Goal: Task Accomplishment & Management: Manage account settings

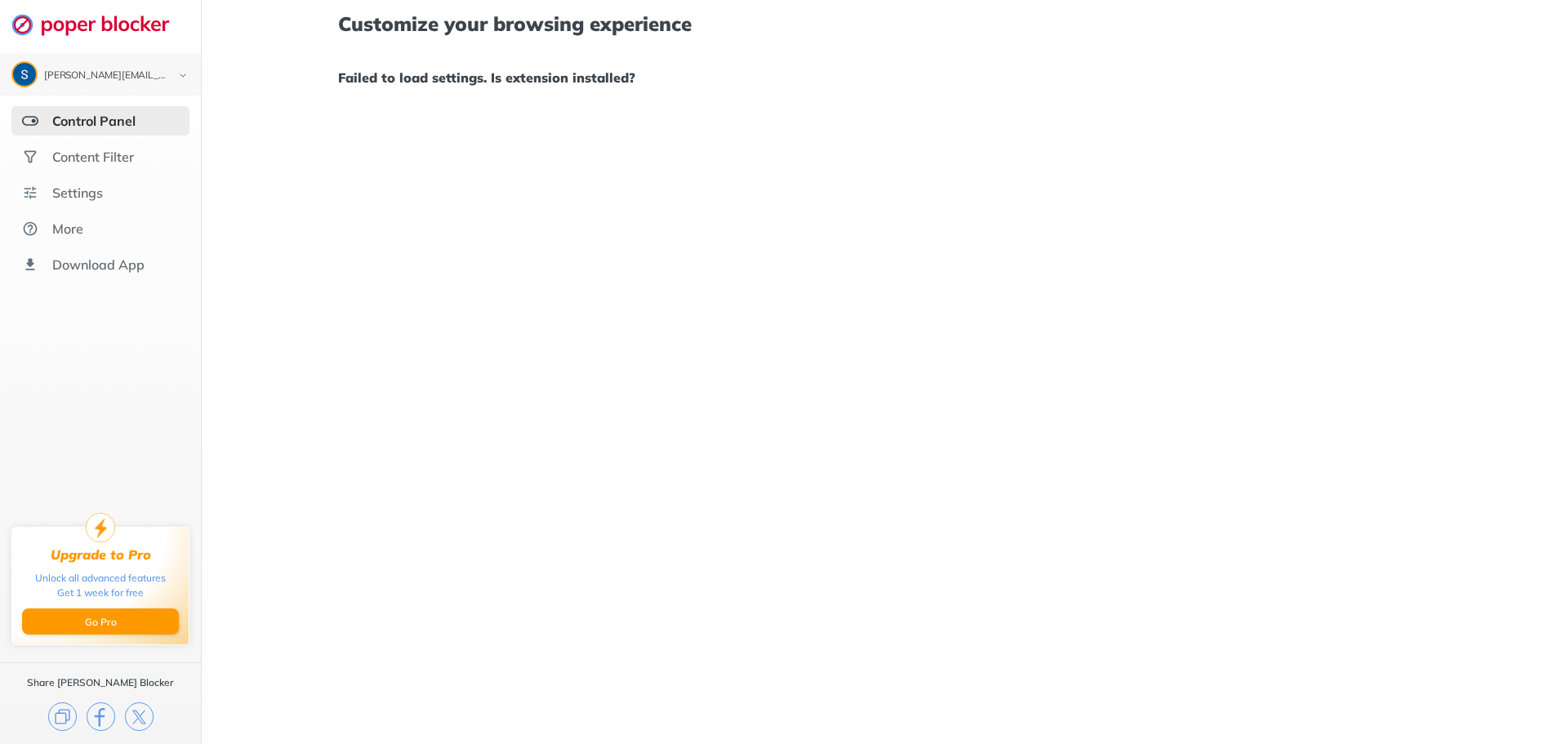
click at [129, 129] on div "Control Panel" at bounding box center [100, 120] width 178 height 29
click at [119, 157] on div "Content Filter" at bounding box center [93, 156] width 82 height 16
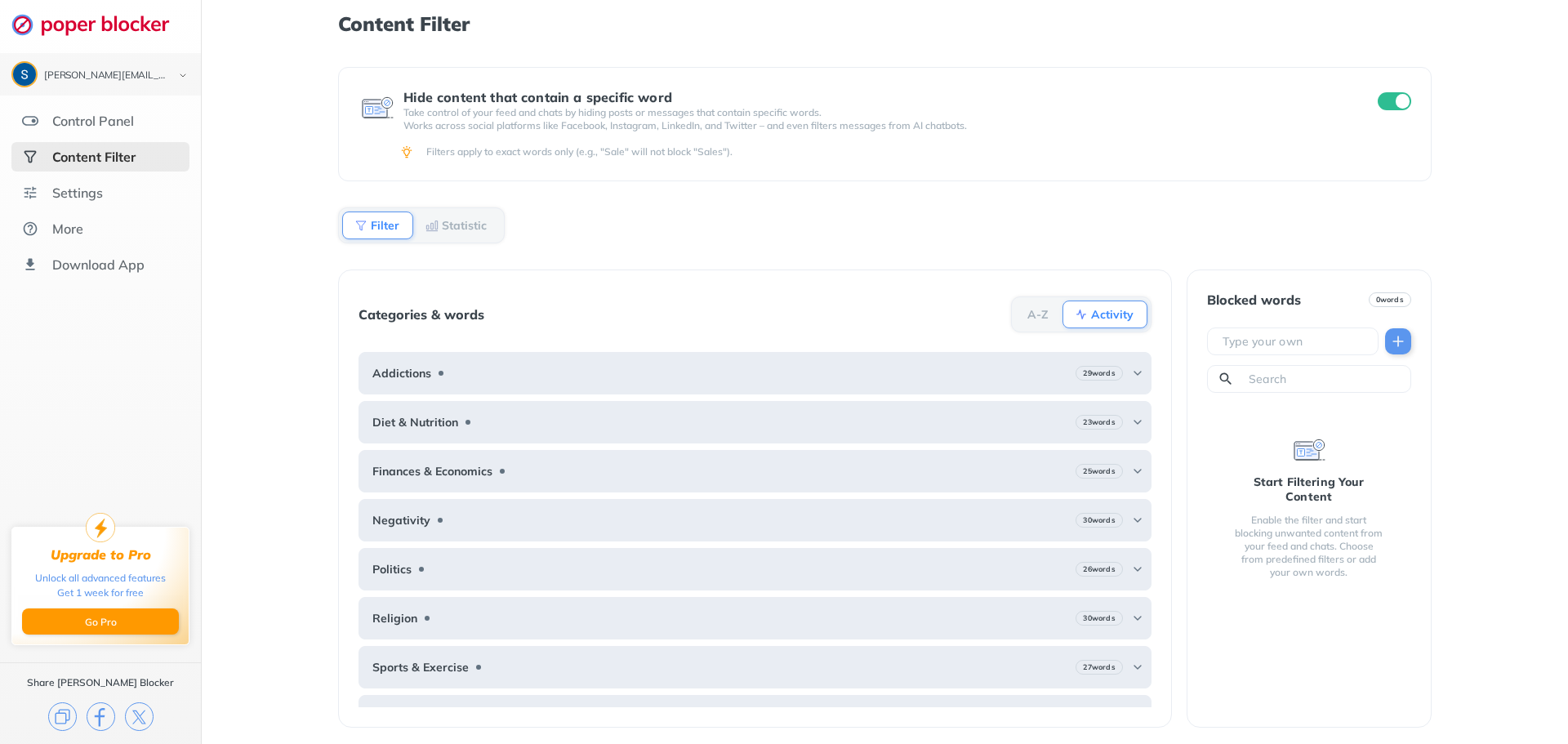
click at [382, 226] on b "Filter" at bounding box center [385, 226] width 28 height 9
click at [458, 229] on b "Statistic" at bounding box center [464, 226] width 45 height 9
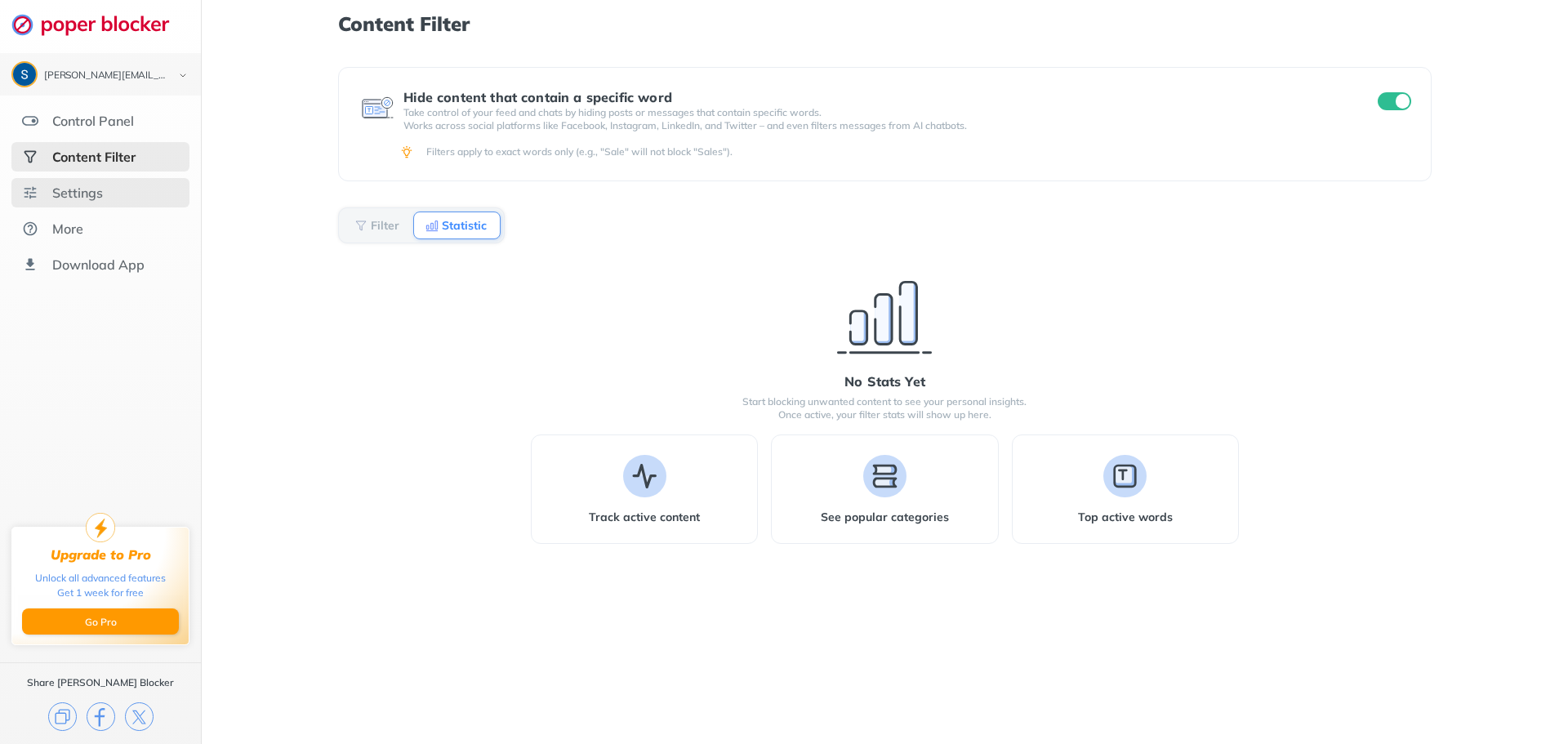
click at [96, 190] on div "Settings" at bounding box center [77, 192] width 50 height 16
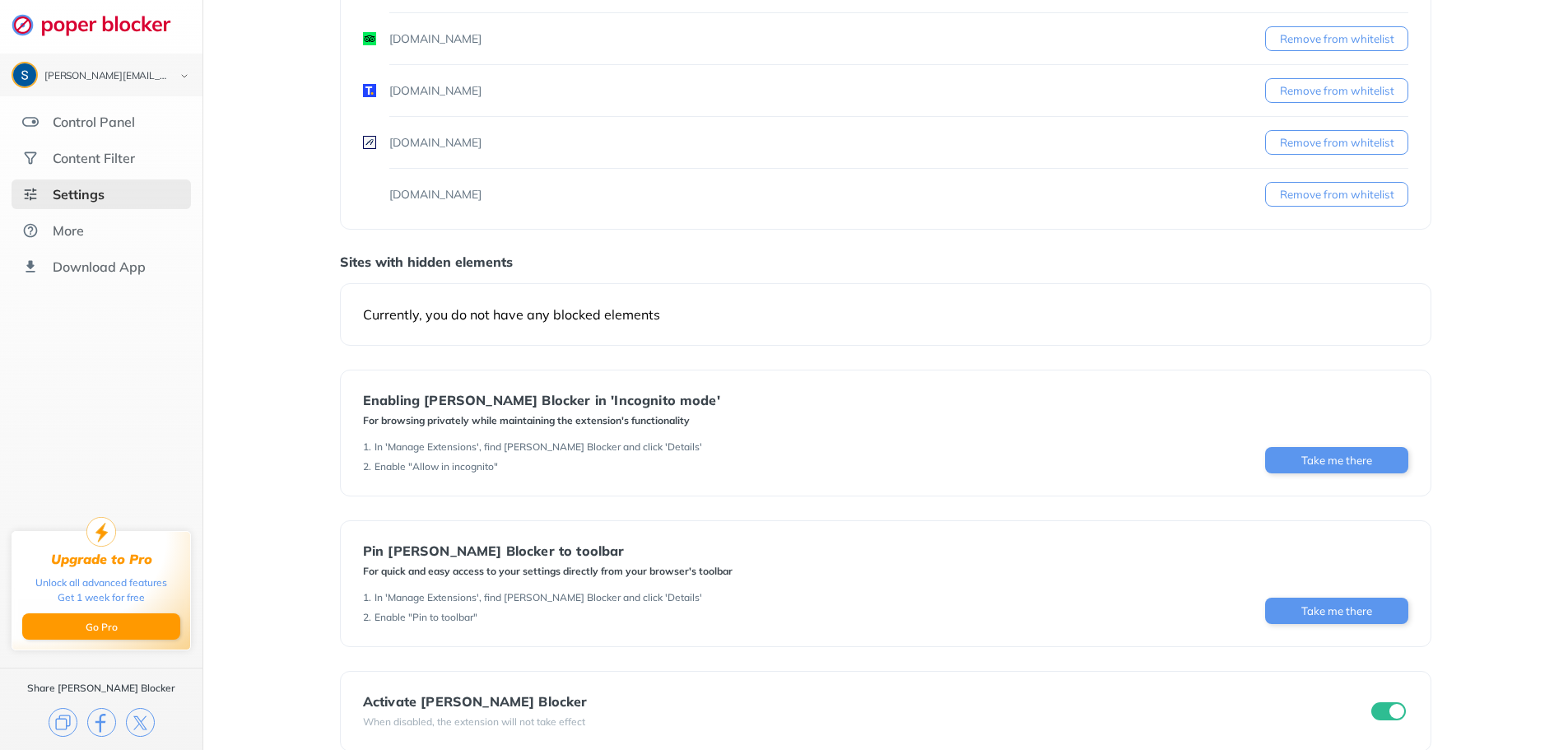
scroll to position [1097, 0]
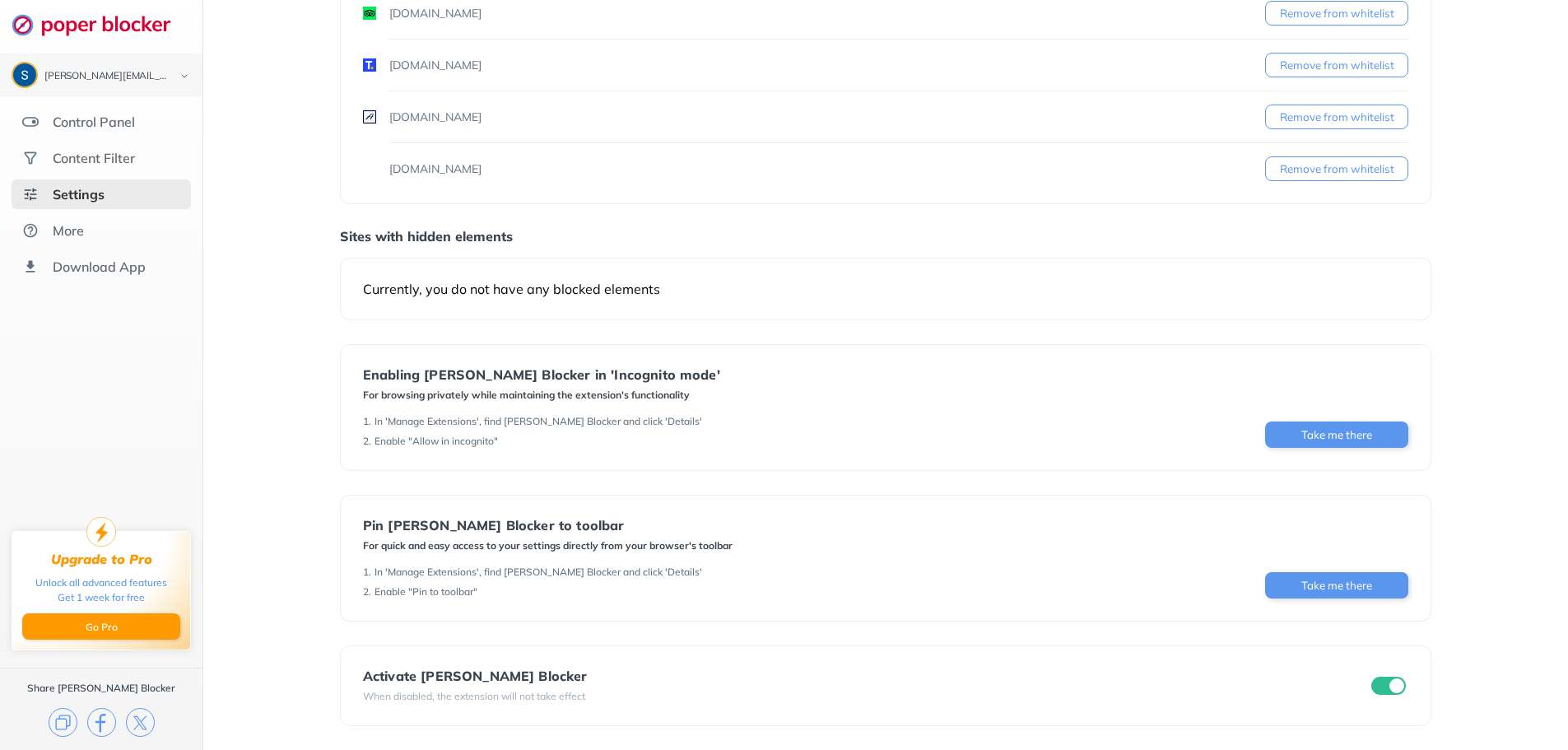
click at [1383, 688] on input "checkbox" at bounding box center [1388, 685] width 34 height 18
click at [1385, 687] on input "checkbox" at bounding box center [1388, 685] width 34 height 18
click at [1374, 688] on input "checkbox" at bounding box center [1388, 685] width 34 height 18
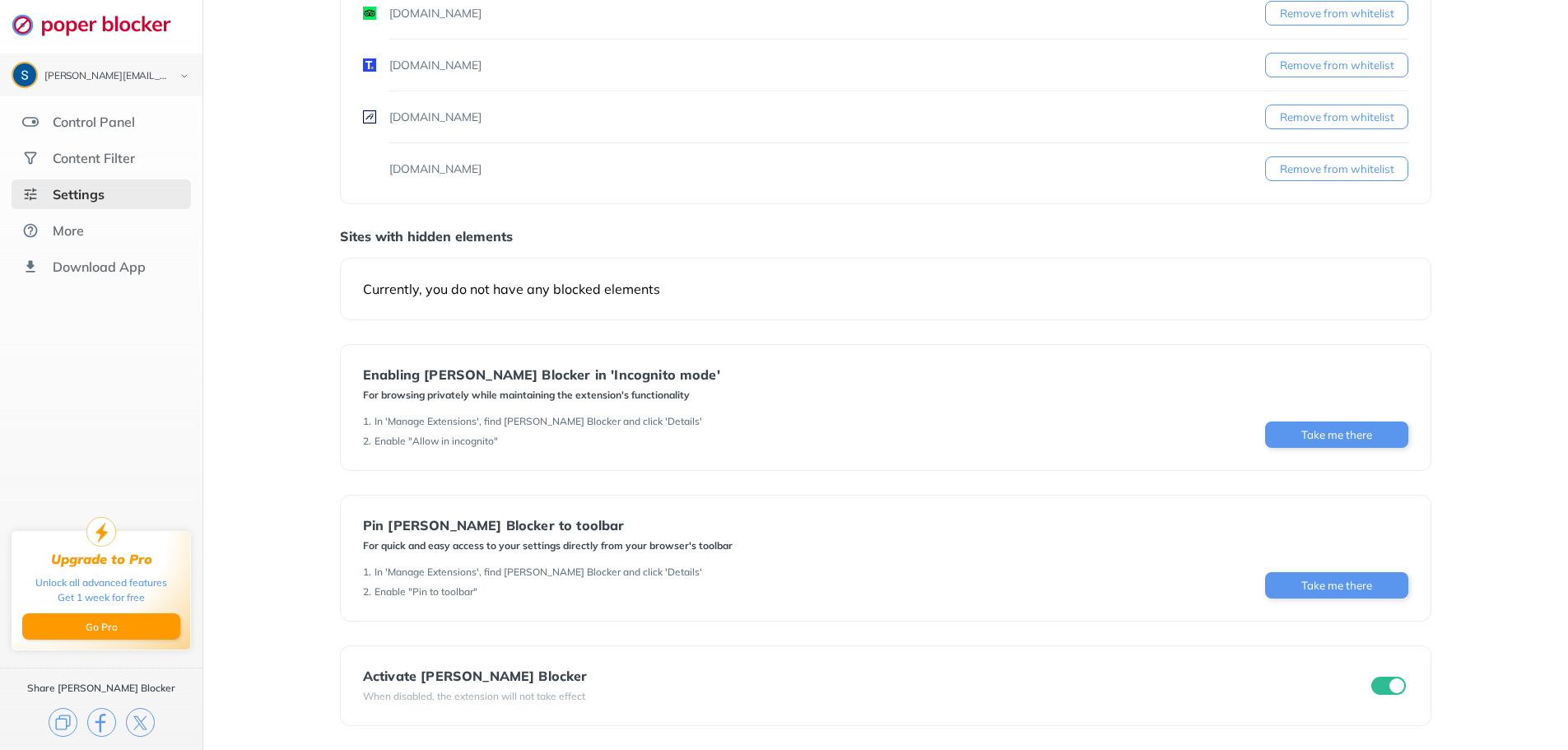
click at [1374, 688] on input "checkbox" at bounding box center [1388, 685] width 34 height 18
click at [1373, 687] on input "checkbox" at bounding box center [1388, 685] width 34 height 18
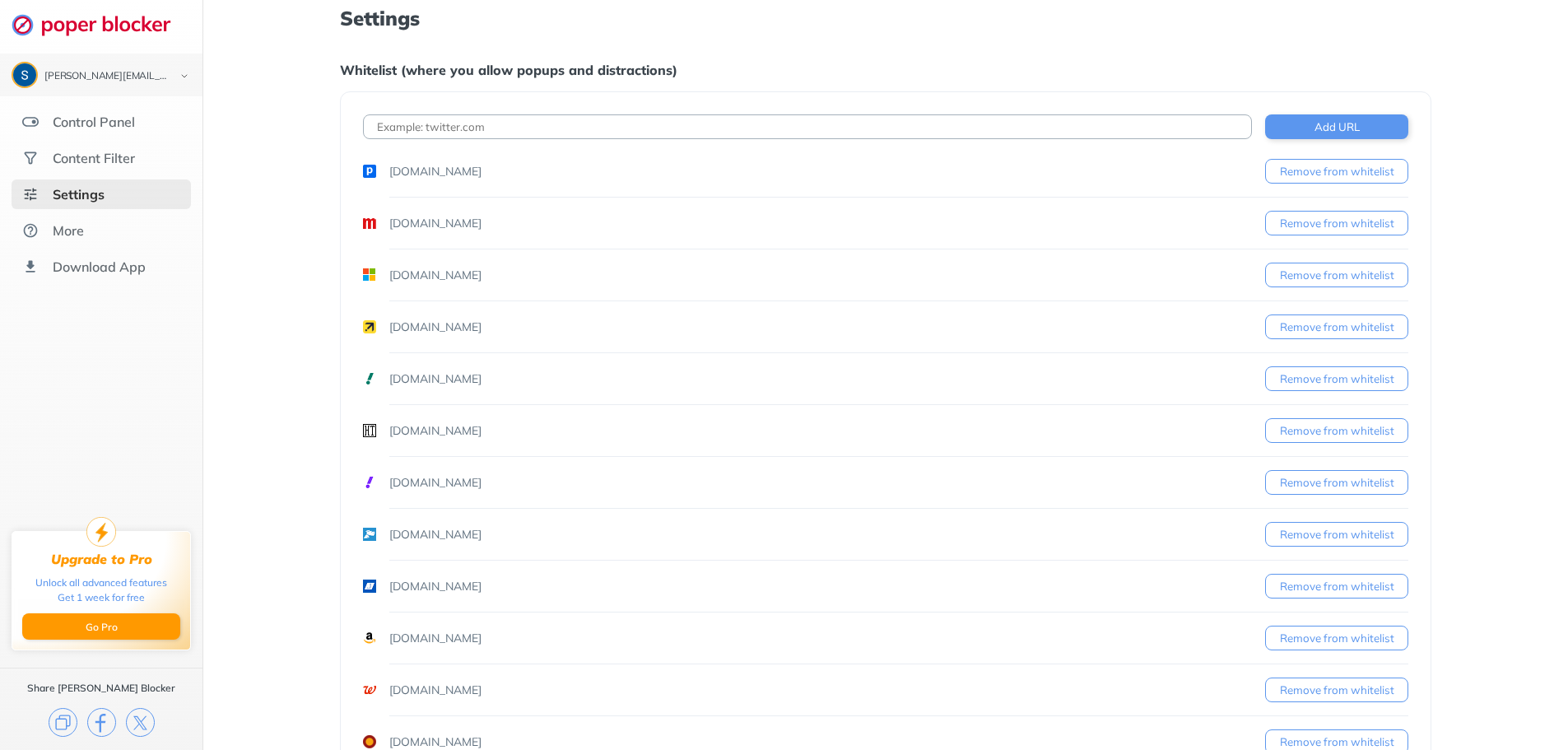
scroll to position [0, 0]
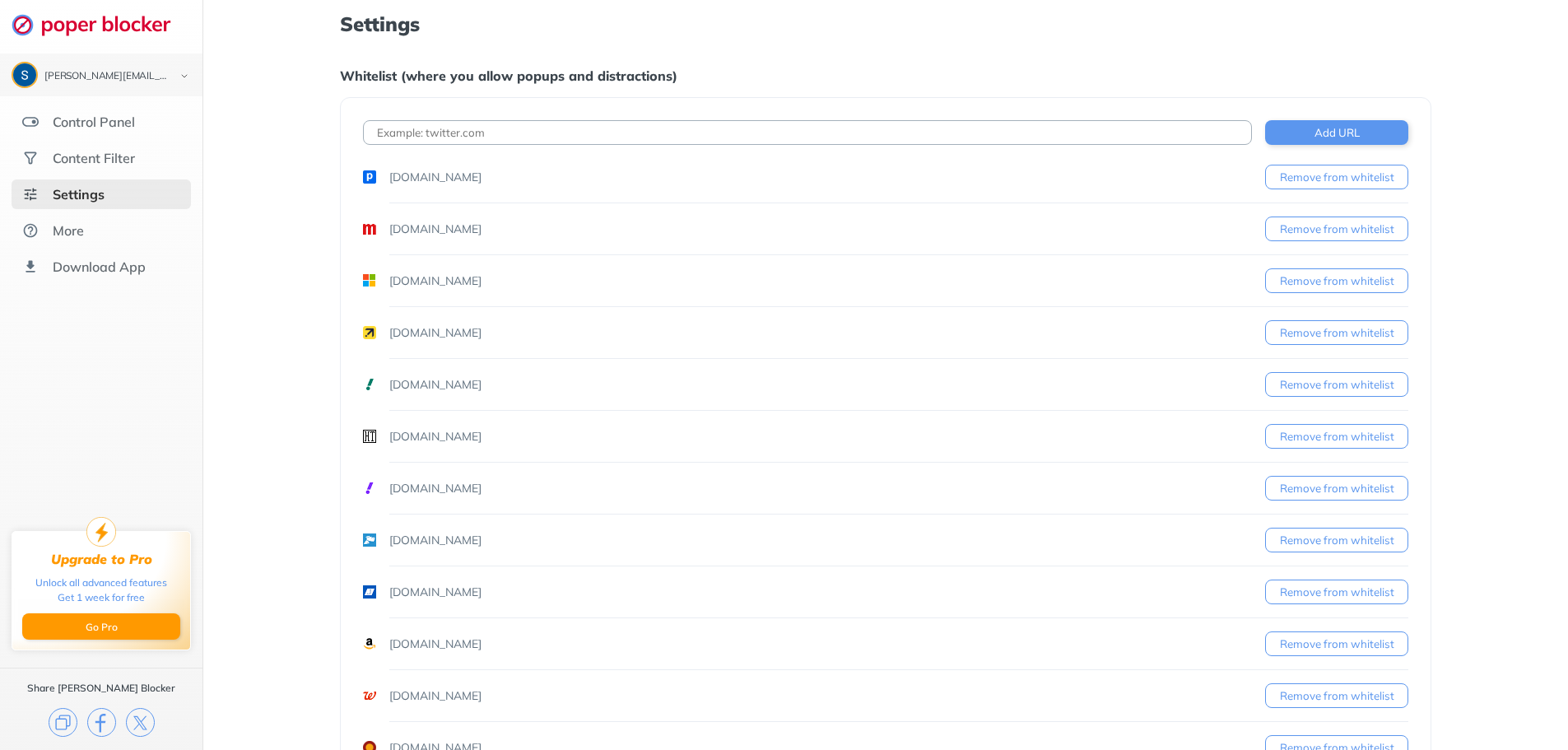
click at [1339, 178] on button "Remove from whitelist" at bounding box center [1337, 177] width 143 height 25
click at [1339, 178] on div at bounding box center [784, 375] width 1568 height 750
click at [1339, 177] on button "Remove from whitelist" at bounding box center [1337, 177] width 143 height 25
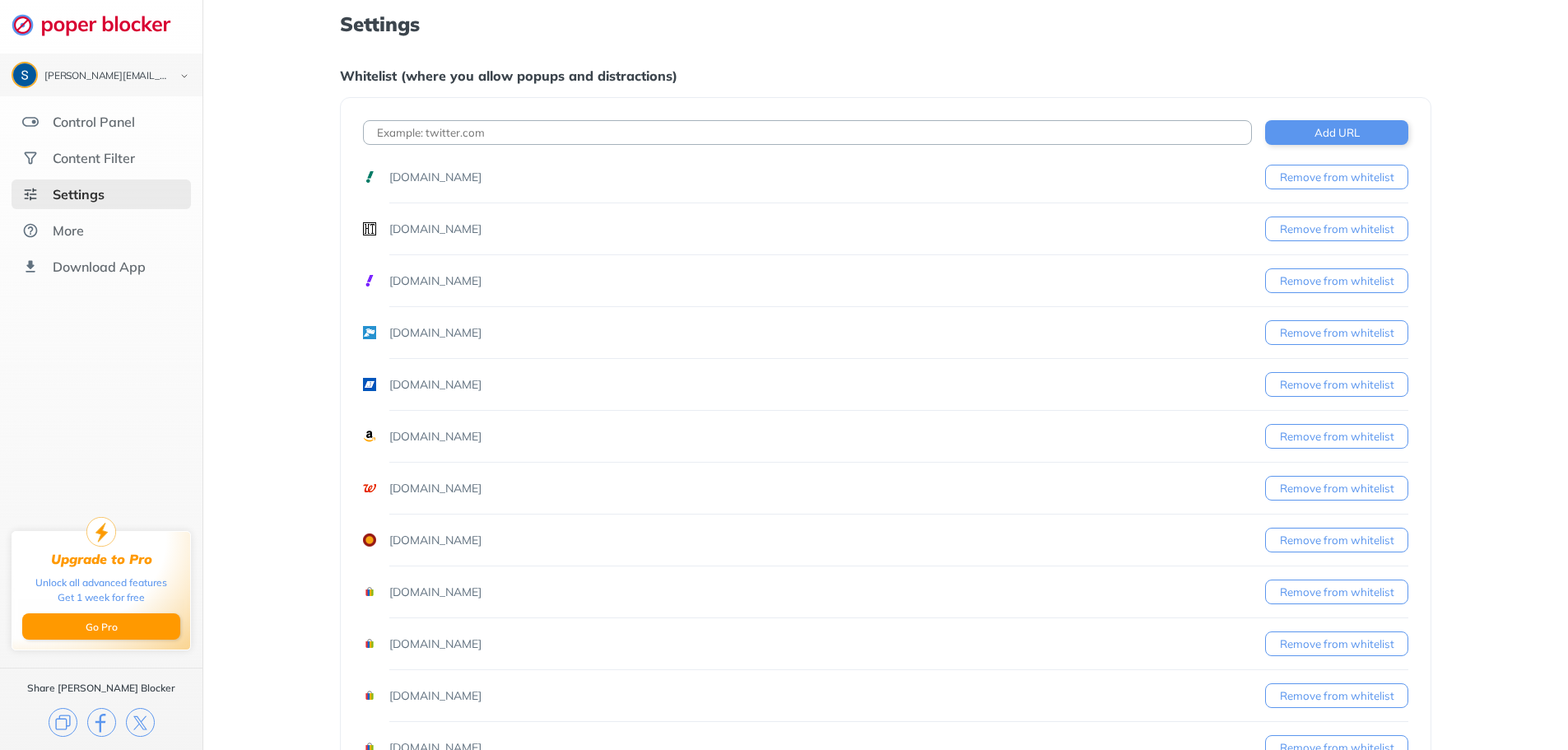
click at [1339, 177] on button "Remove from whitelist" at bounding box center [1337, 177] width 143 height 25
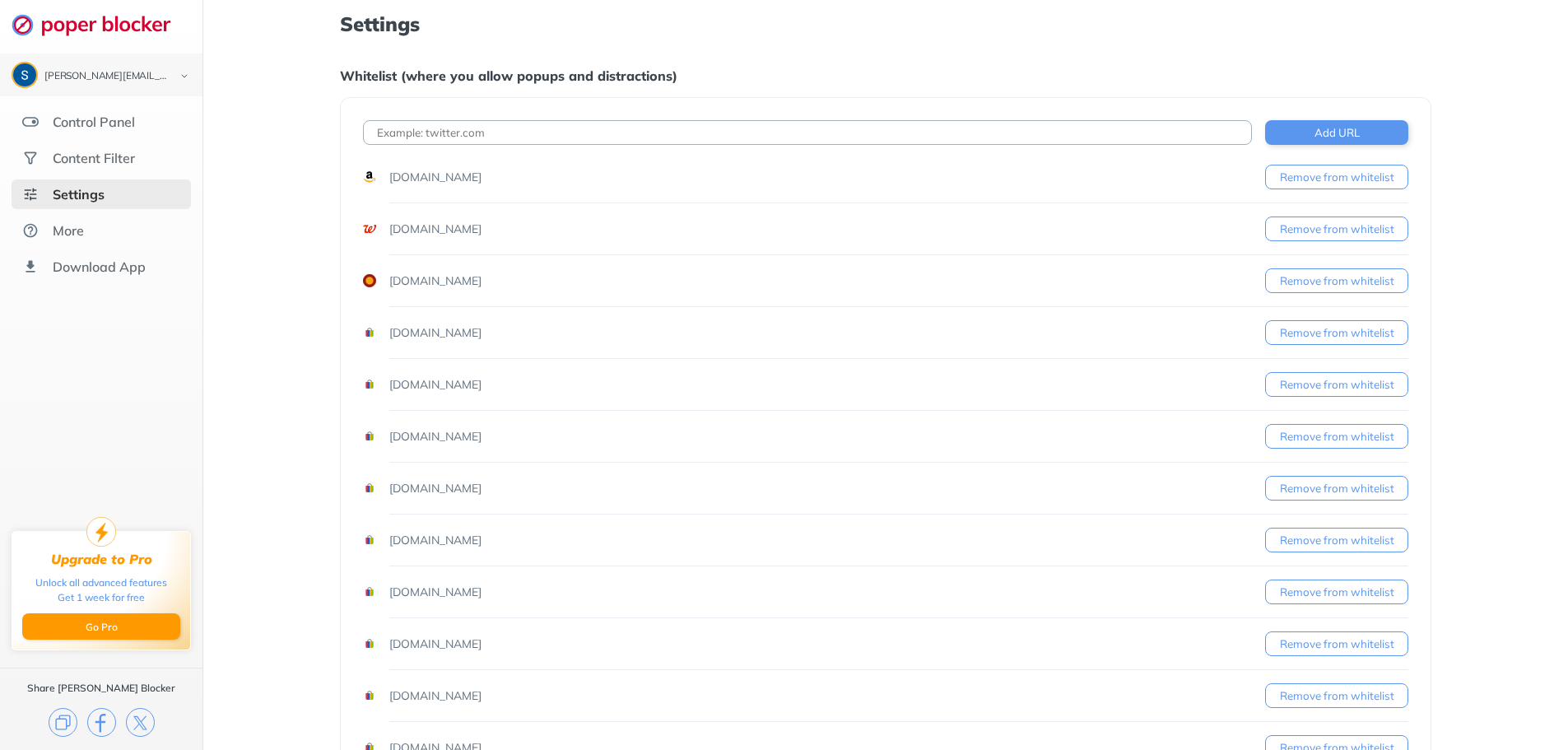
click at [1339, 177] on button "Remove from whitelist" at bounding box center [1337, 177] width 143 height 25
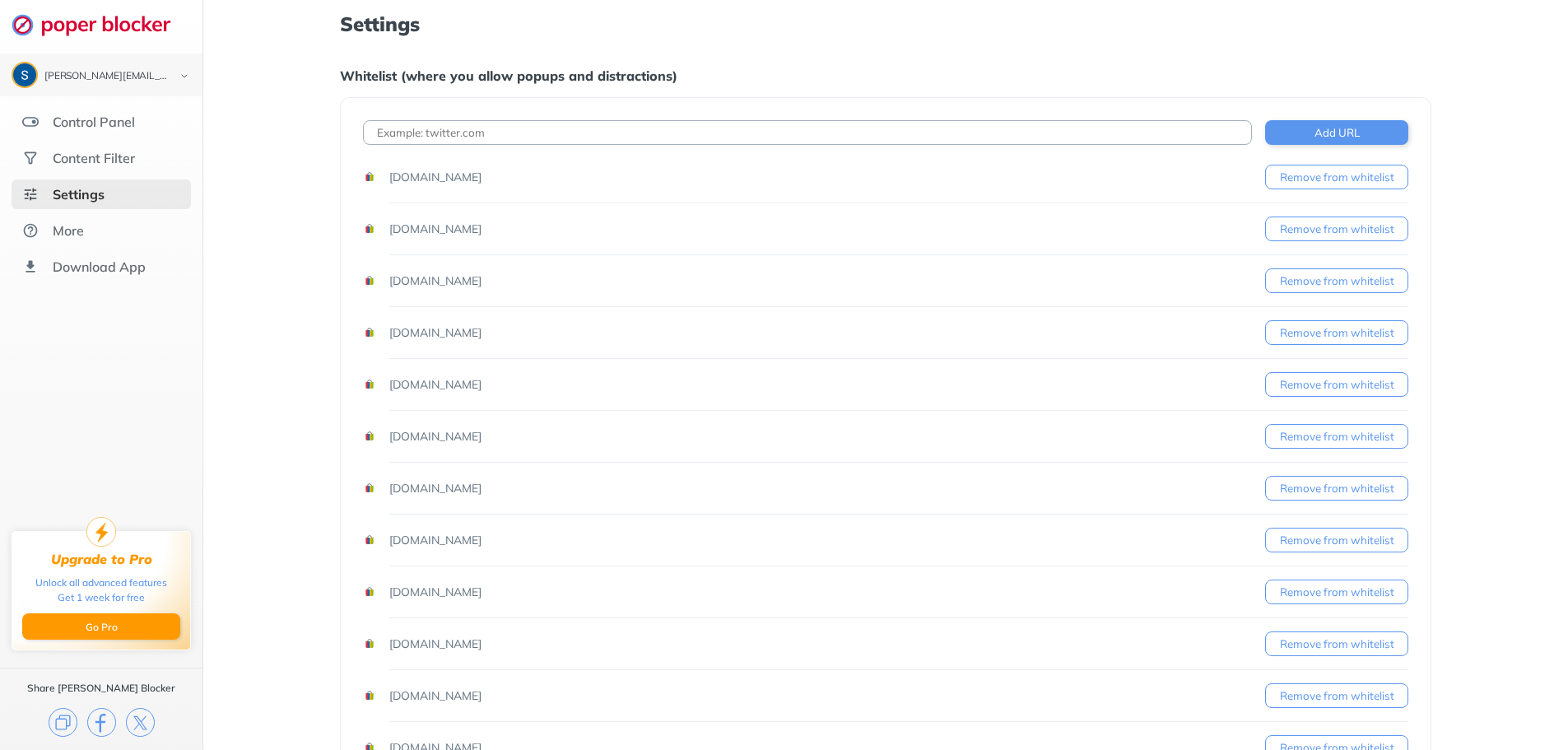
click at [1339, 177] on button "Remove from whitelist" at bounding box center [1337, 177] width 143 height 25
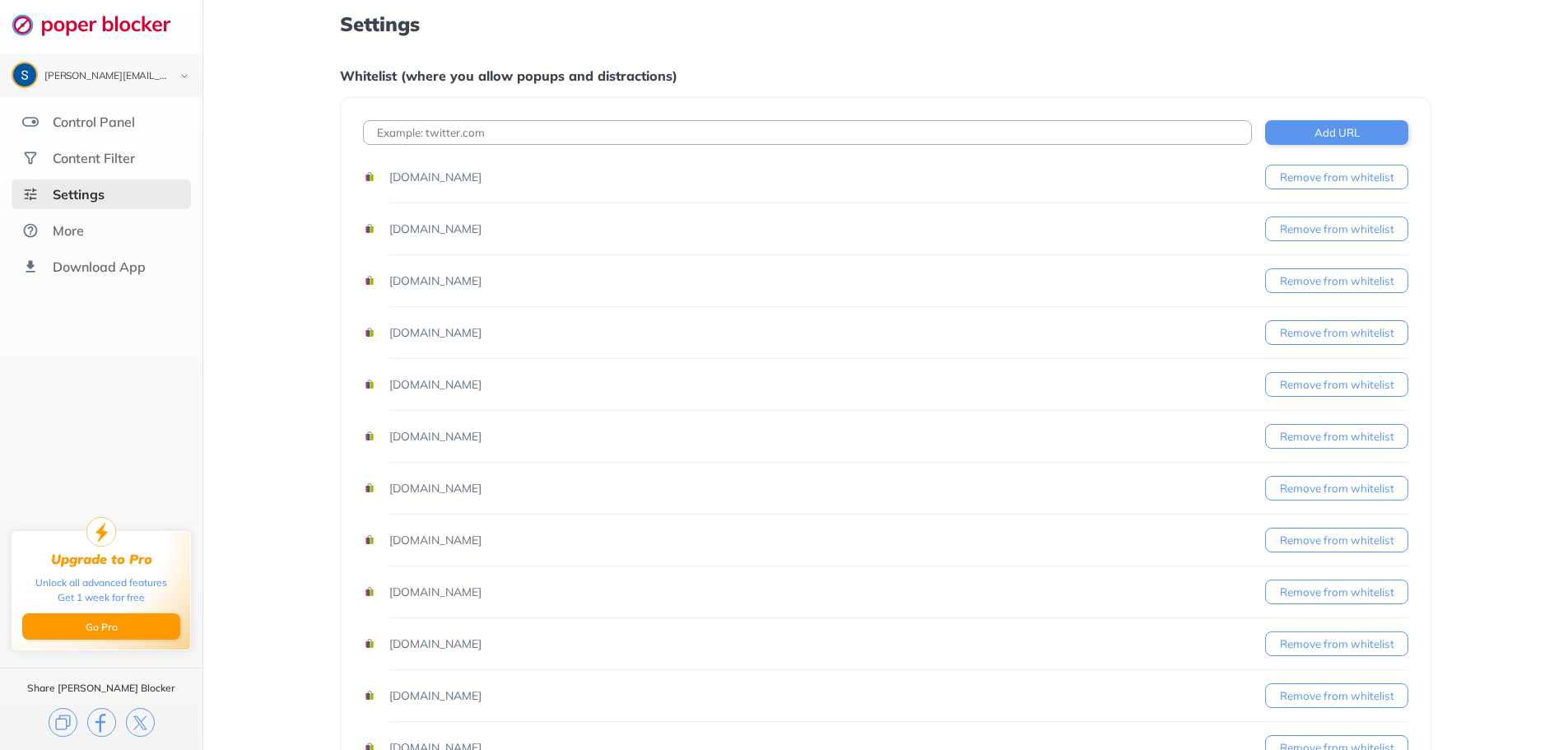
click at [1339, 177] on button "Remove from whitelist" at bounding box center [1337, 177] width 143 height 25
click at [1339, 223] on button "Remove from whitelist" at bounding box center [1337, 229] width 143 height 25
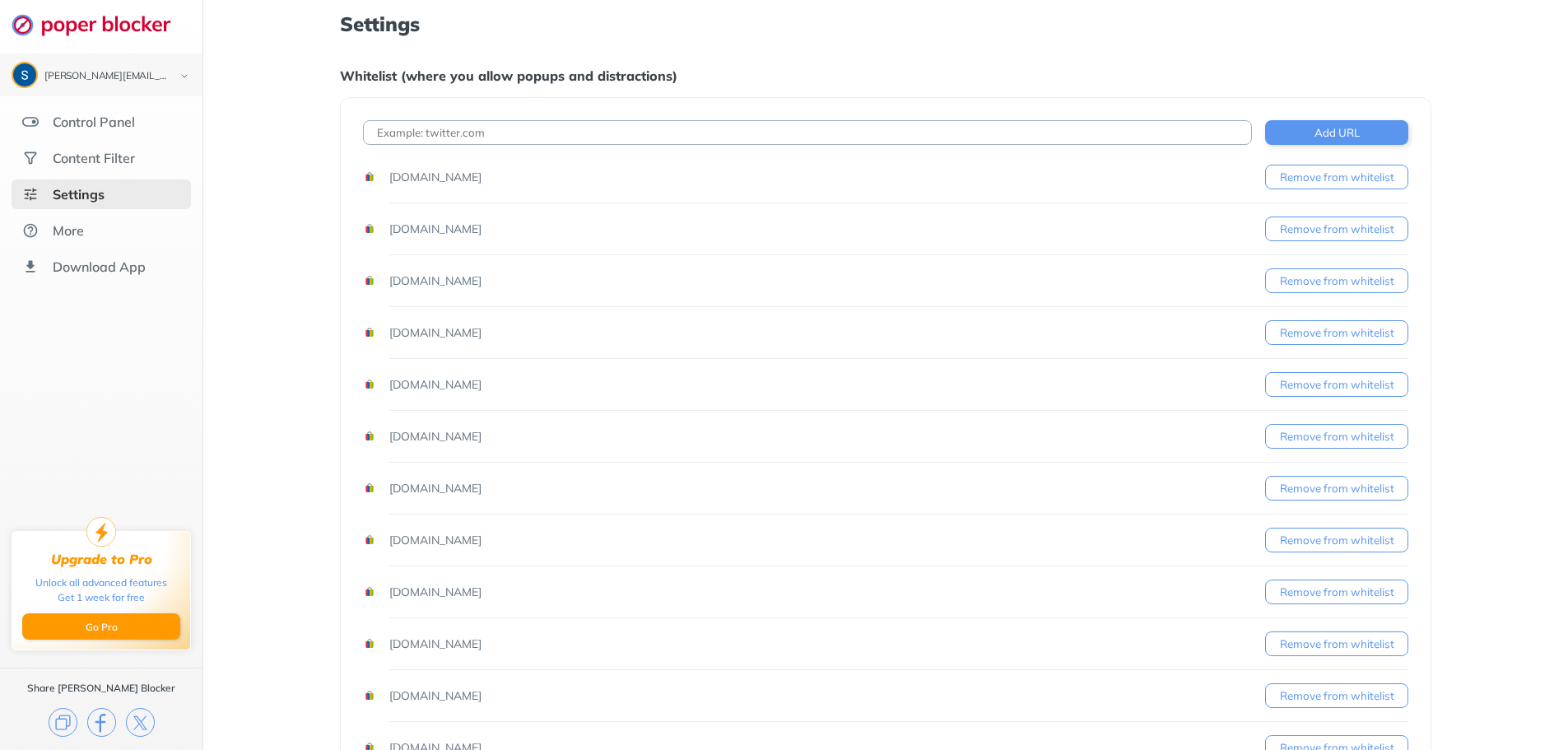
click at [1327, 324] on button "Remove from whitelist" at bounding box center [1337, 332] width 143 height 25
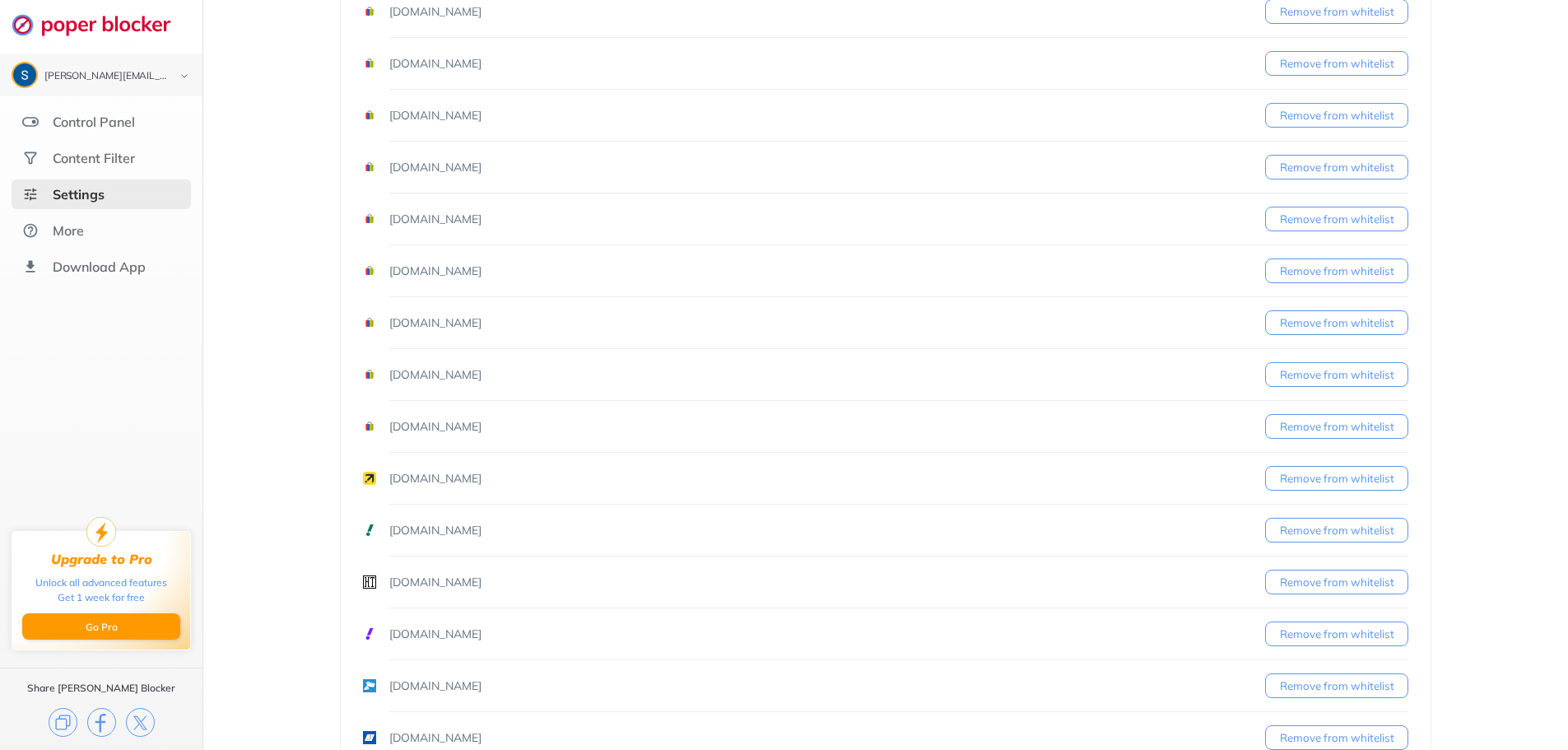
scroll to position [412, 0]
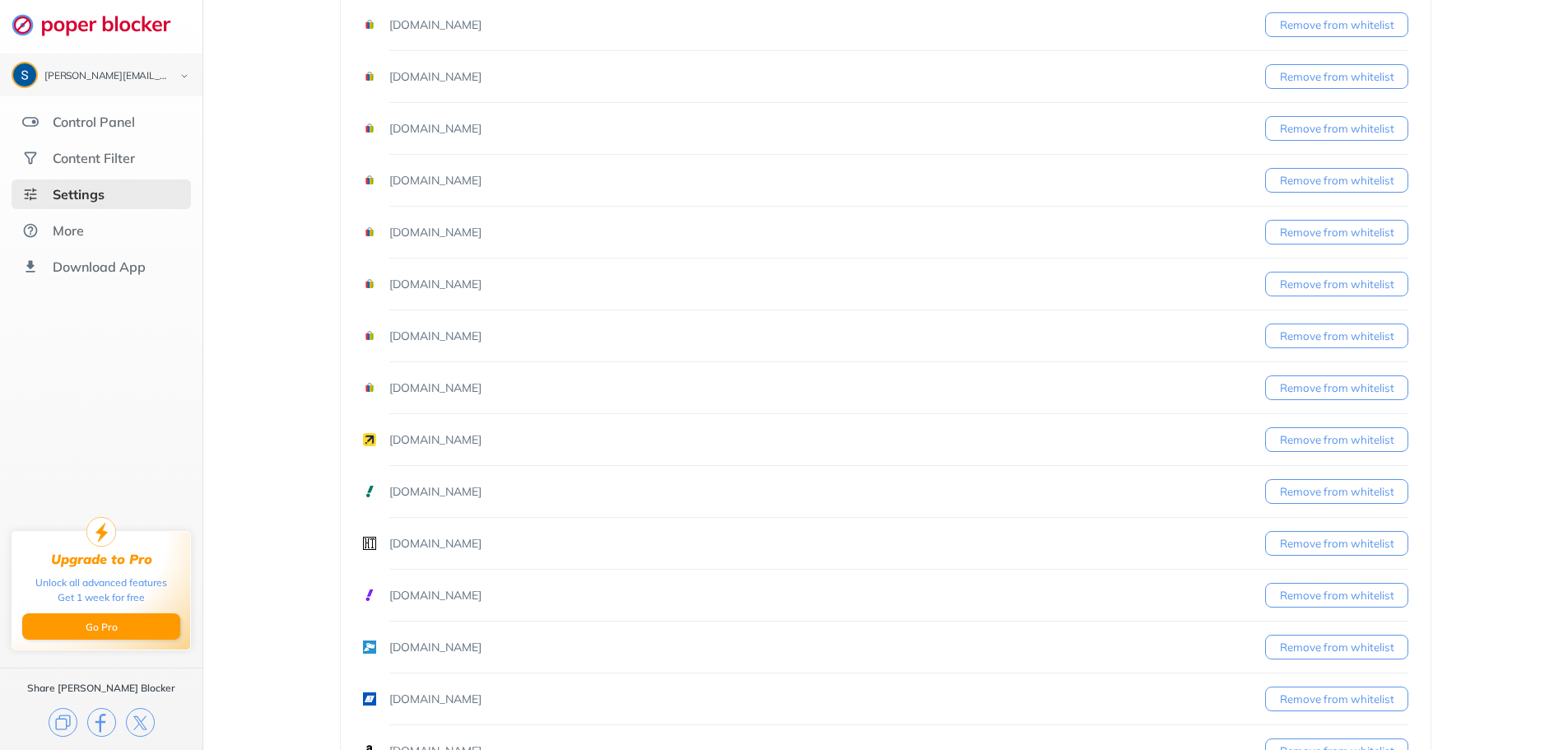
click at [1301, 389] on button "Remove from whitelist" at bounding box center [1337, 388] width 143 height 25
click at [1337, 294] on button "Remove from whitelist" at bounding box center [1337, 284] width 143 height 25
click at [1339, 286] on button "Remove from whitelist" at bounding box center [1337, 284] width 143 height 25
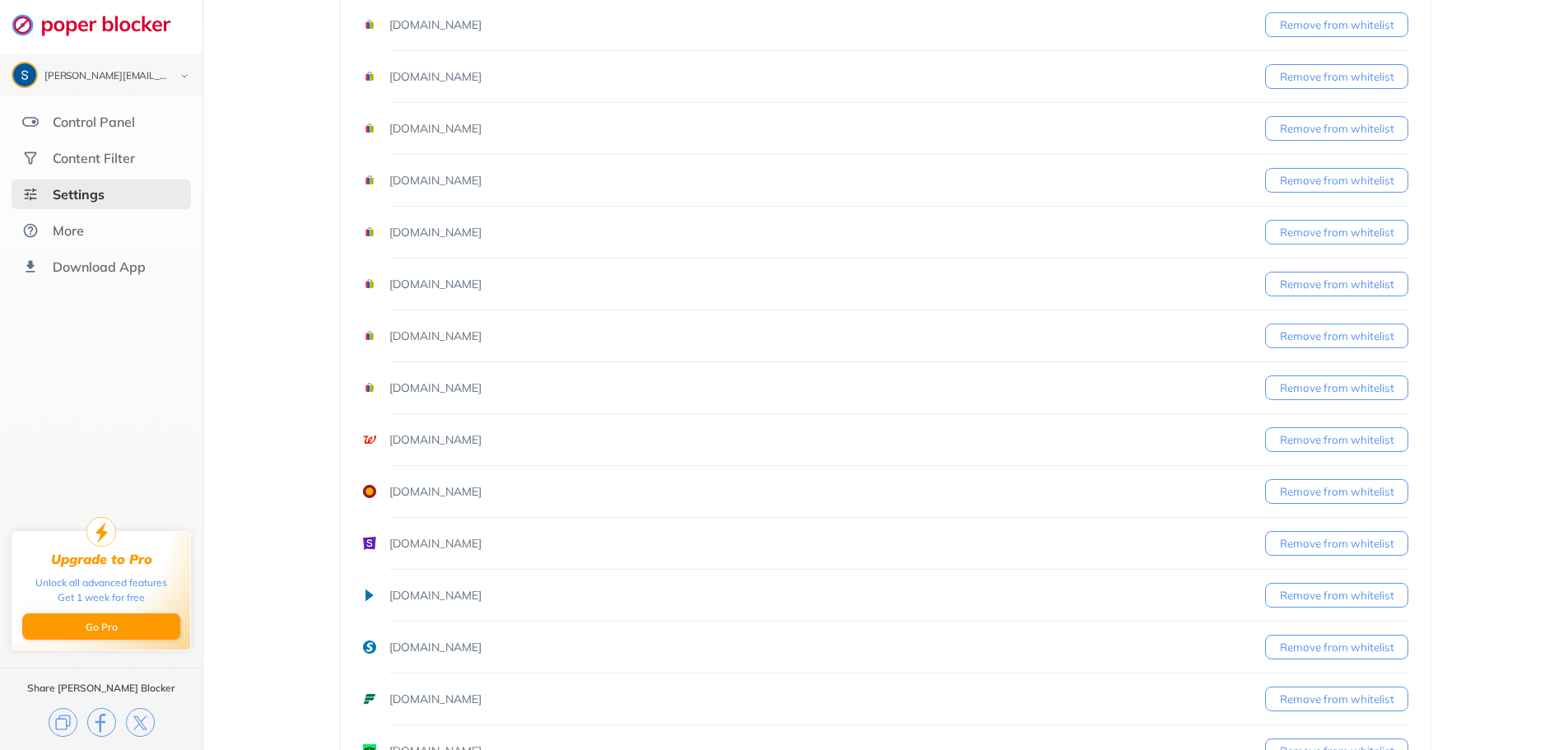
click at [1339, 286] on button "Remove from whitelist" at bounding box center [1337, 284] width 143 height 25
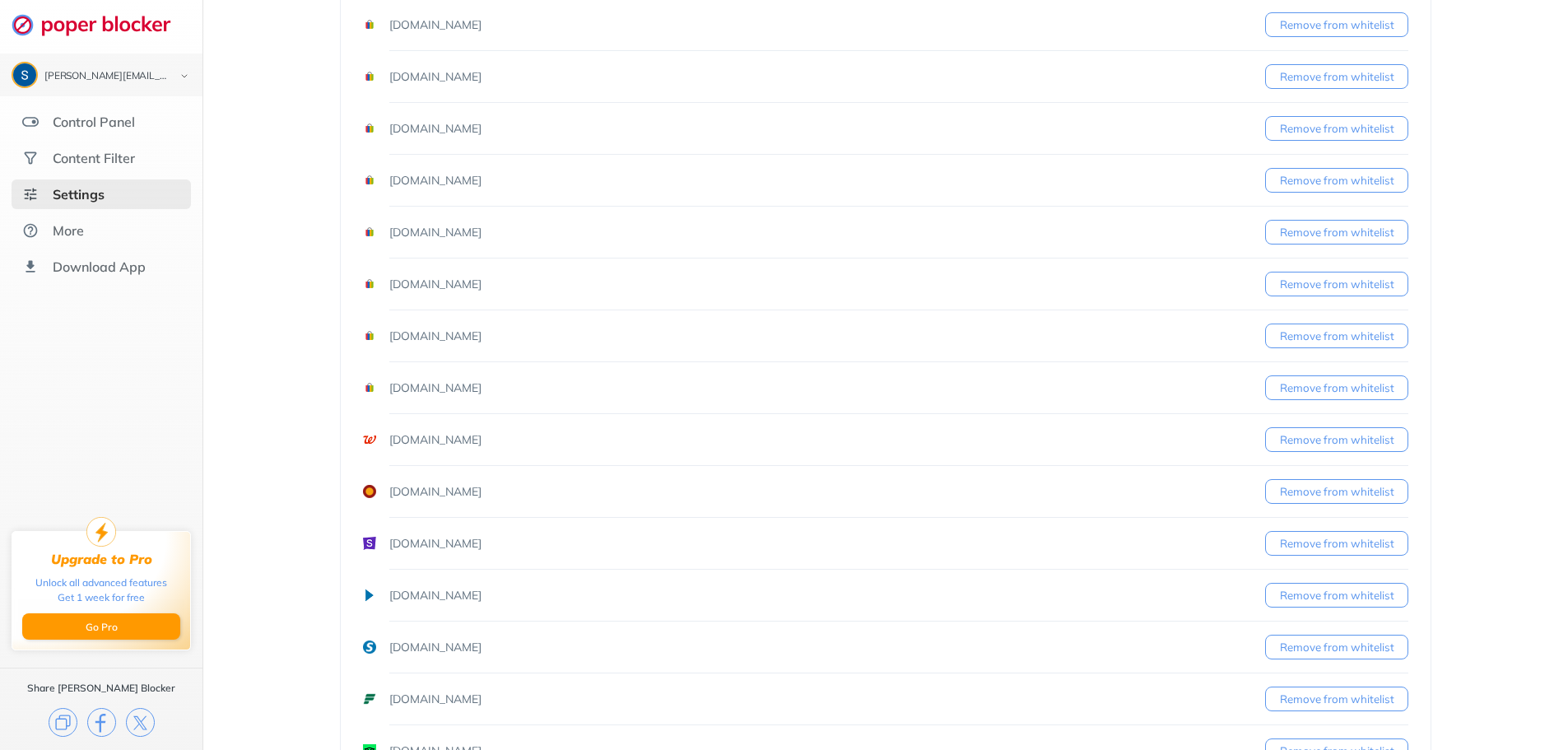
click at [1339, 286] on button "Remove from whitelist" at bounding box center [1337, 284] width 143 height 25
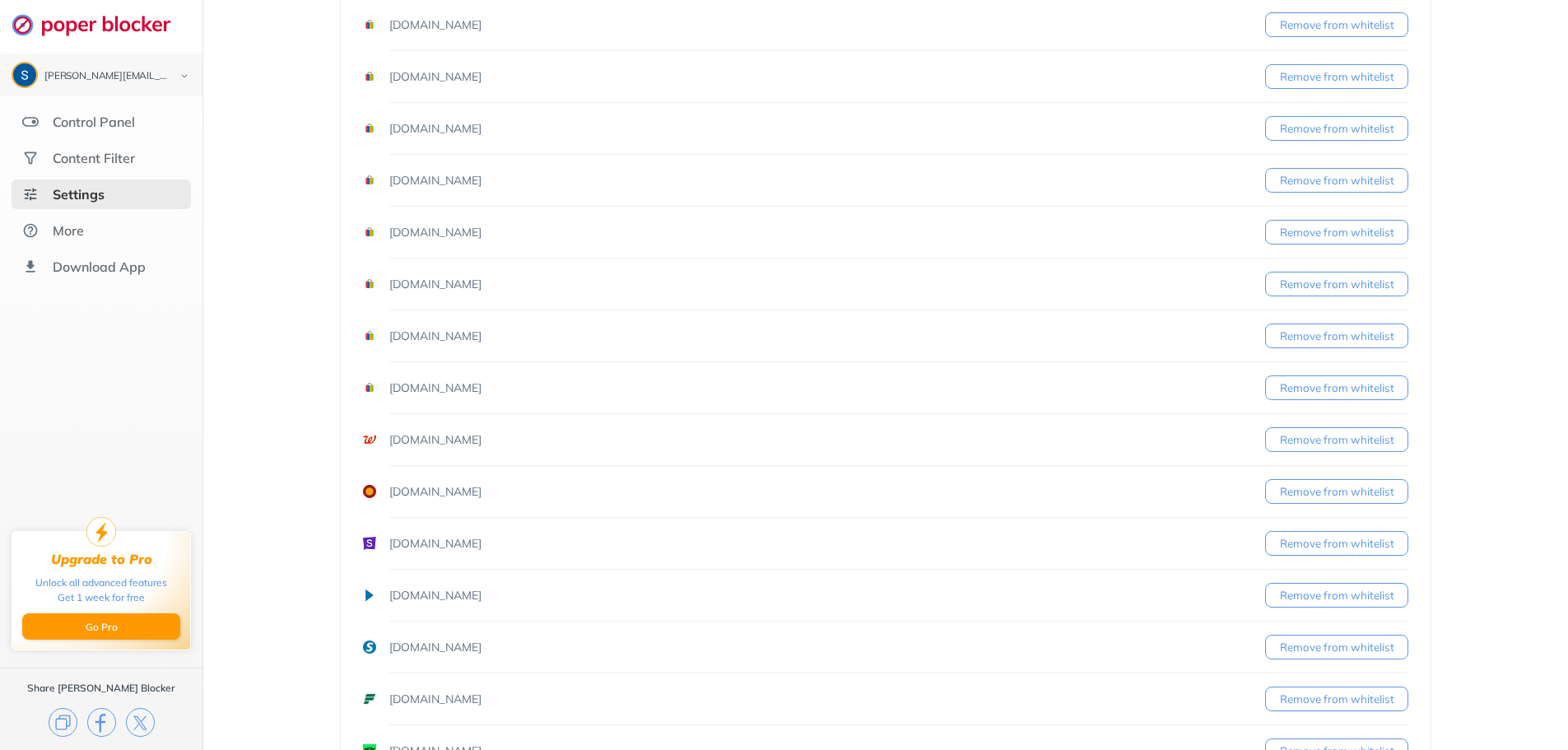
click at [1339, 286] on button "Remove from whitelist" at bounding box center [1337, 284] width 143 height 25
click at [1330, 128] on button "Remove from whitelist" at bounding box center [1337, 128] width 143 height 25
click at [1304, 444] on button "Remove from whitelist" at bounding box center [1337, 439] width 143 height 25
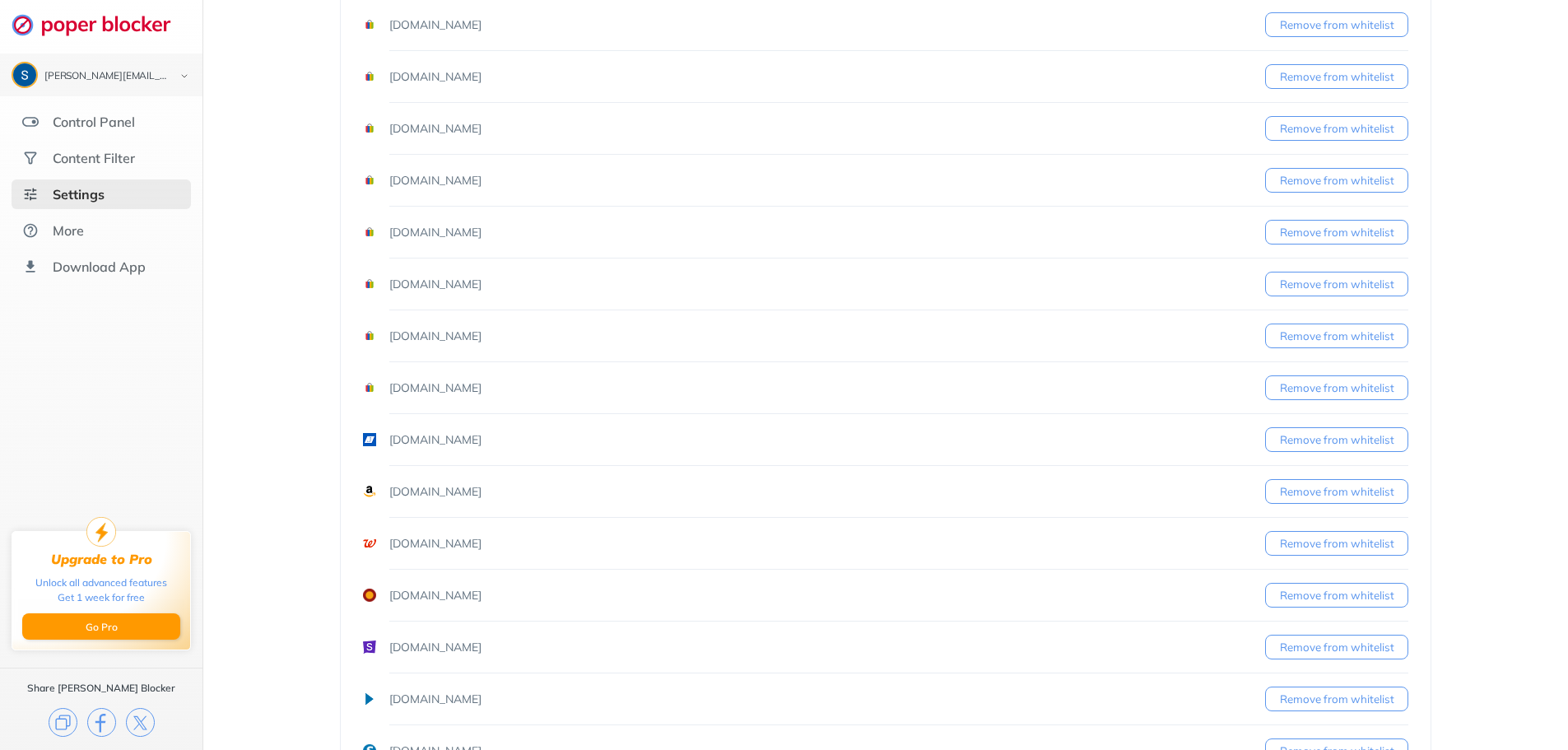
click at [1304, 444] on button "Remove from whitelist" at bounding box center [1337, 439] width 143 height 25
click at [1304, 479] on button "Remove from whitelist" at bounding box center [1337, 491] width 143 height 25
click at [1304, 444] on button "Remove from whitelist" at bounding box center [1337, 439] width 143 height 25
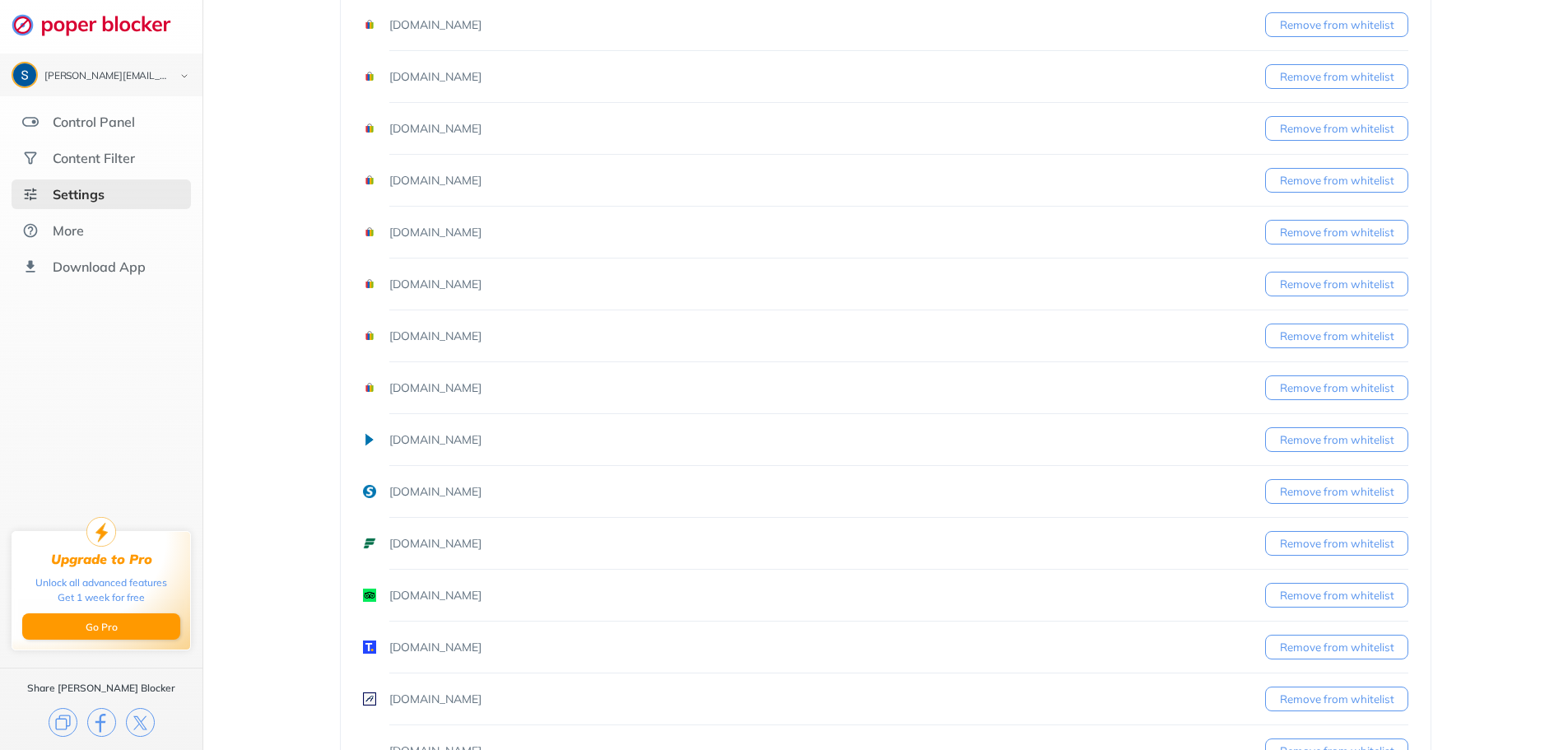
click at [1304, 444] on button "Remove from whitelist" at bounding box center [1337, 439] width 143 height 25
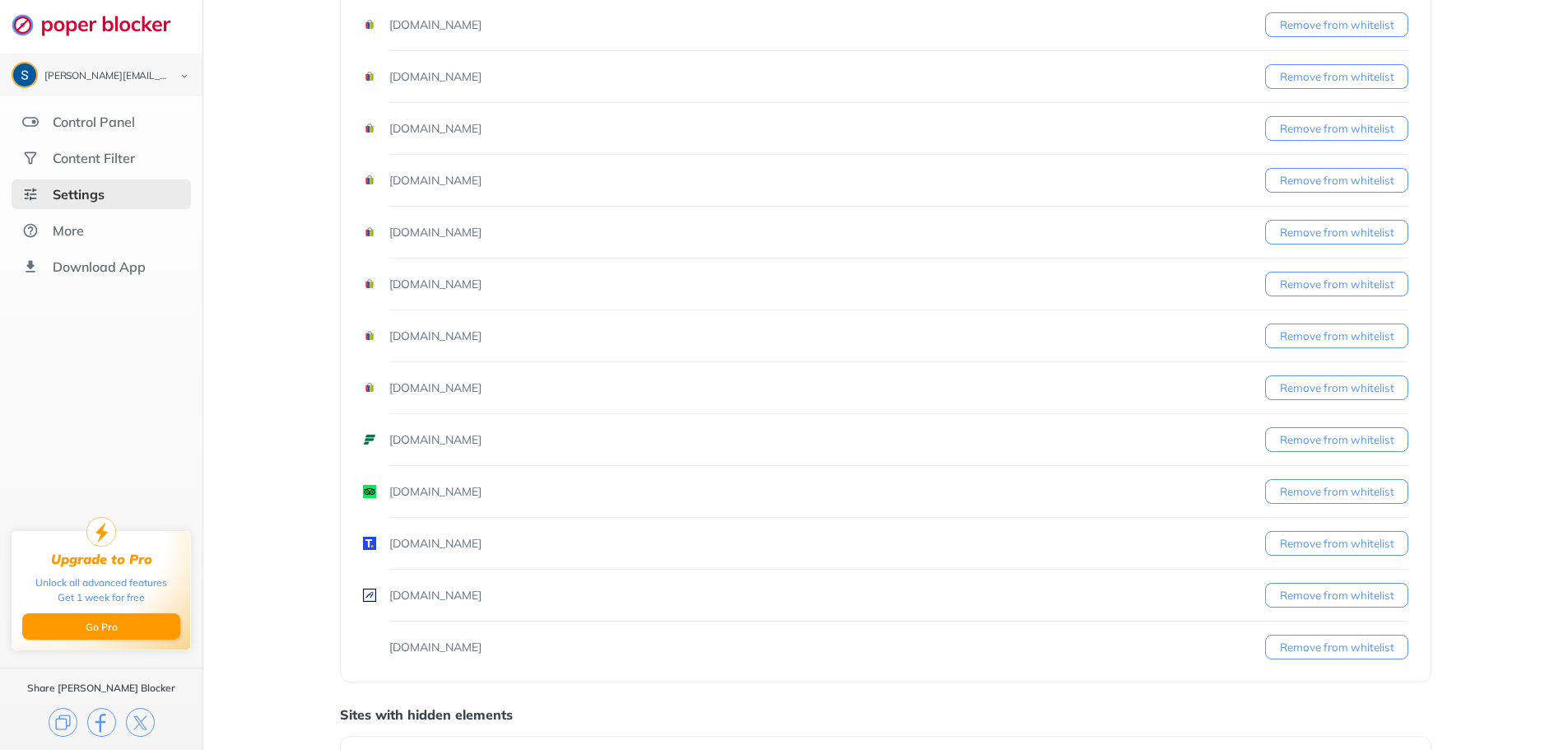
click at [1304, 444] on button "Remove from whitelist" at bounding box center [1337, 439] width 143 height 25
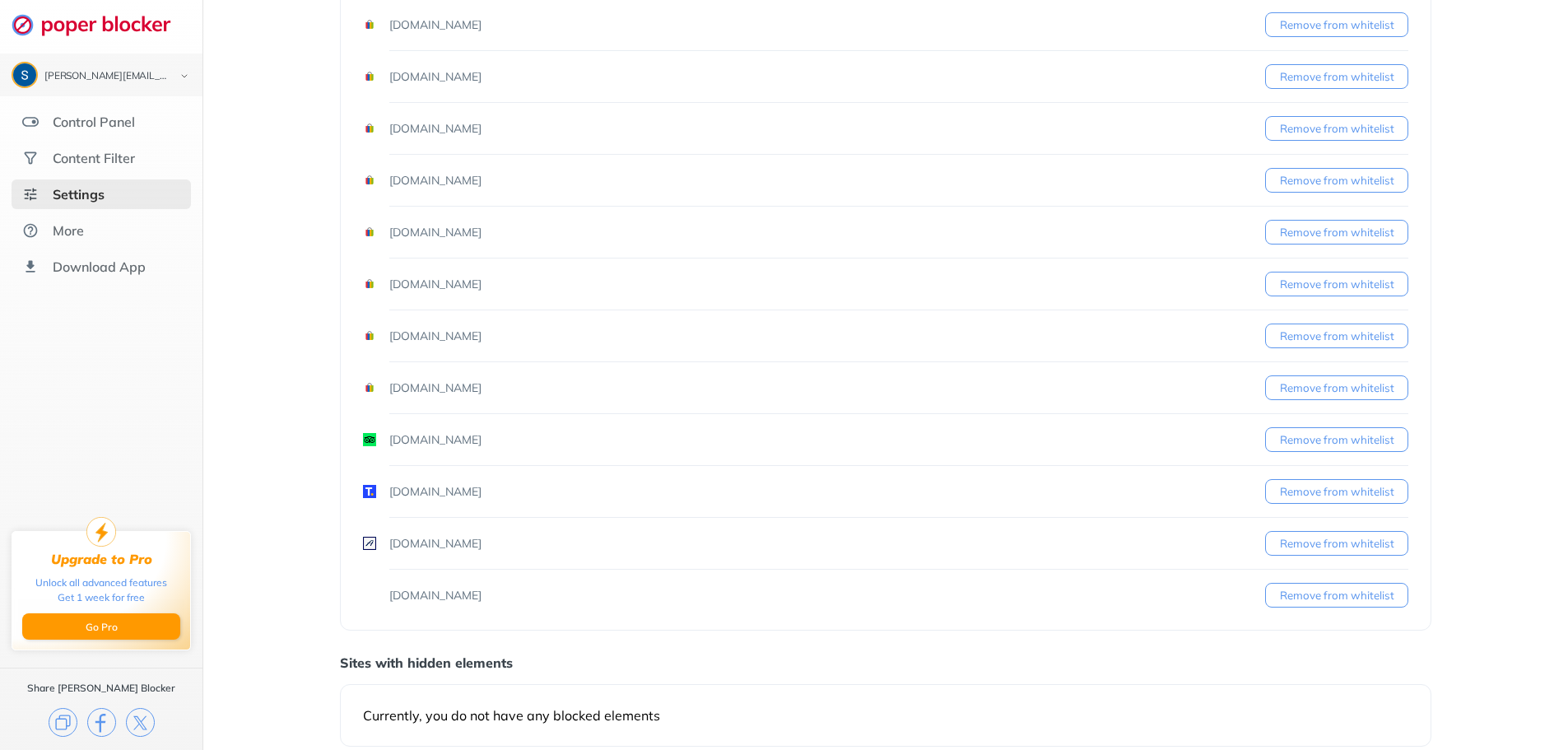
click at [1304, 444] on button "Remove from whitelist" at bounding box center [1337, 439] width 143 height 25
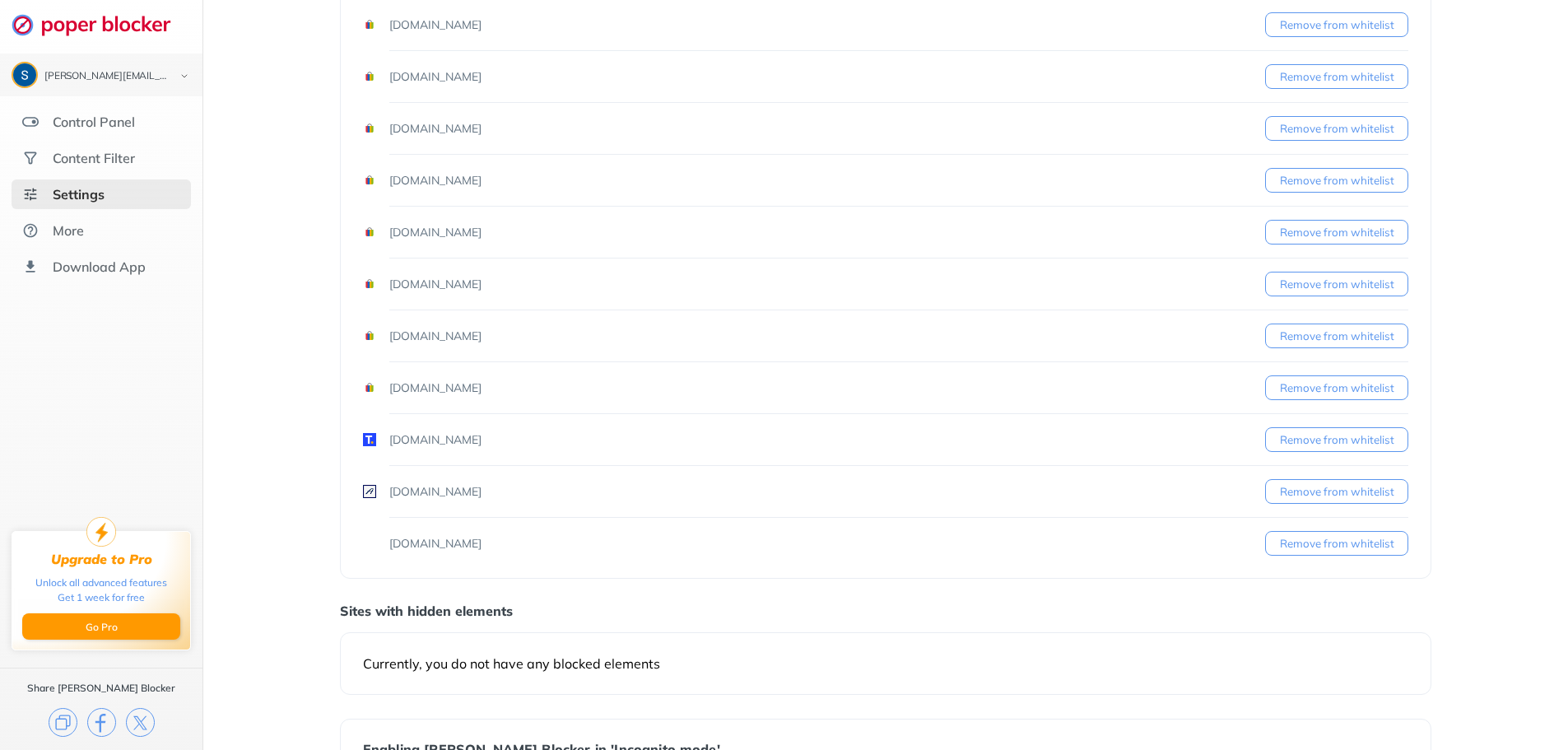
click at [1304, 444] on button "Remove from whitelist" at bounding box center [1337, 439] width 143 height 25
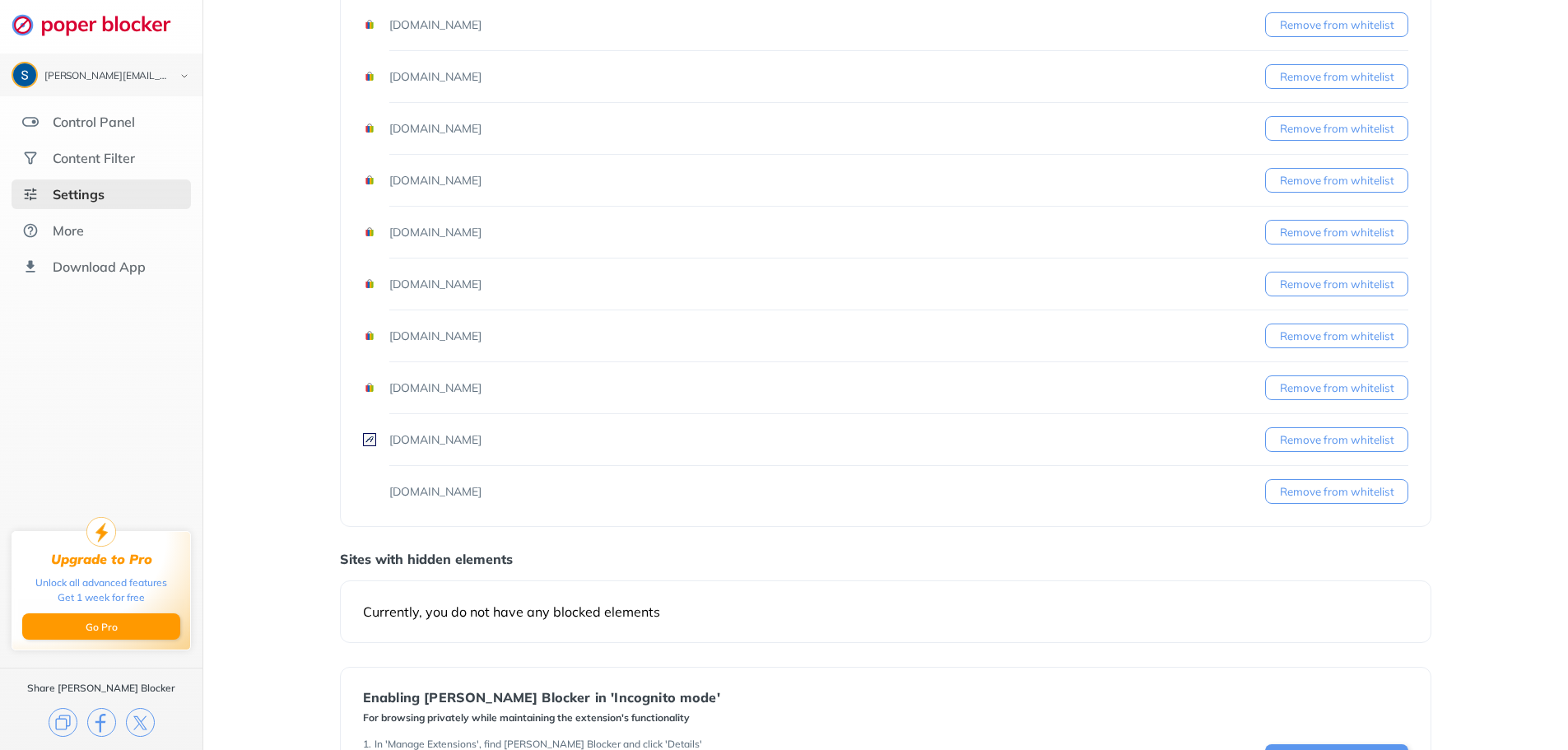
click at [1304, 444] on button "Remove from whitelist" at bounding box center [1337, 439] width 143 height 25
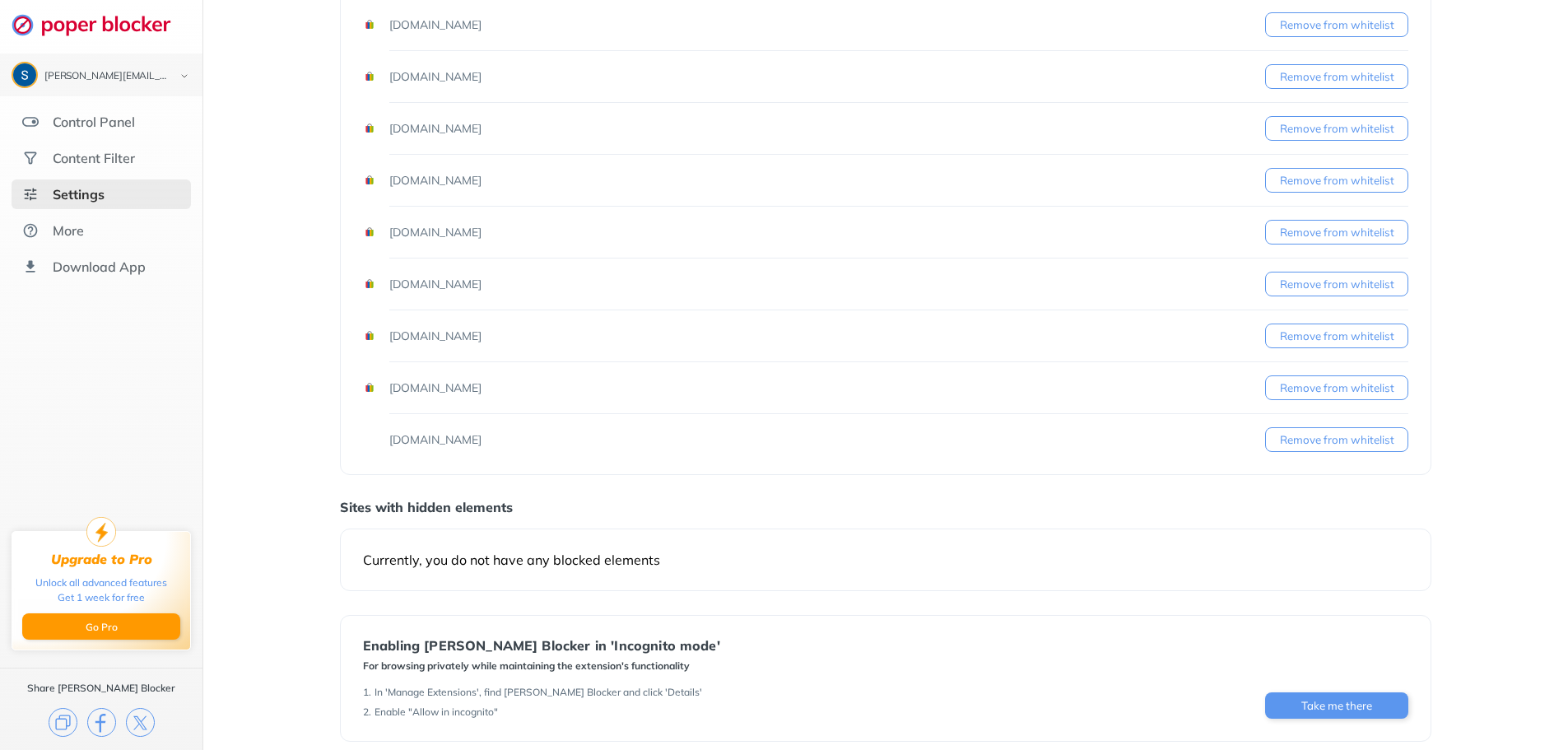
click at [1304, 444] on button "Remove from whitelist" at bounding box center [1337, 439] width 143 height 25
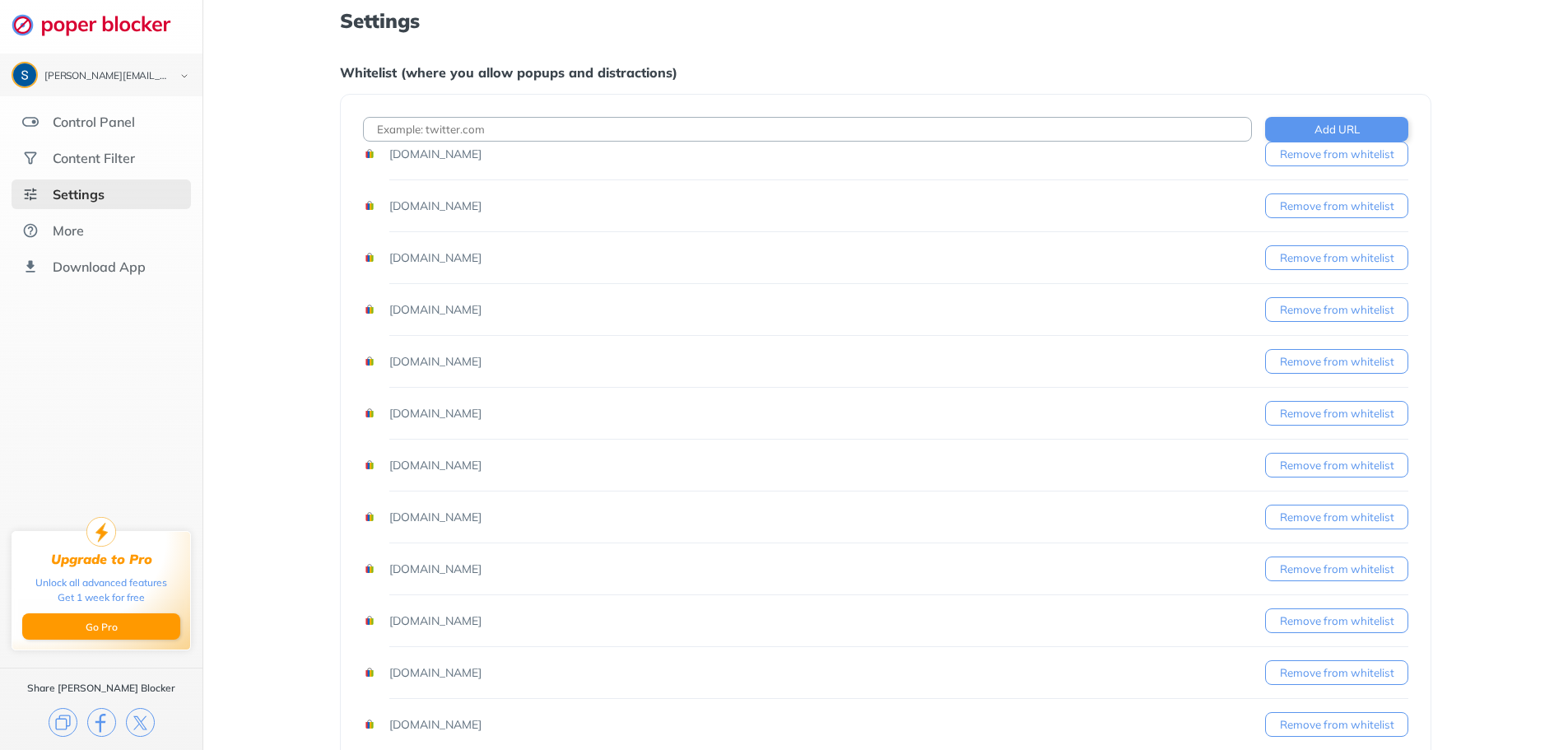
scroll to position [0, 0]
click at [1328, 207] on button "Remove from whitelist" at bounding box center [1337, 209] width 143 height 25
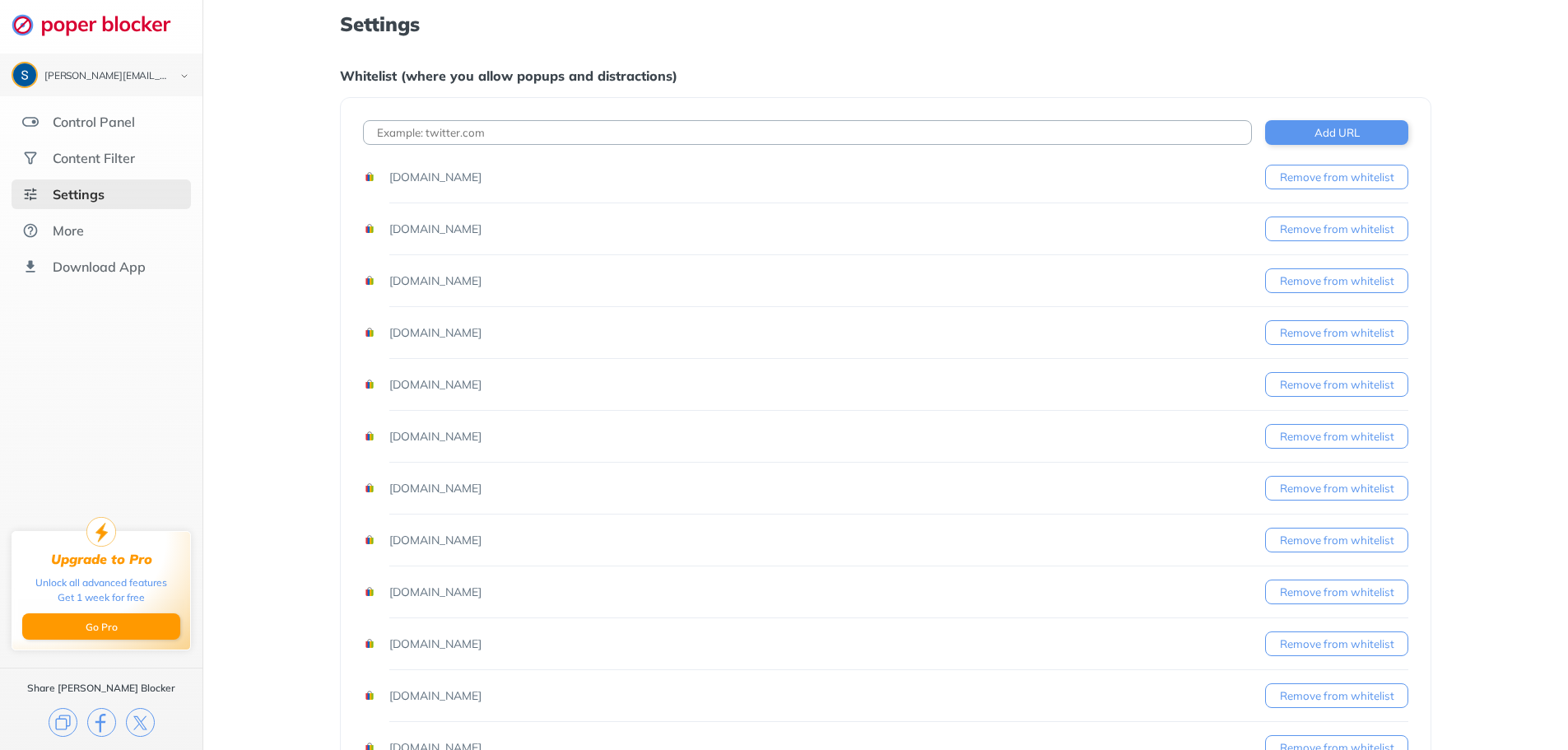
click at [1322, 227] on button "Remove from whitelist" at bounding box center [1337, 229] width 143 height 25
click at [1322, 228] on button "Remove from whitelist" at bounding box center [1337, 229] width 143 height 25
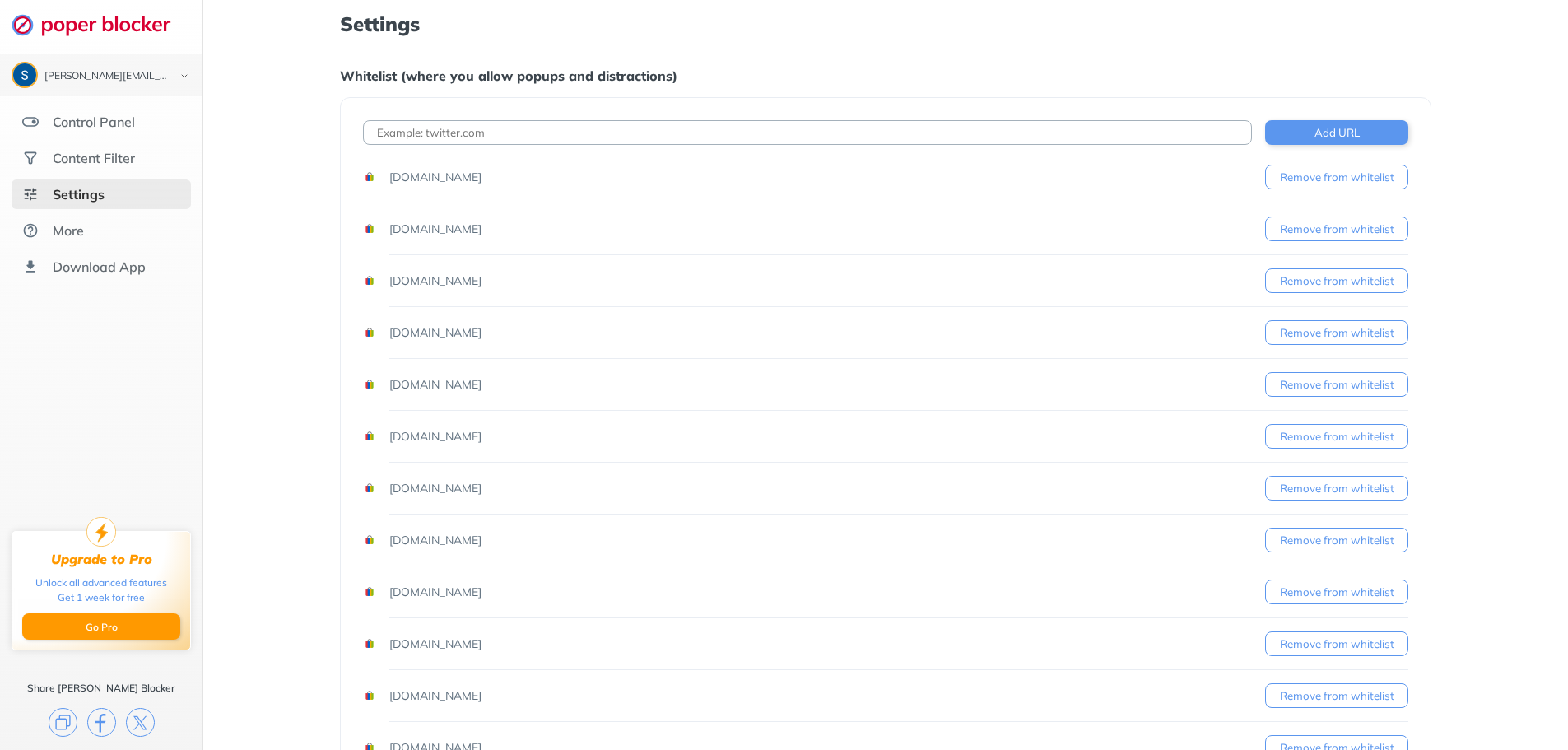
click at [1322, 228] on button "Remove from whitelist" at bounding box center [1337, 229] width 143 height 25
click at [1317, 334] on button "Remove from whitelist" at bounding box center [1337, 332] width 143 height 25
click at [1315, 385] on button "Remove from whitelist" at bounding box center [1337, 384] width 143 height 25
click at [1326, 438] on button "Remove from whitelist" at bounding box center [1337, 437] width 143 height 25
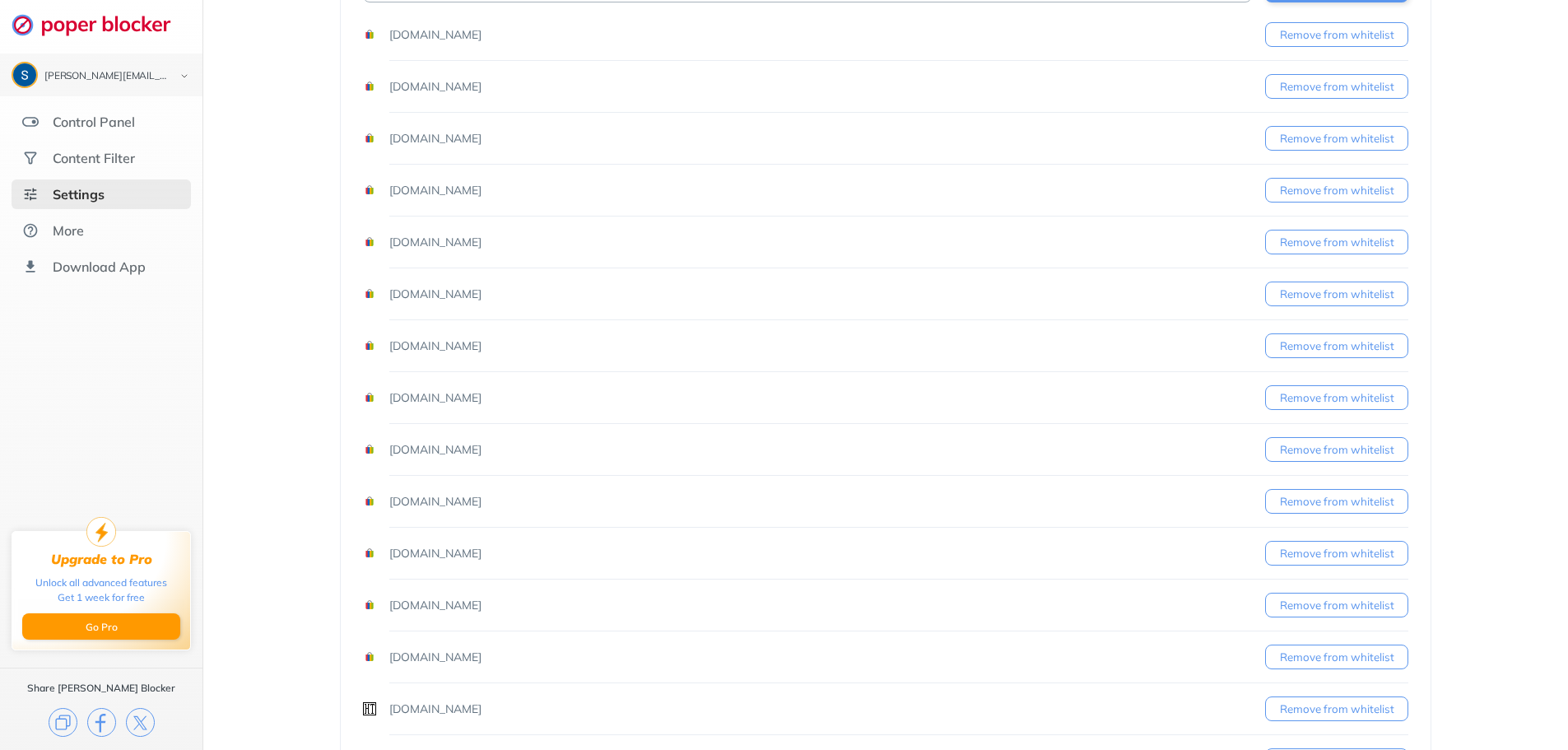
scroll to position [164, 0]
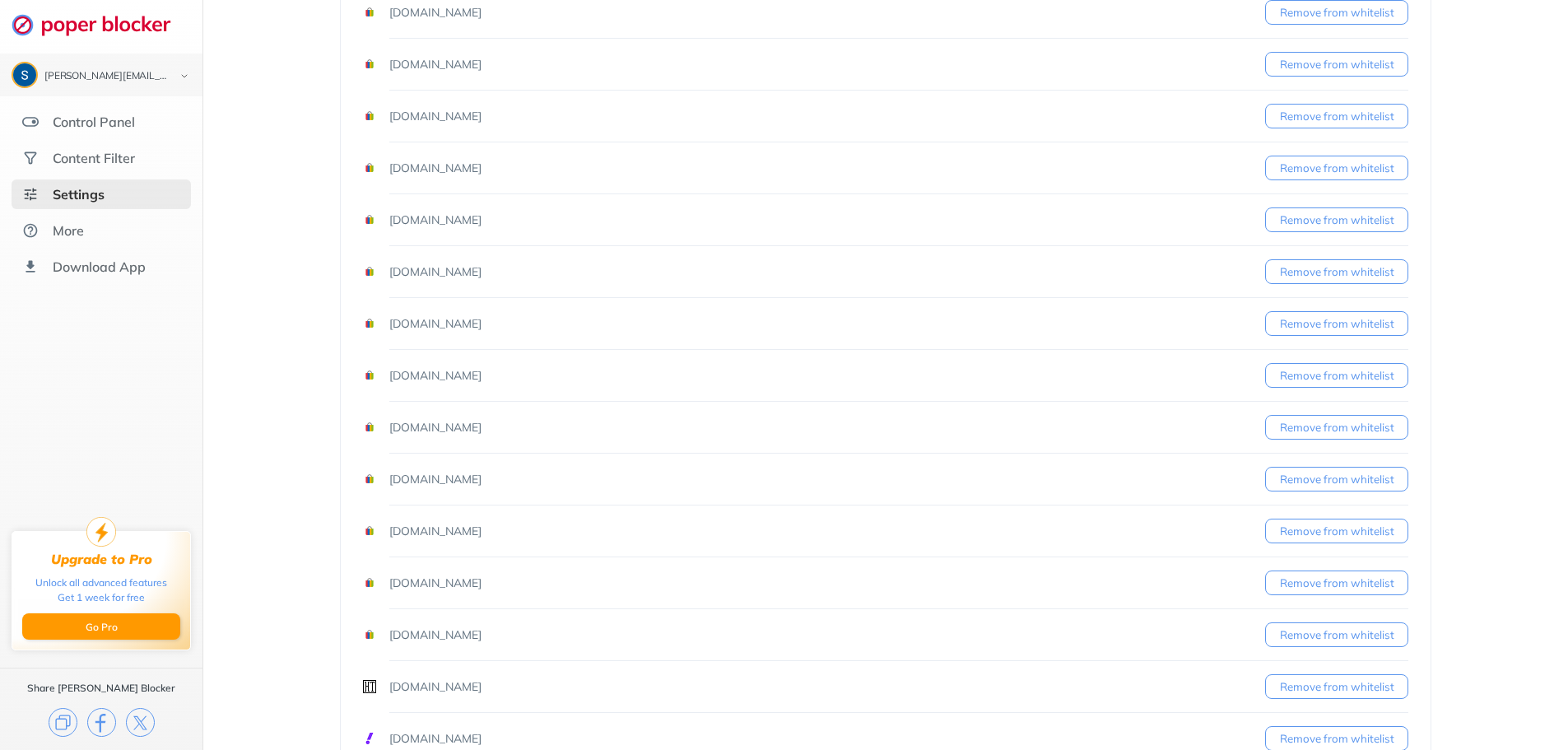
click at [1322, 436] on button "Remove from whitelist" at bounding box center [1337, 427] width 143 height 25
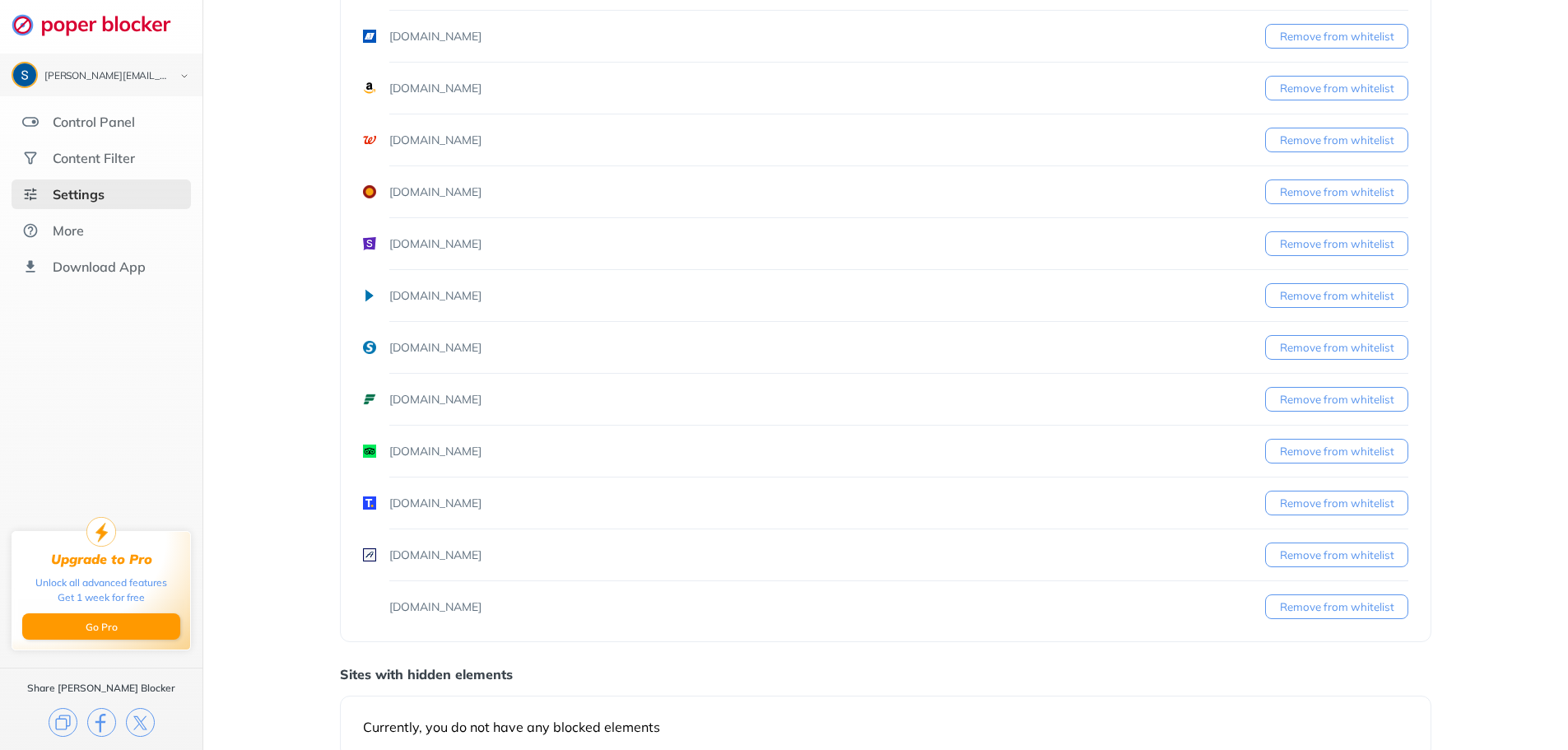
scroll to position [823, 0]
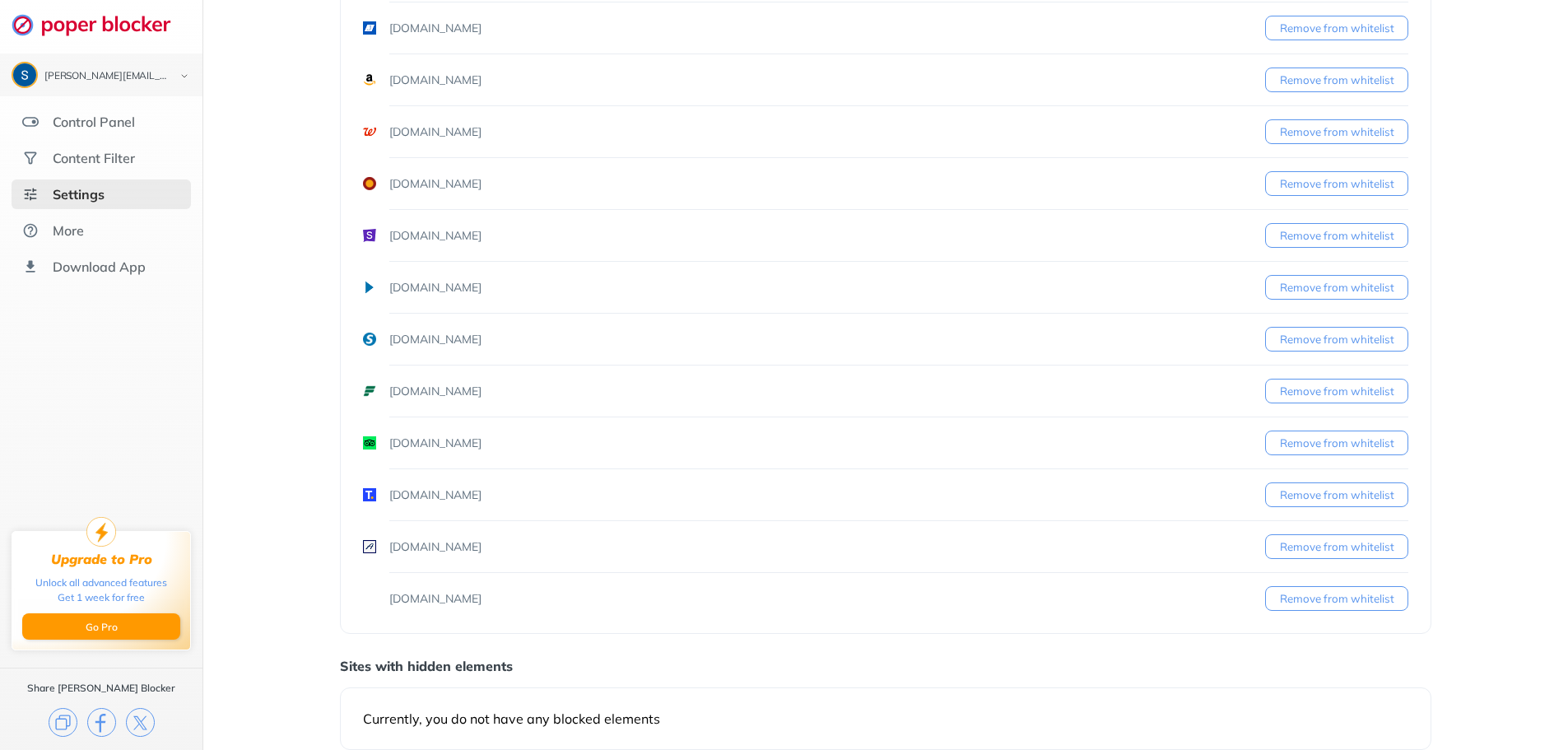
click at [1300, 549] on button "Remove from whitelist" at bounding box center [1337, 546] width 143 height 25
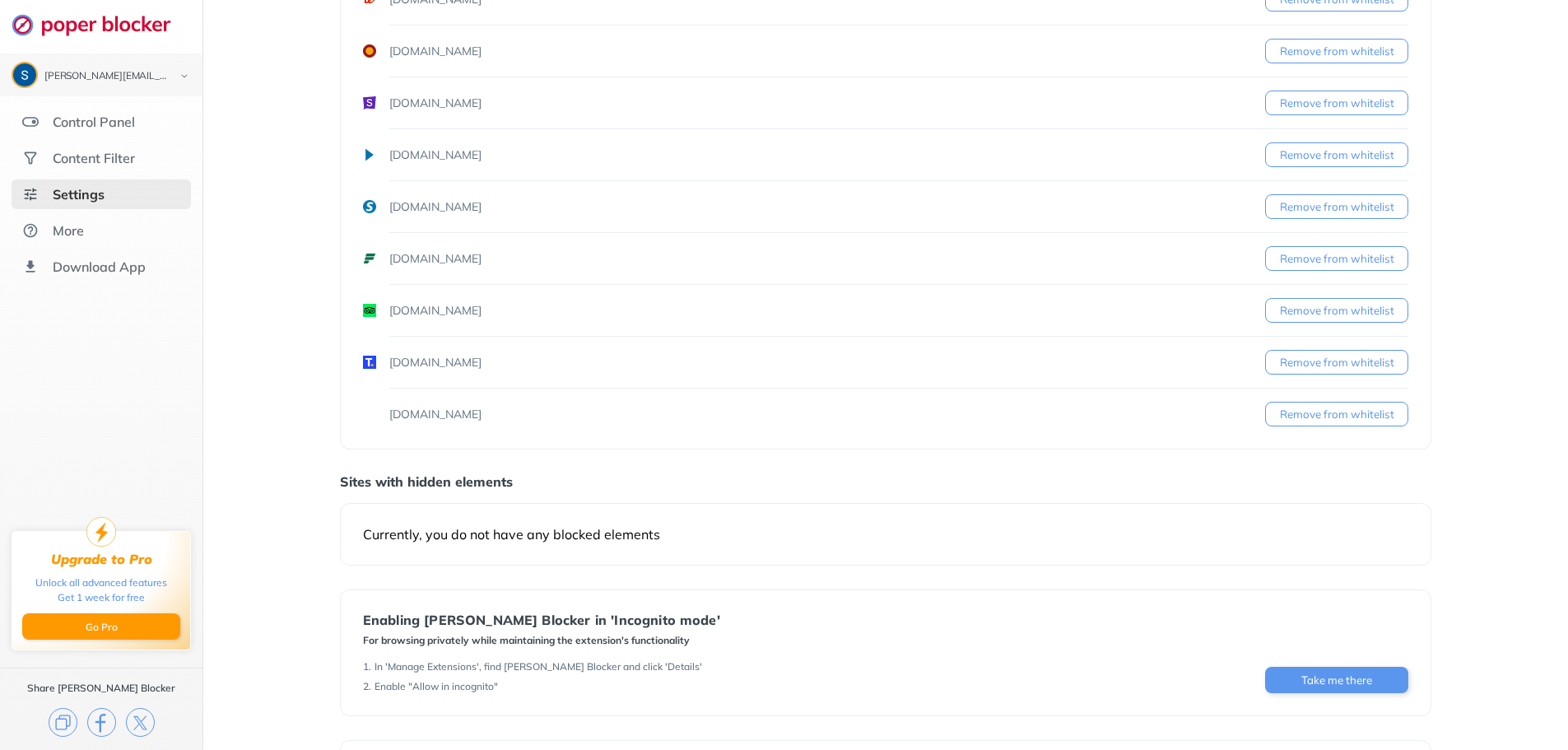
scroll to position [954, 0]
click at [1346, 418] on button "Remove from whitelist" at bounding box center [1337, 416] width 143 height 25
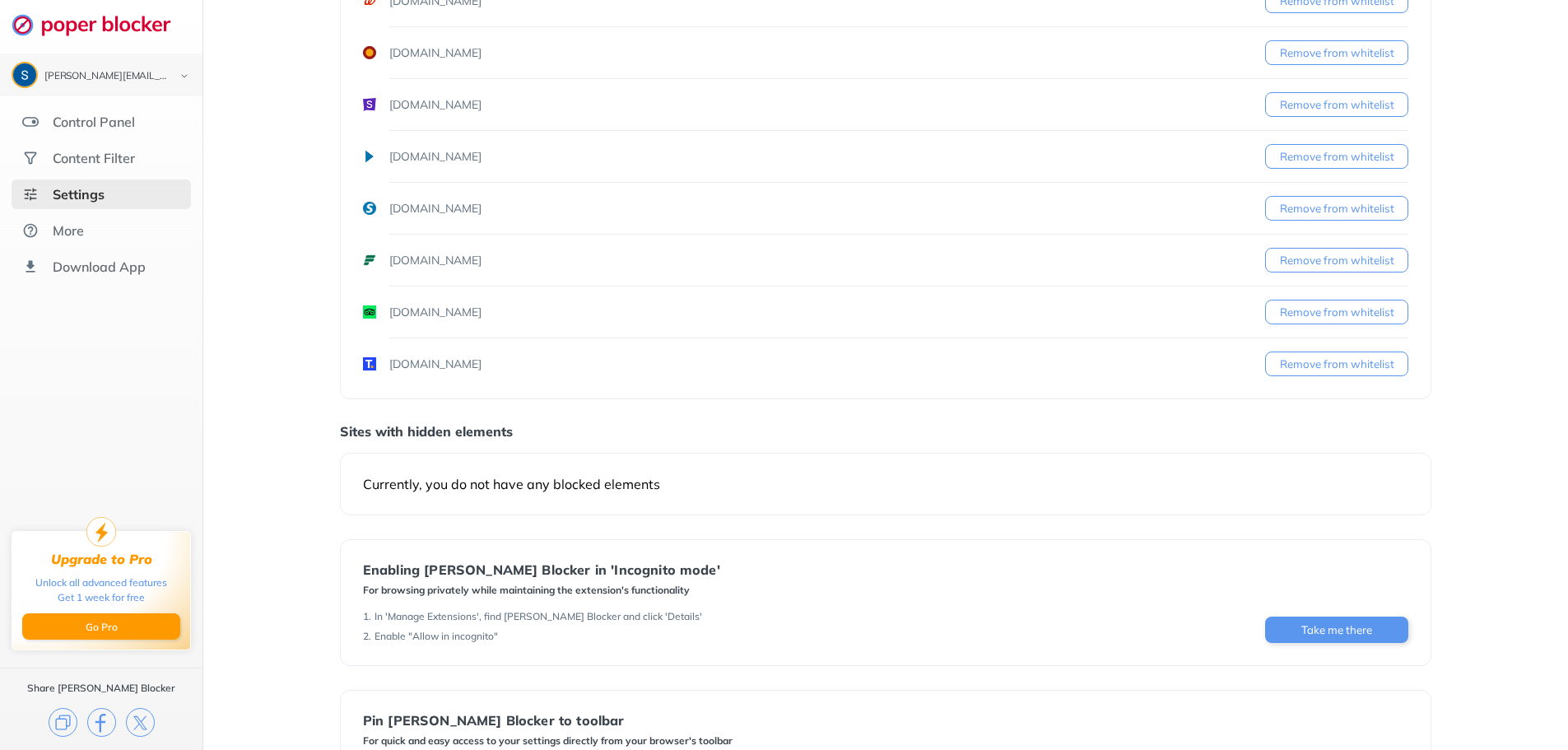
click at [1326, 362] on button "Remove from whitelist" at bounding box center [1337, 364] width 143 height 25
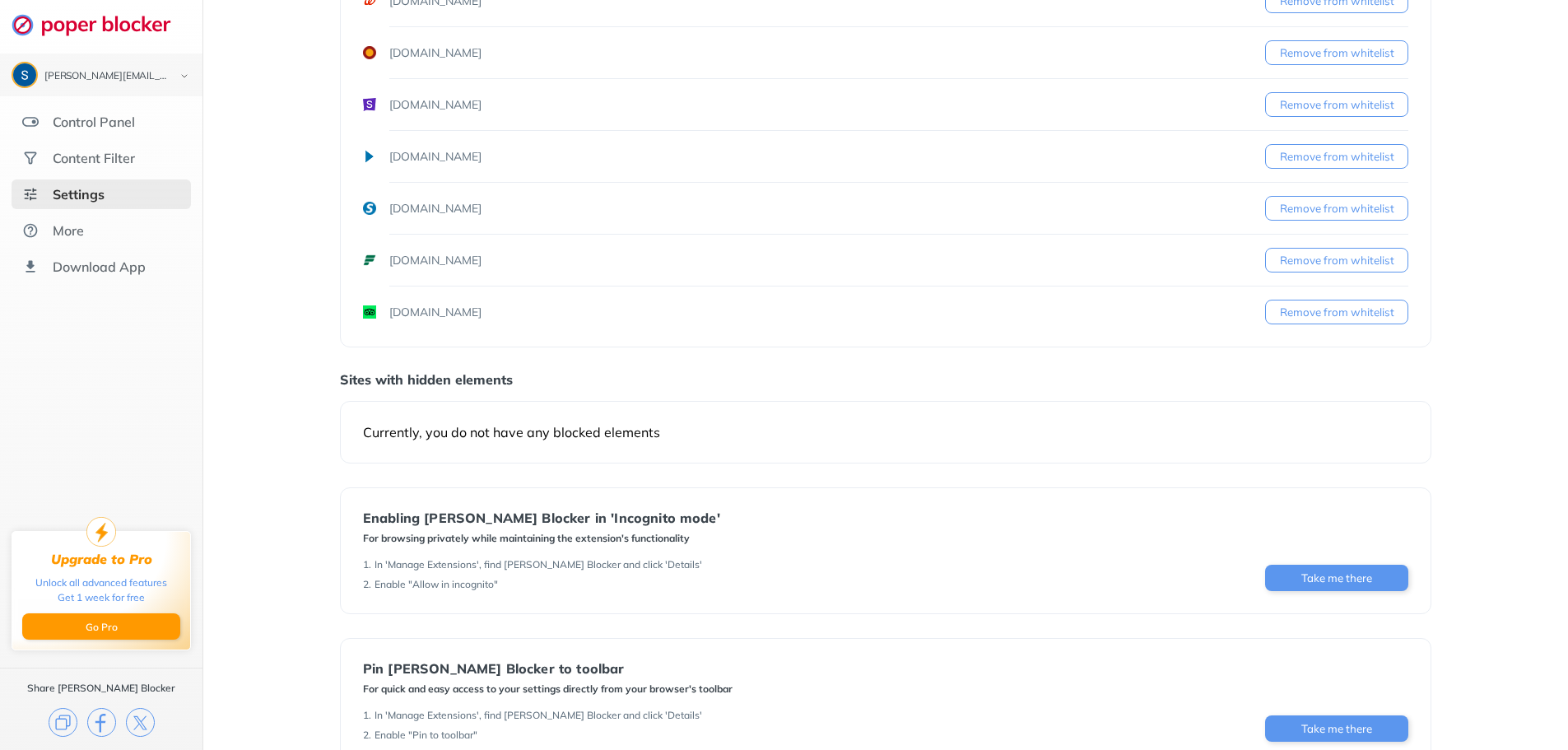
click at [1325, 314] on button "Remove from whitelist" at bounding box center [1337, 312] width 143 height 25
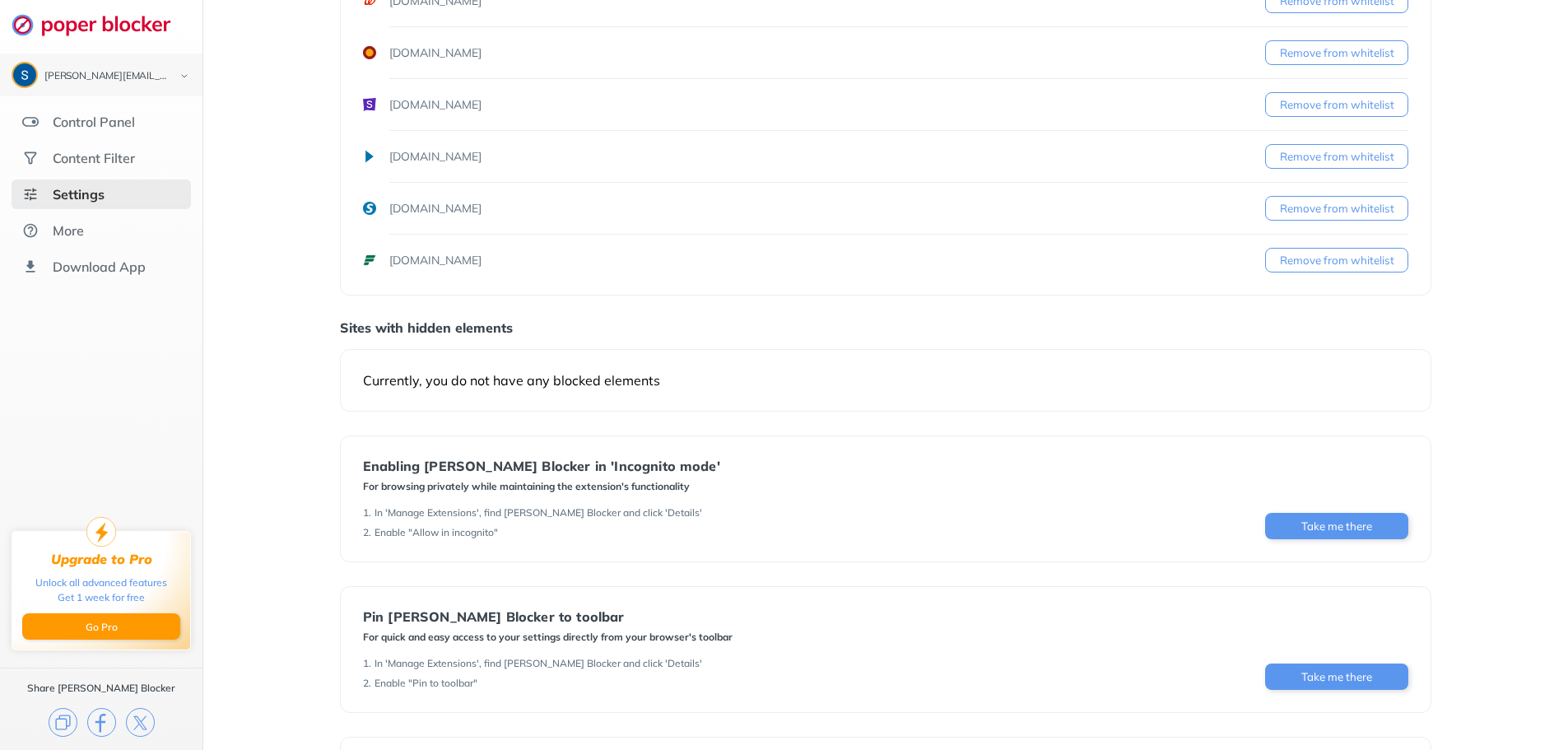
click at [1315, 251] on button "Remove from whitelist" at bounding box center [1337, 260] width 143 height 25
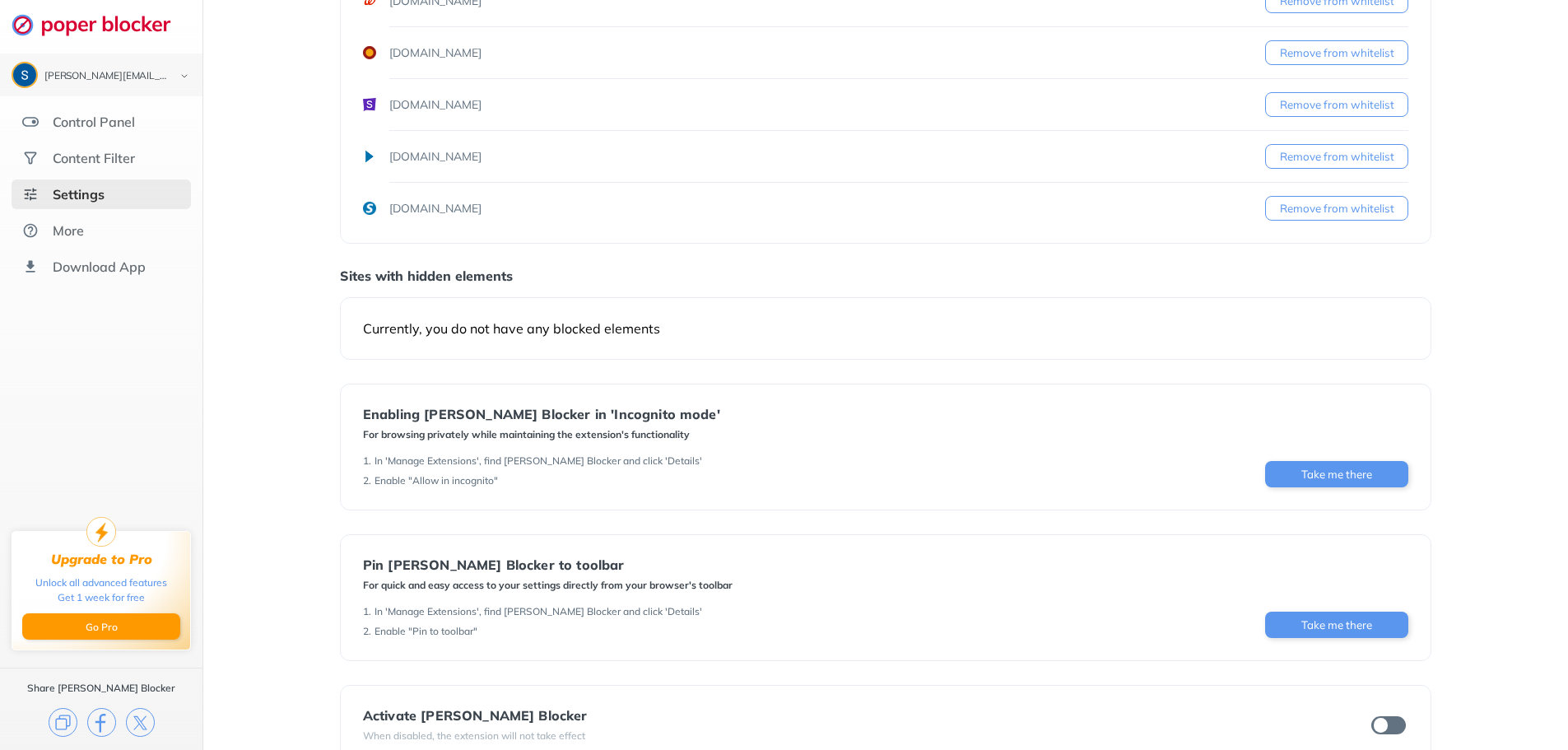
click at [1312, 207] on button "Remove from whitelist" at bounding box center [1337, 208] width 143 height 25
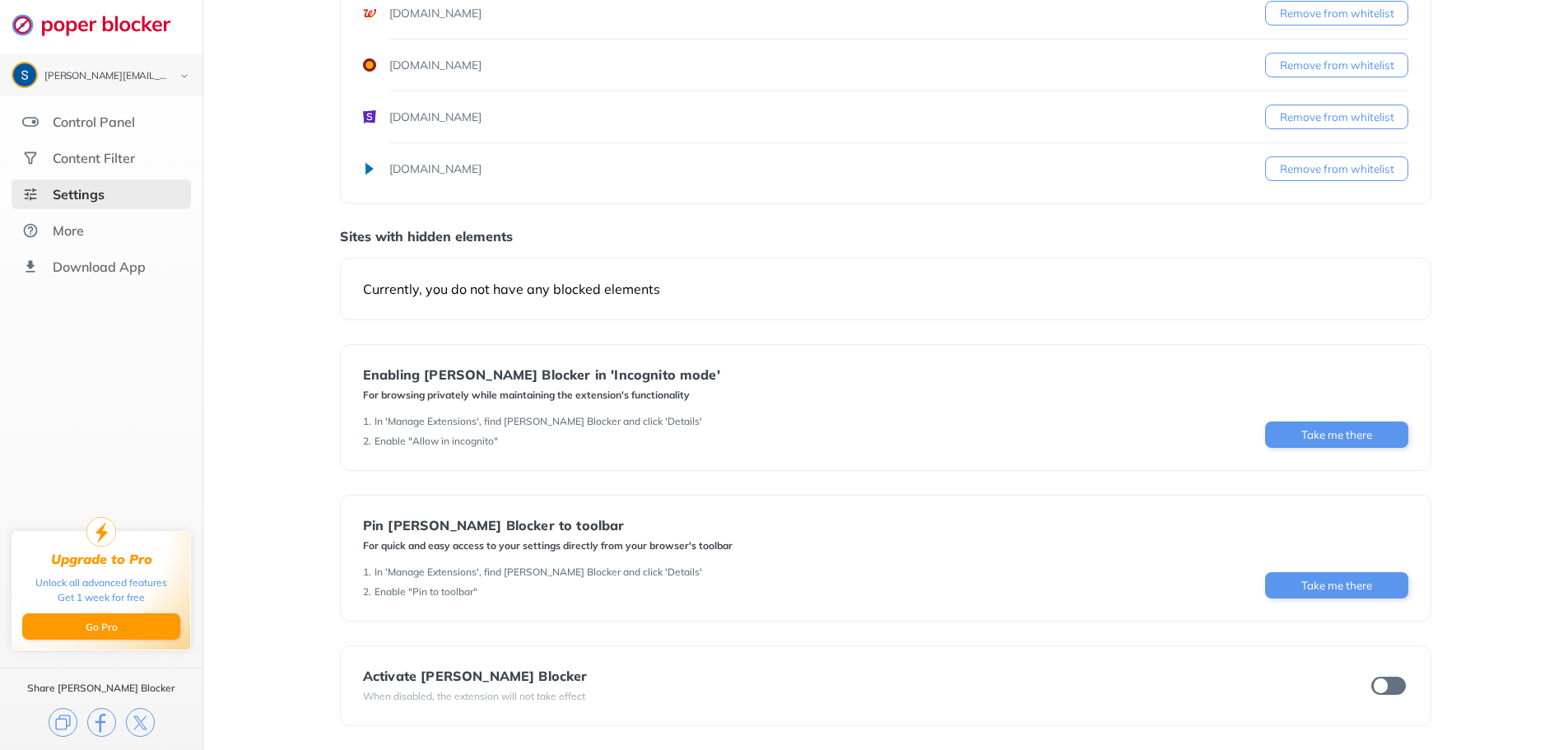
click at [1305, 119] on button "Remove from whitelist" at bounding box center [1337, 117] width 143 height 25
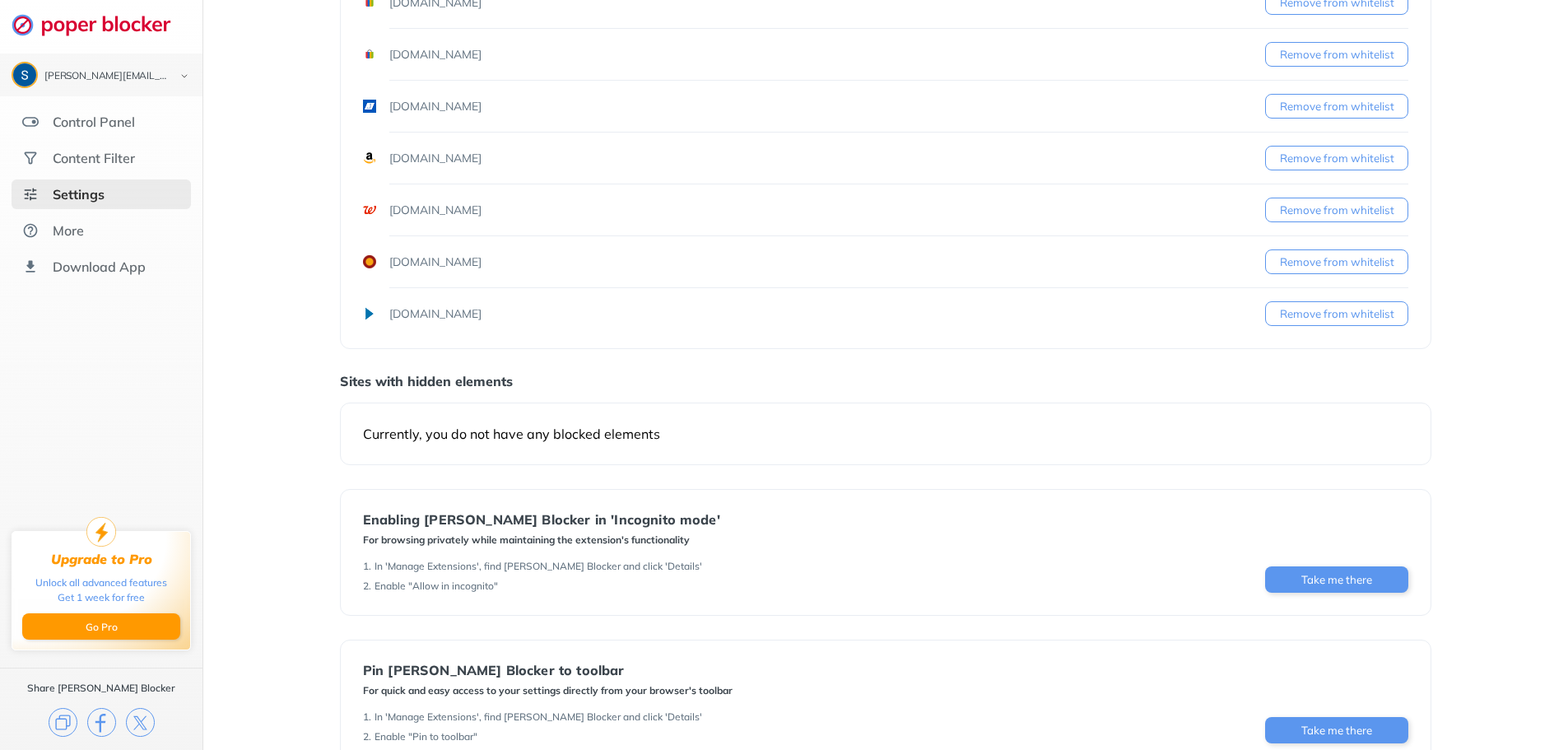
scroll to position [725, 0]
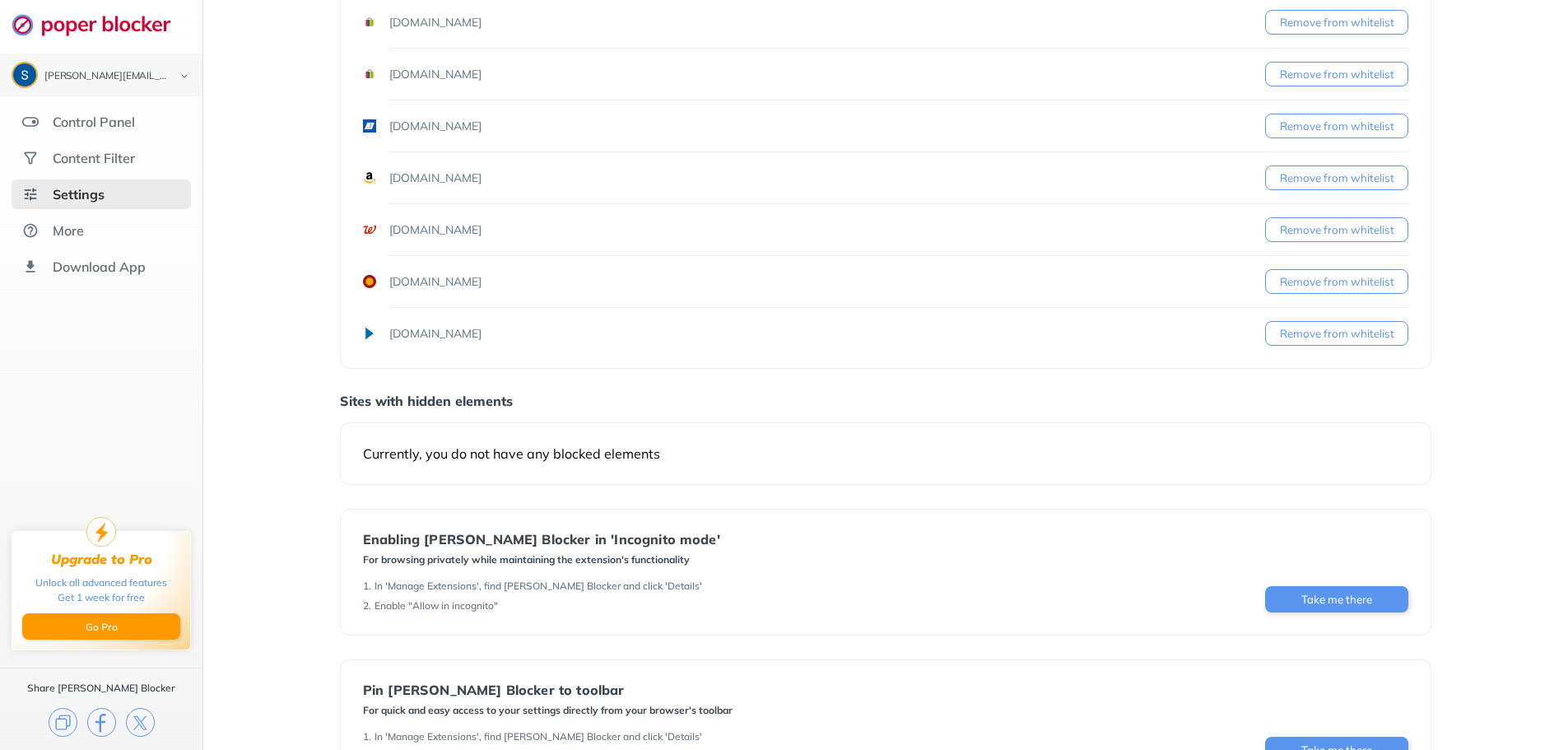
click at [1330, 338] on button "Remove from whitelist" at bounding box center [1337, 333] width 143 height 25
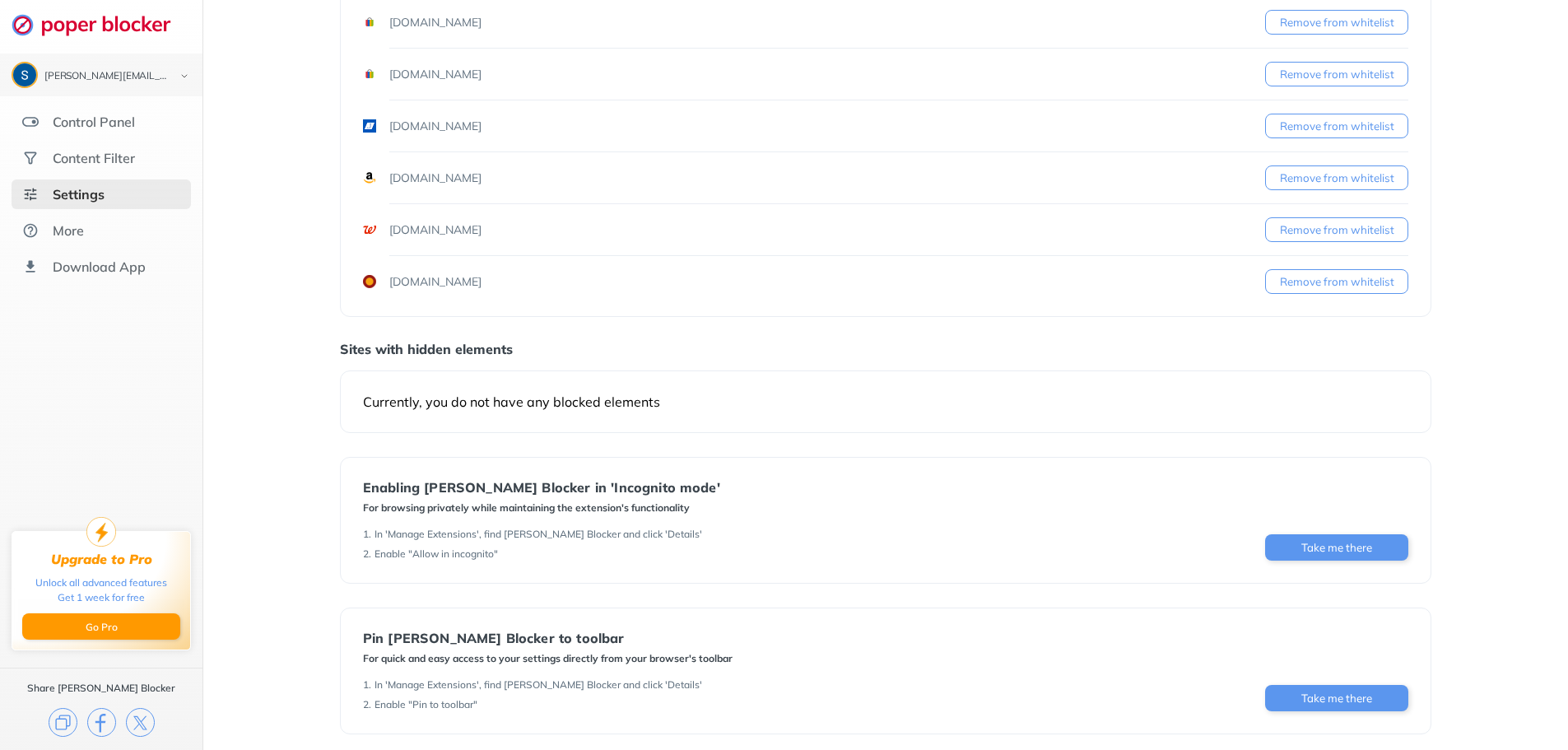
click at [1333, 287] on button "Remove from whitelist" at bounding box center [1337, 282] width 143 height 25
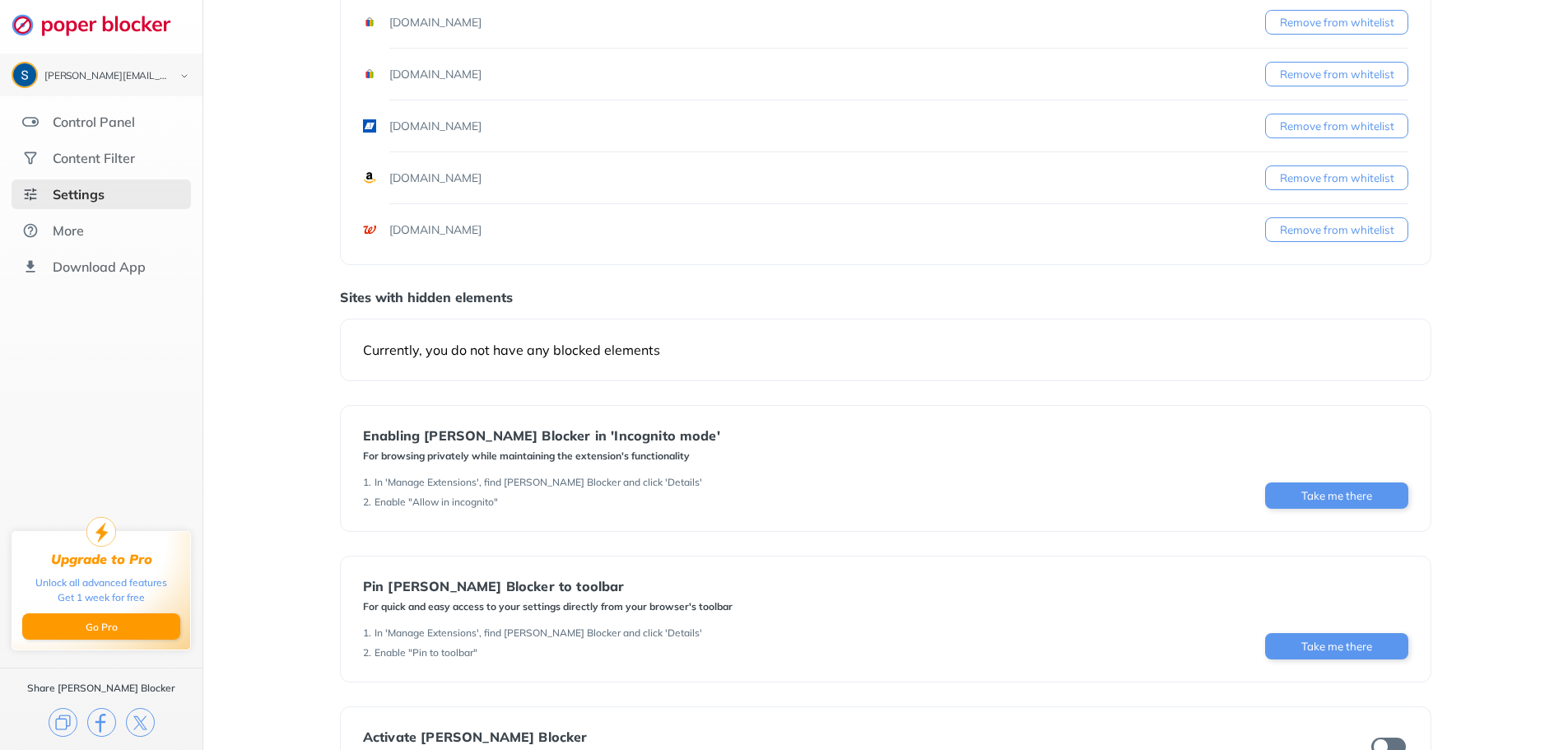
click at [1333, 227] on button "Remove from whitelist" at bounding box center [1337, 229] width 143 height 25
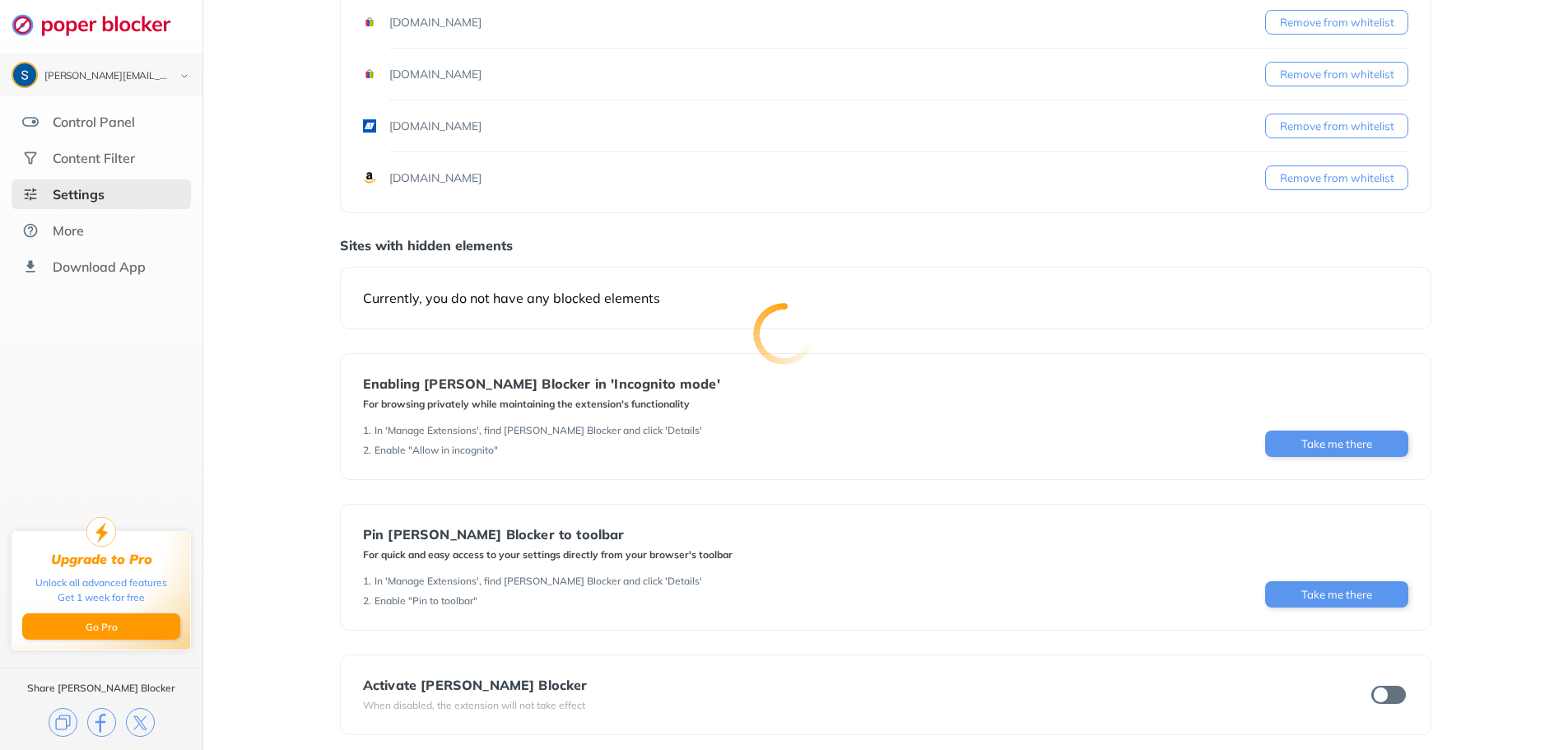
click at [1328, 179] on div at bounding box center [784, 375] width 1568 height 750
click at [1328, 179] on button "Remove from whitelist" at bounding box center [1337, 178] width 143 height 25
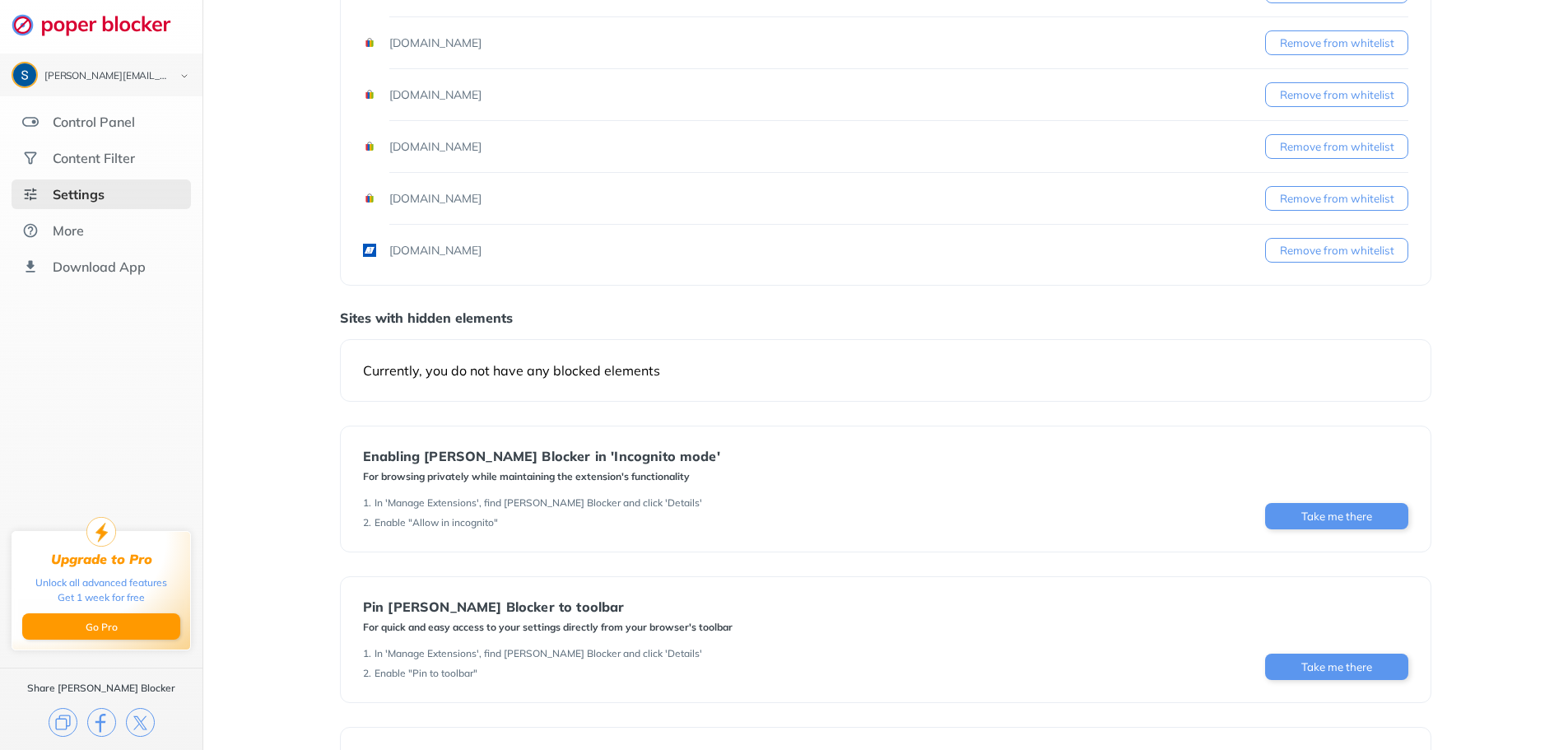
scroll to position [600, 0]
click at [1320, 250] on button "Remove from whitelist" at bounding box center [1337, 251] width 143 height 25
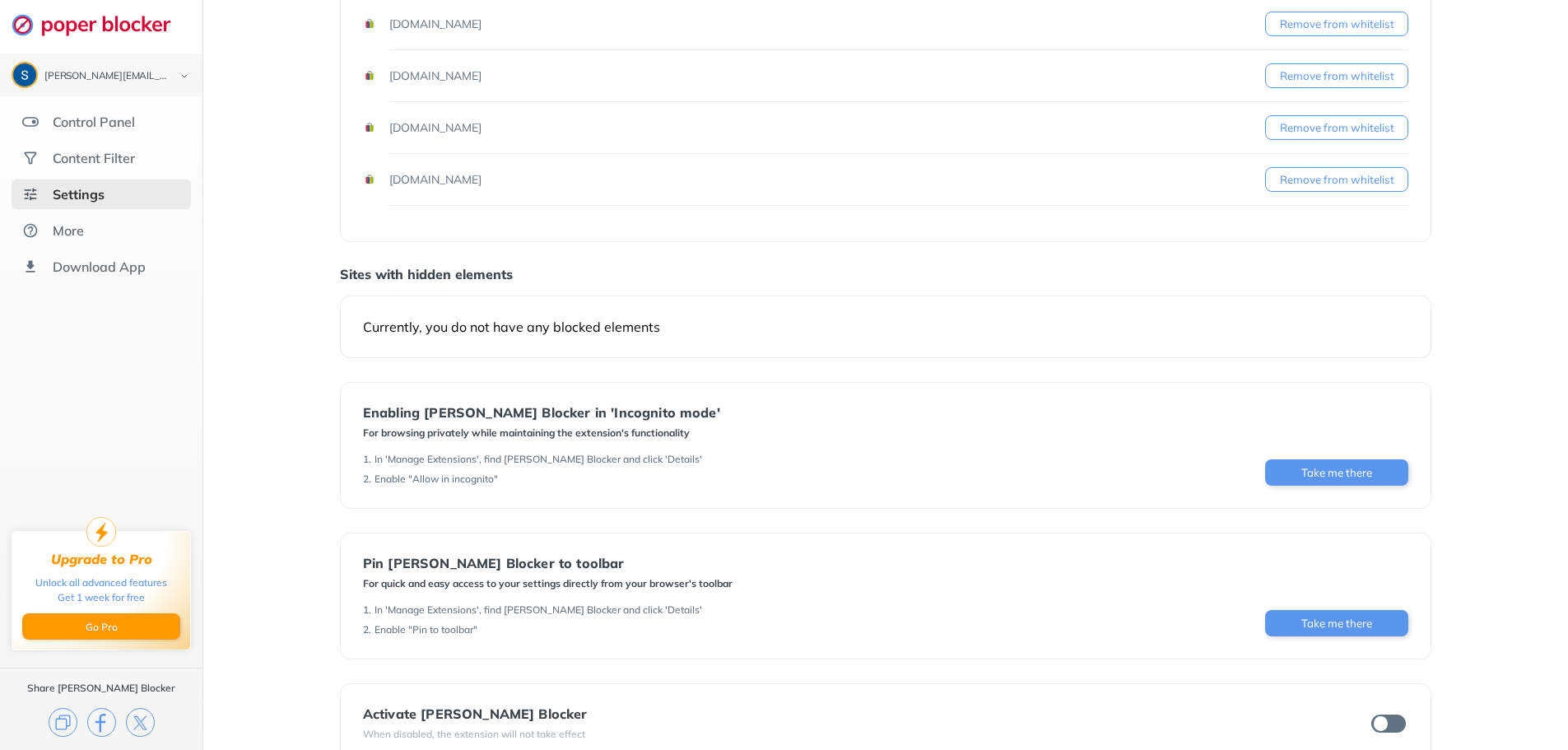
scroll to position [580, 0]
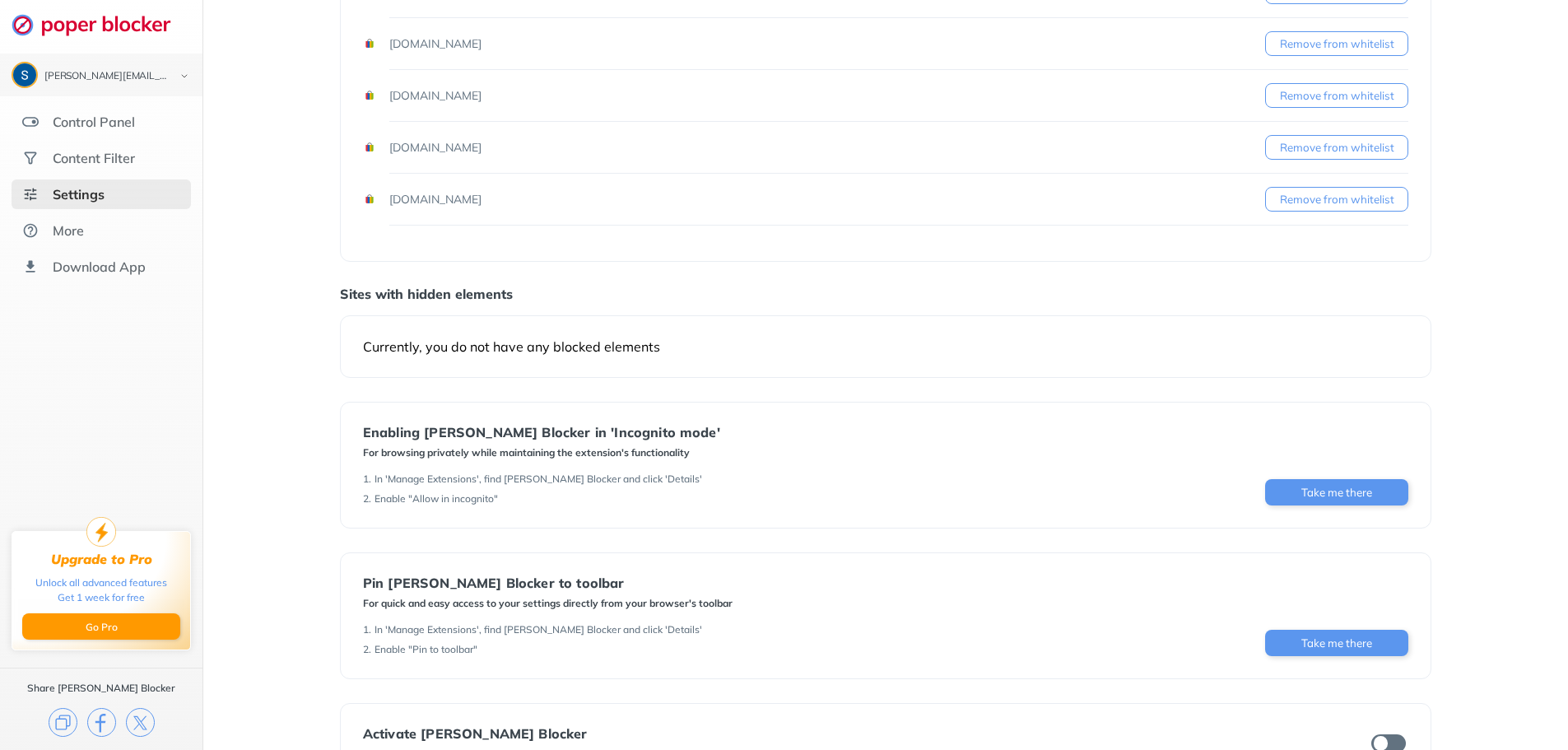
click at [1332, 199] on button "Remove from whitelist" at bounding box center [1337, 200] width 143 height 25
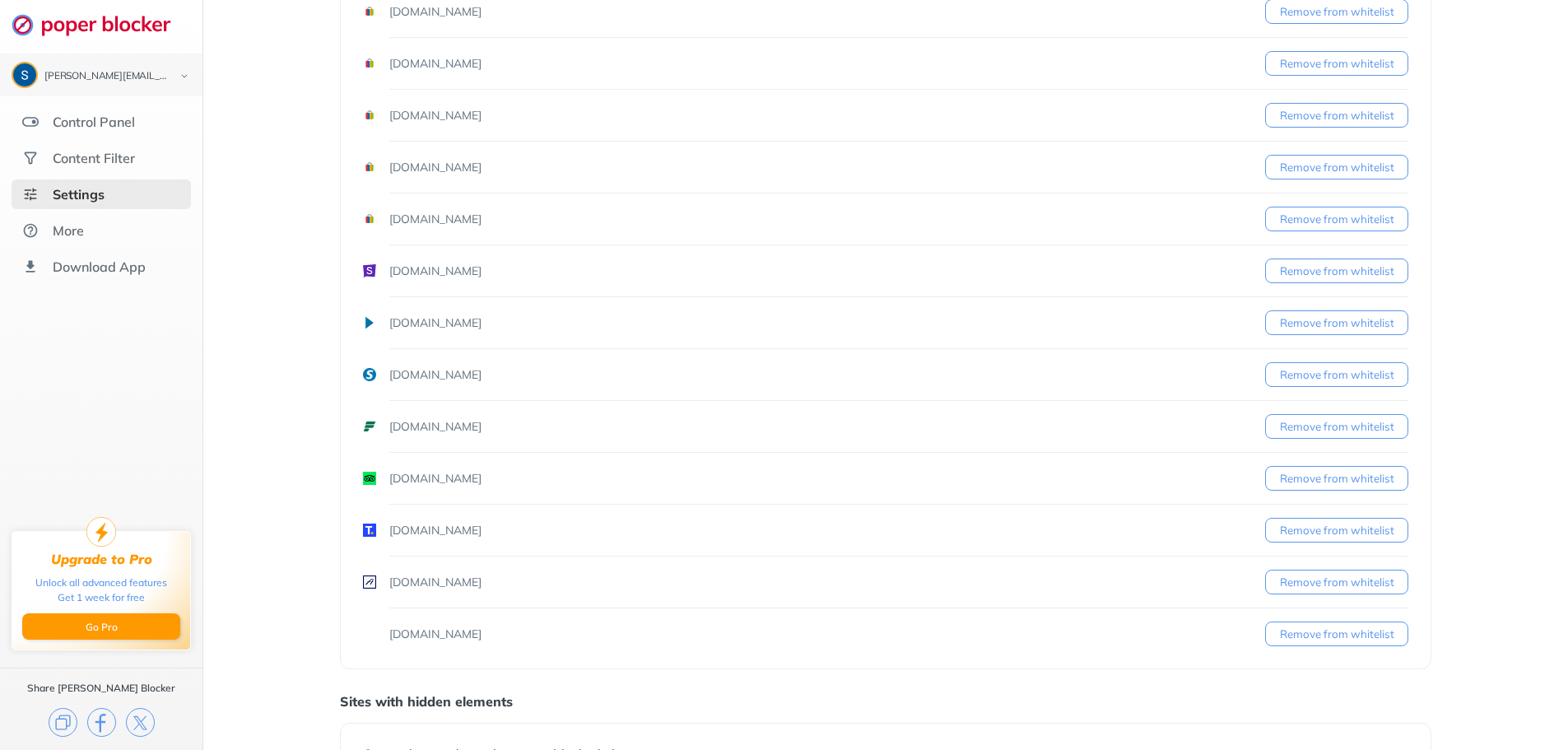
scroll to position [600, 0]
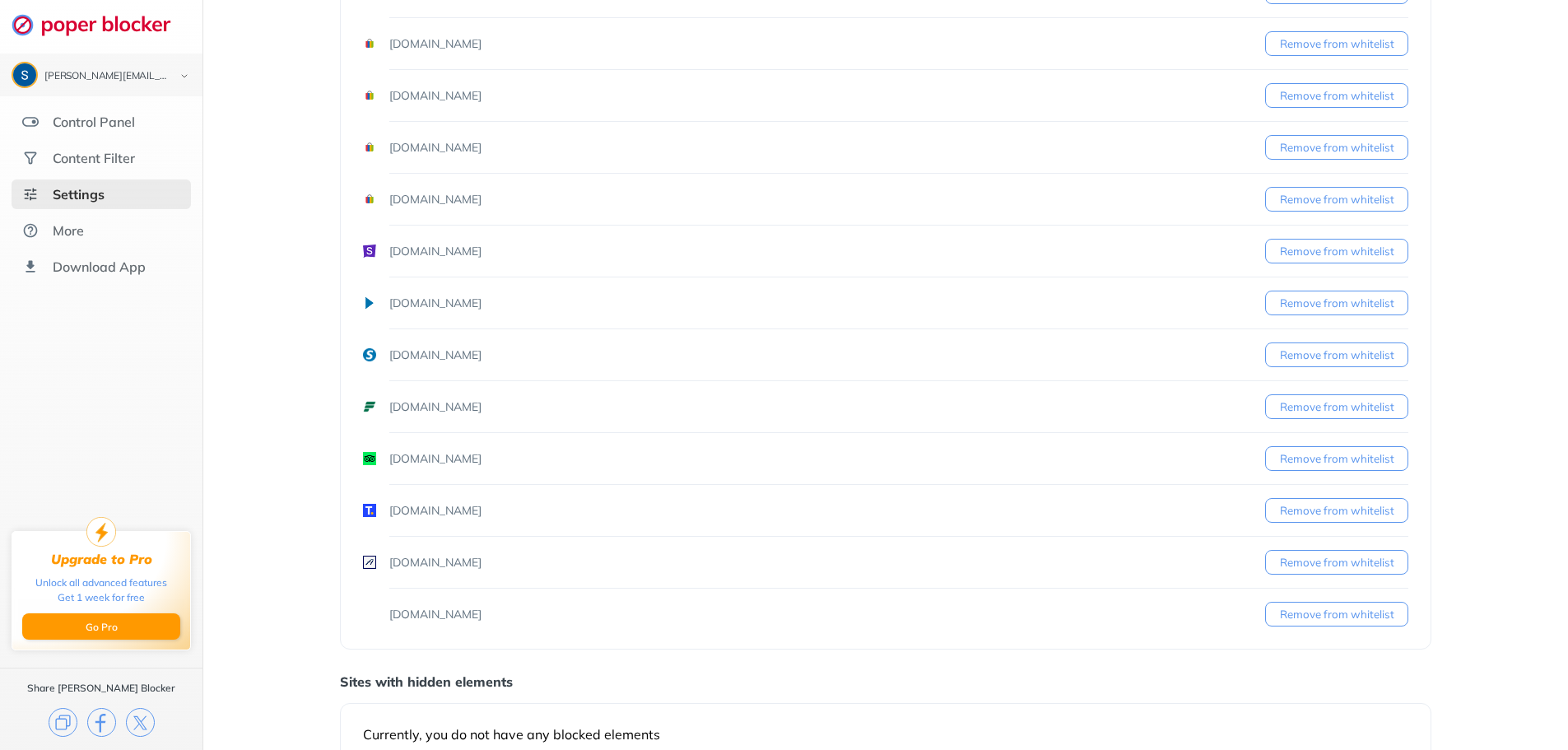
click at [1332, 199] on button "Remove from whitelist" at bounding box center [1337, 200] width 143 height 25
click at [1332, 200] on button "Remove from whitelist" at bounding box center [1337, 200] width 143 height 25
click at [1315, 508] on button "Remove from whitelist" at bounding box center [1337, 510] width 143 height 25
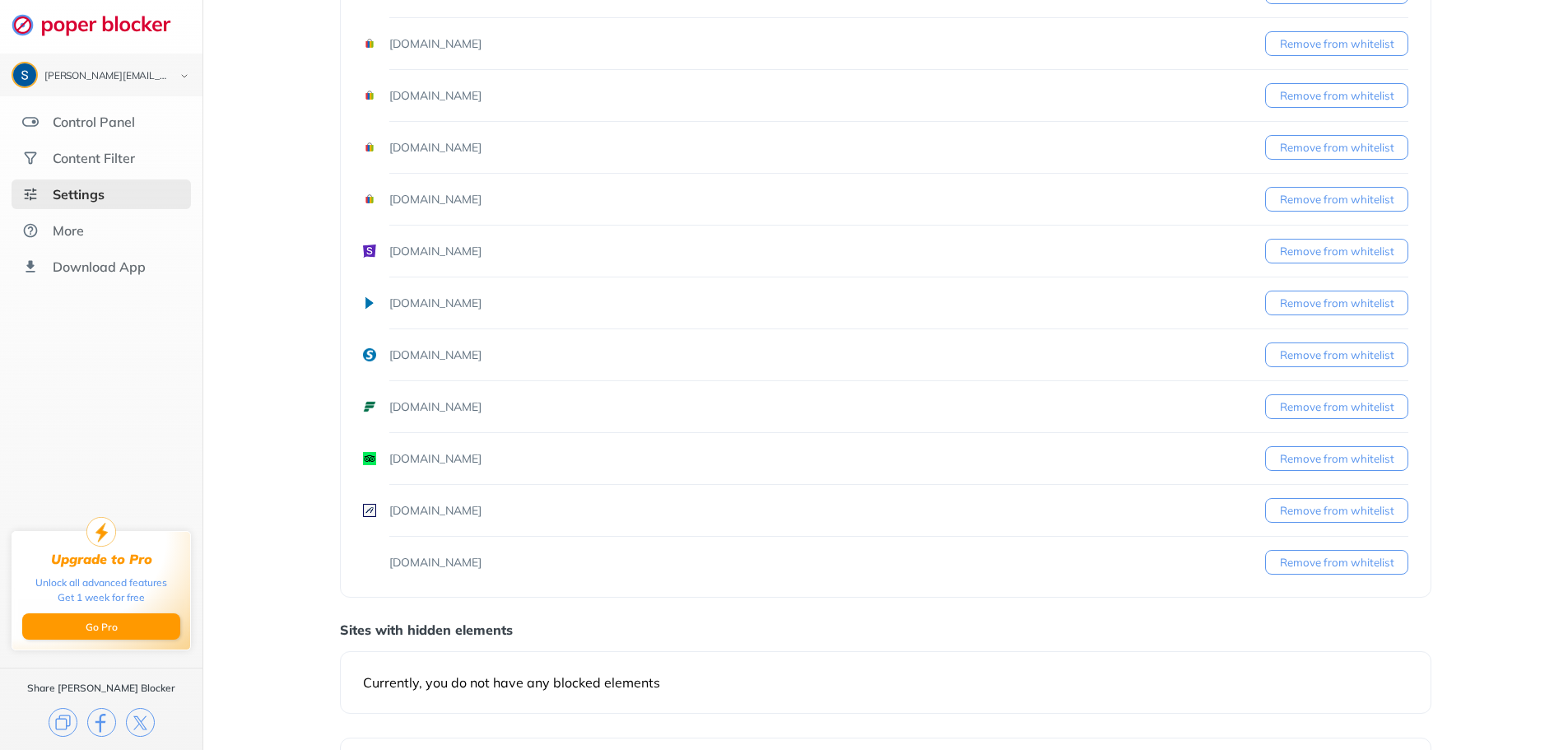
click at [1334, 563] on button "Remove from whitelist" at bounding box center [1337, 562] width 143 height 25
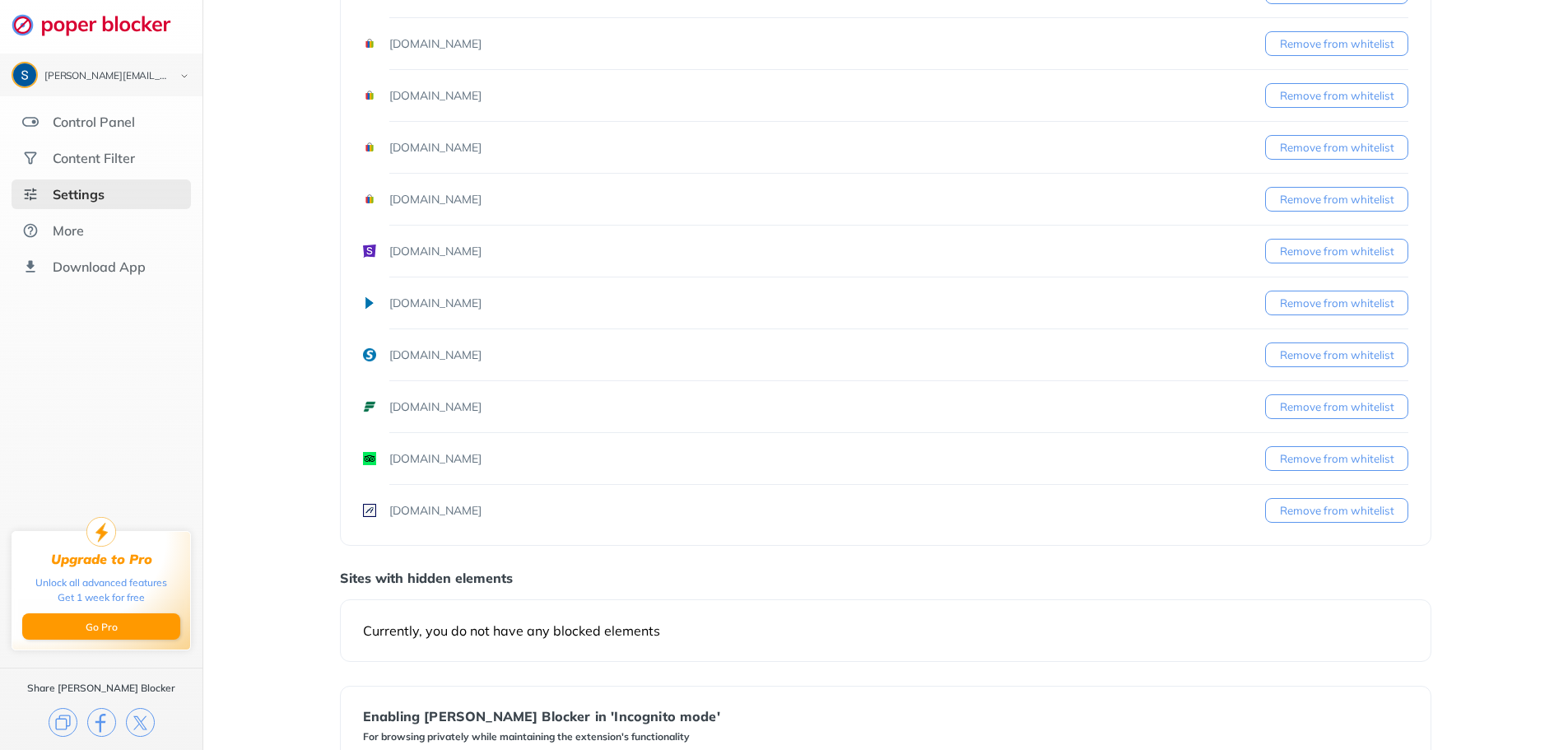
click at [1339, 462] on button "Remove from whitelist" at bounding box center [1337, 459] width 143 height 25
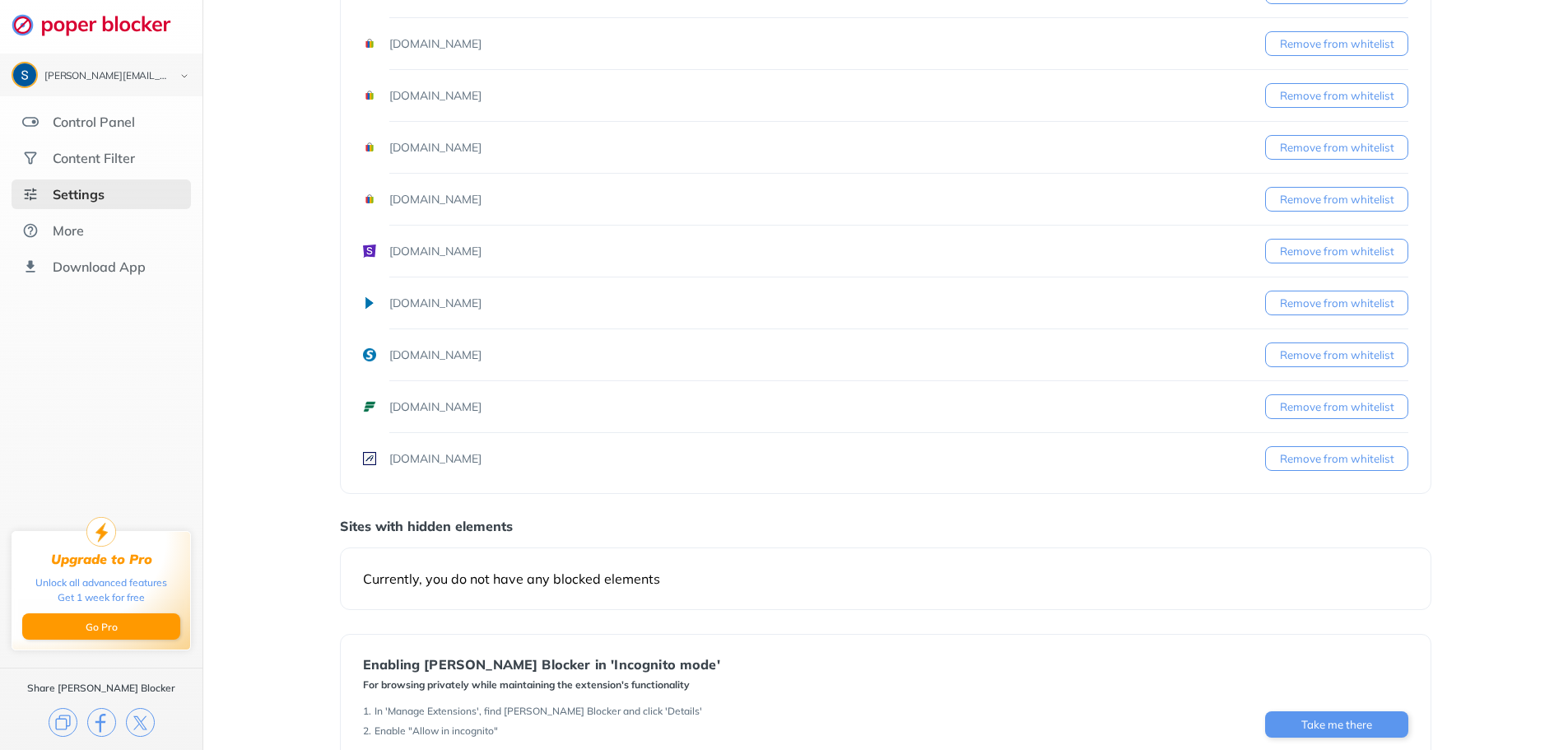
click at [1339, 462] on button "Remove from whitelist" at bounding box center [1337, 459] width 143 height 25
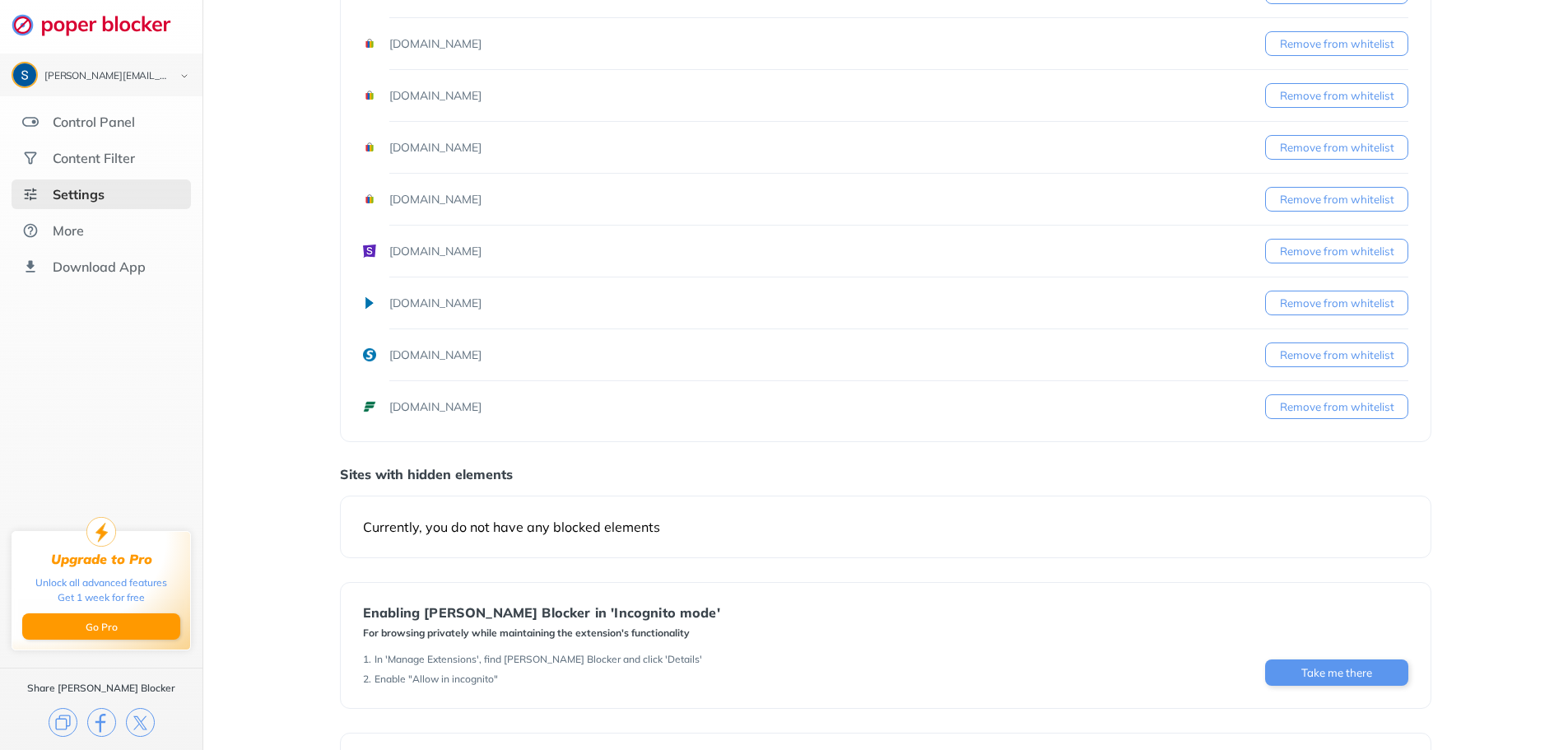
click at [1337, 406] on button "Remove from whitelist" at bounding box center [1337, 407] width 143 height 25
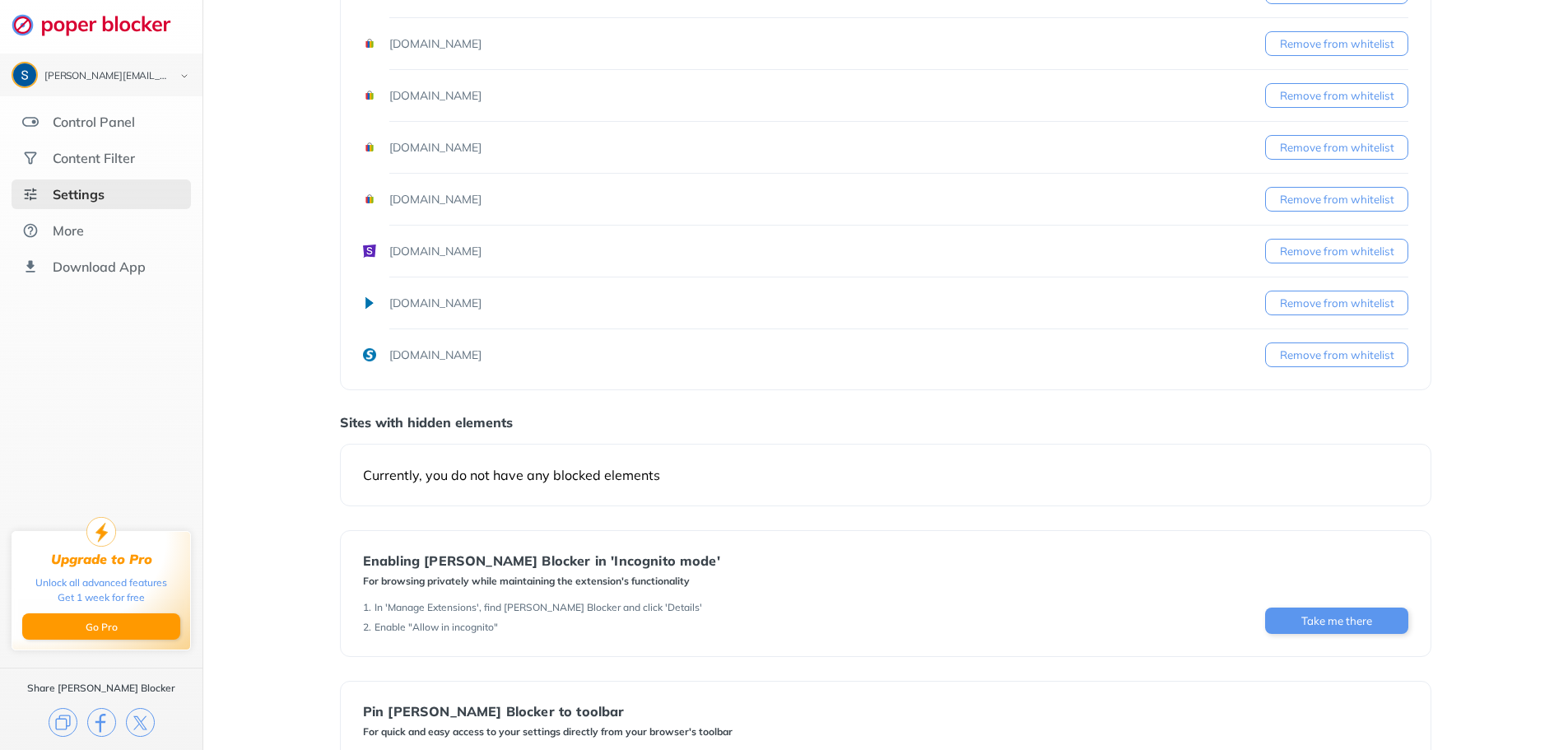
click at [1312, 255] on button "Remove from whitelist" at bounding box center [1337, 251] width 143 height 25
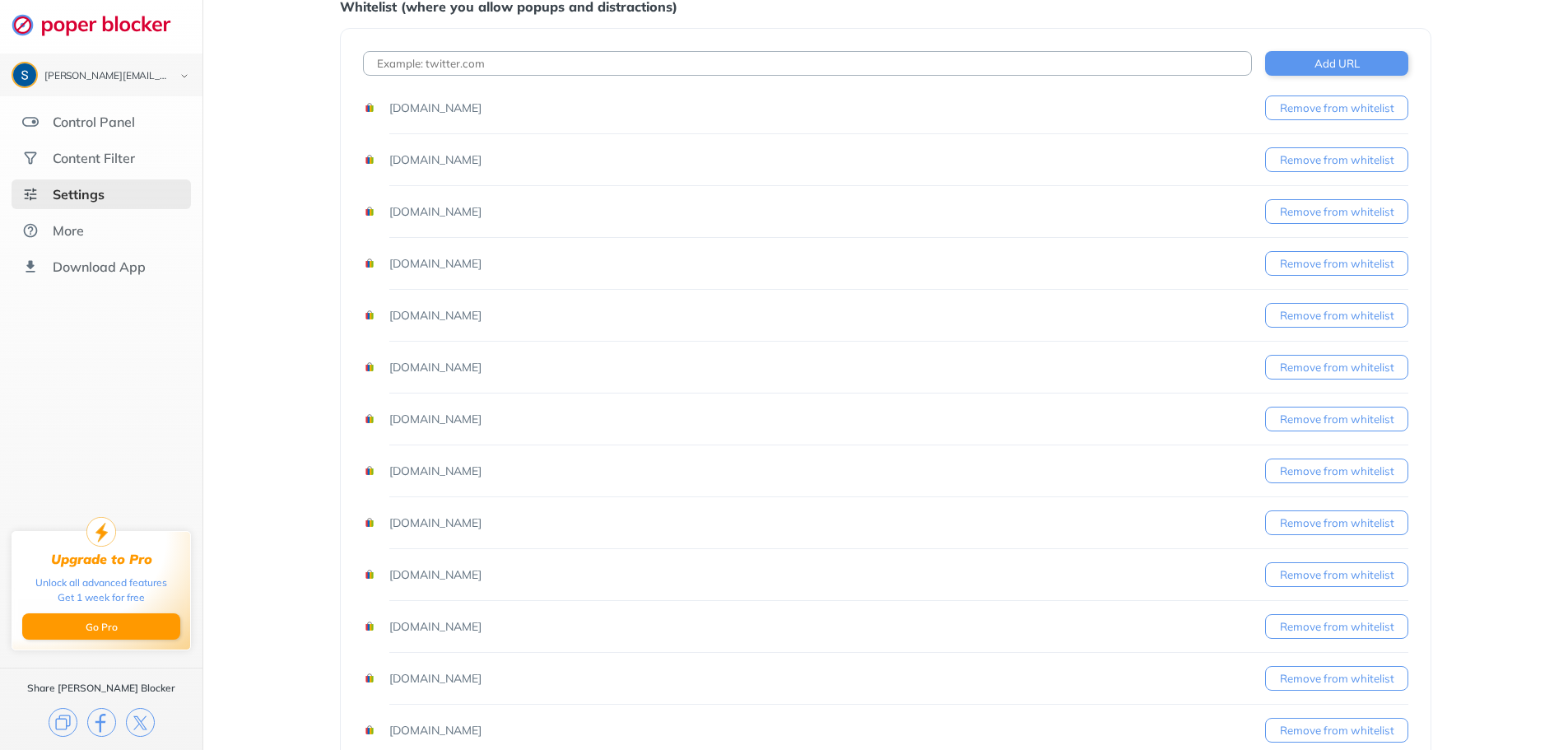
scroll to position [0, 0]
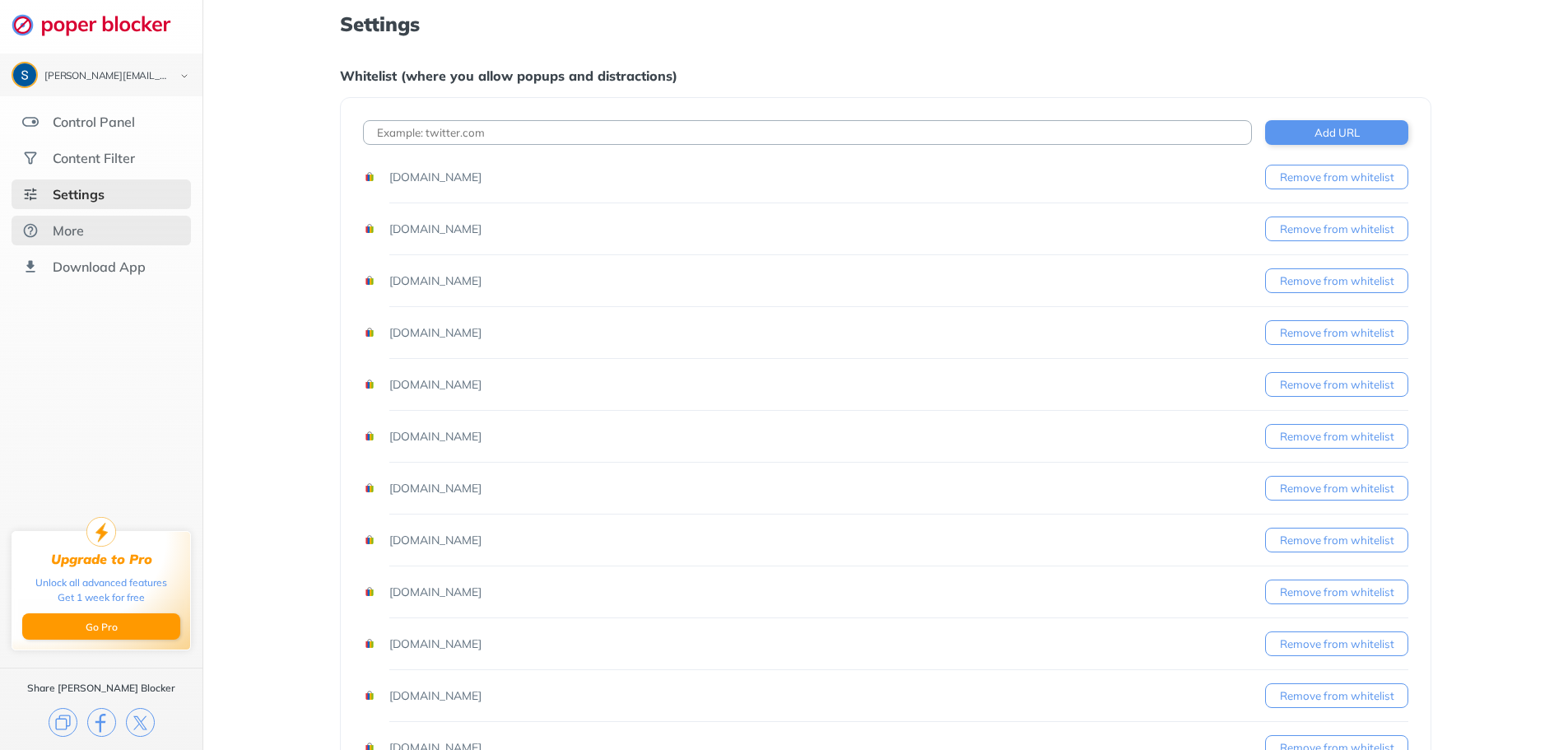
click at [75, 228] on div "More" at bounding box center [68, 230] width 32 height 16
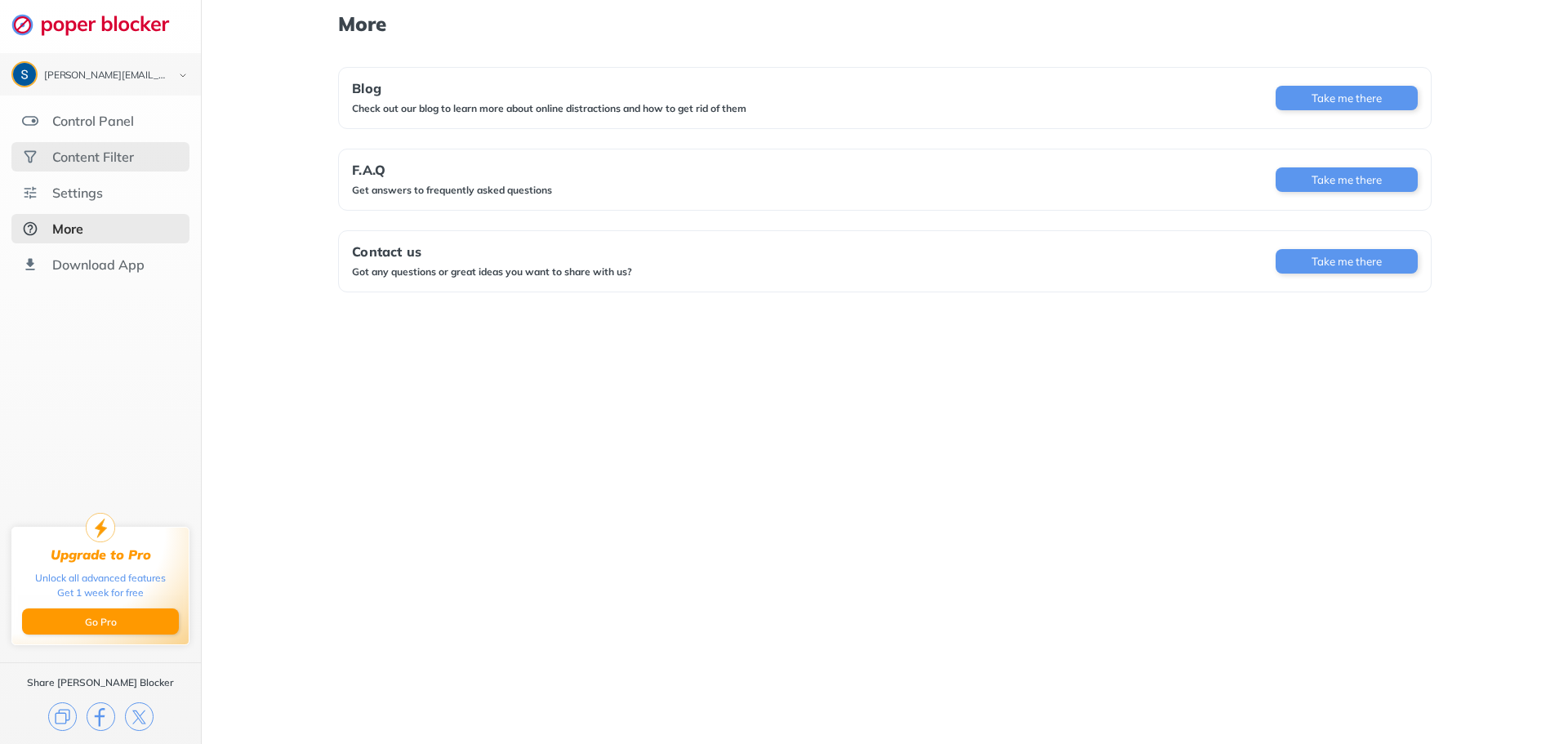
click at [112, 157] on div "Content Filter" at bounding box center [93, 156] width 82 height 16
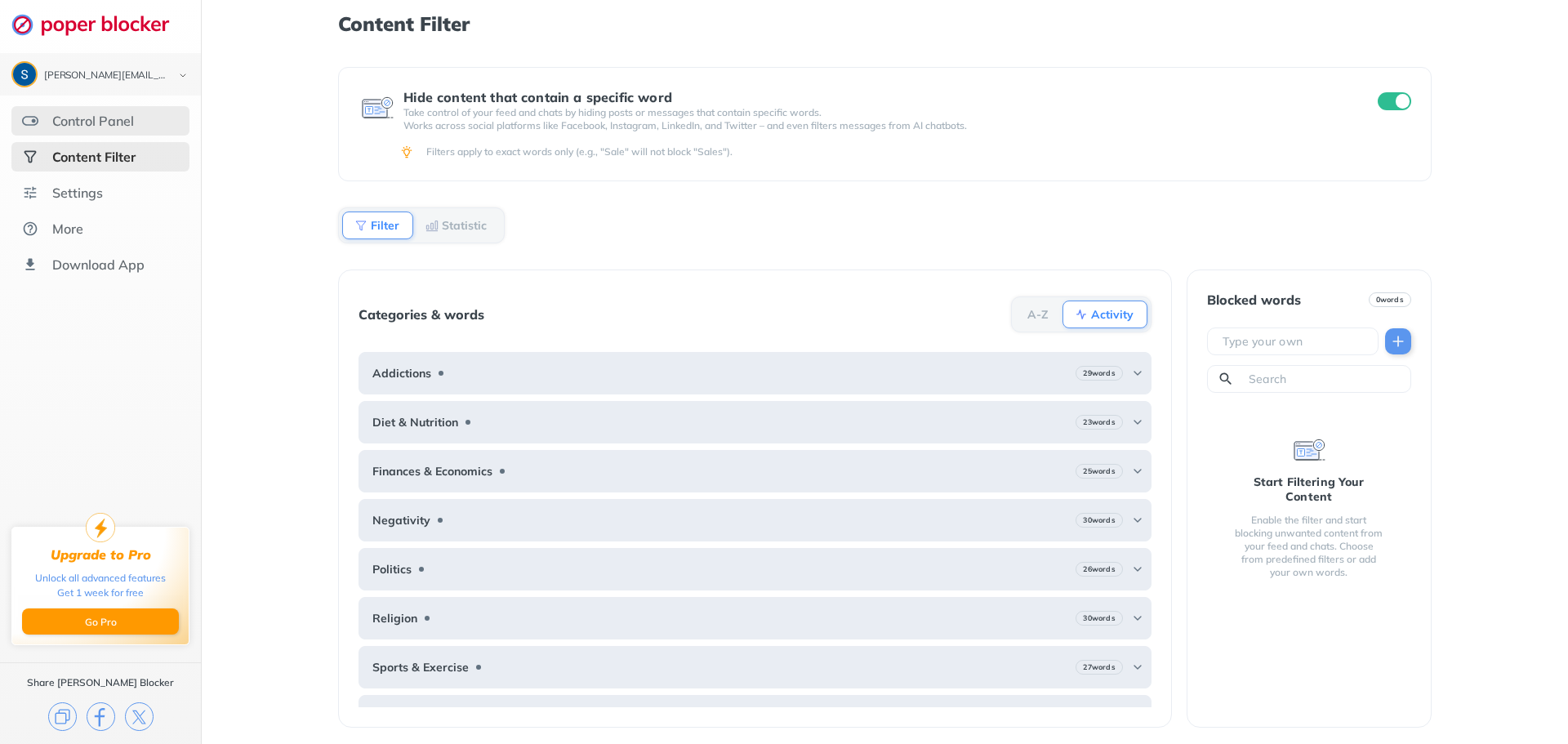
click at [120, 120] on div "Control Panel" at bounding box center [93, 120] width 82 height 16
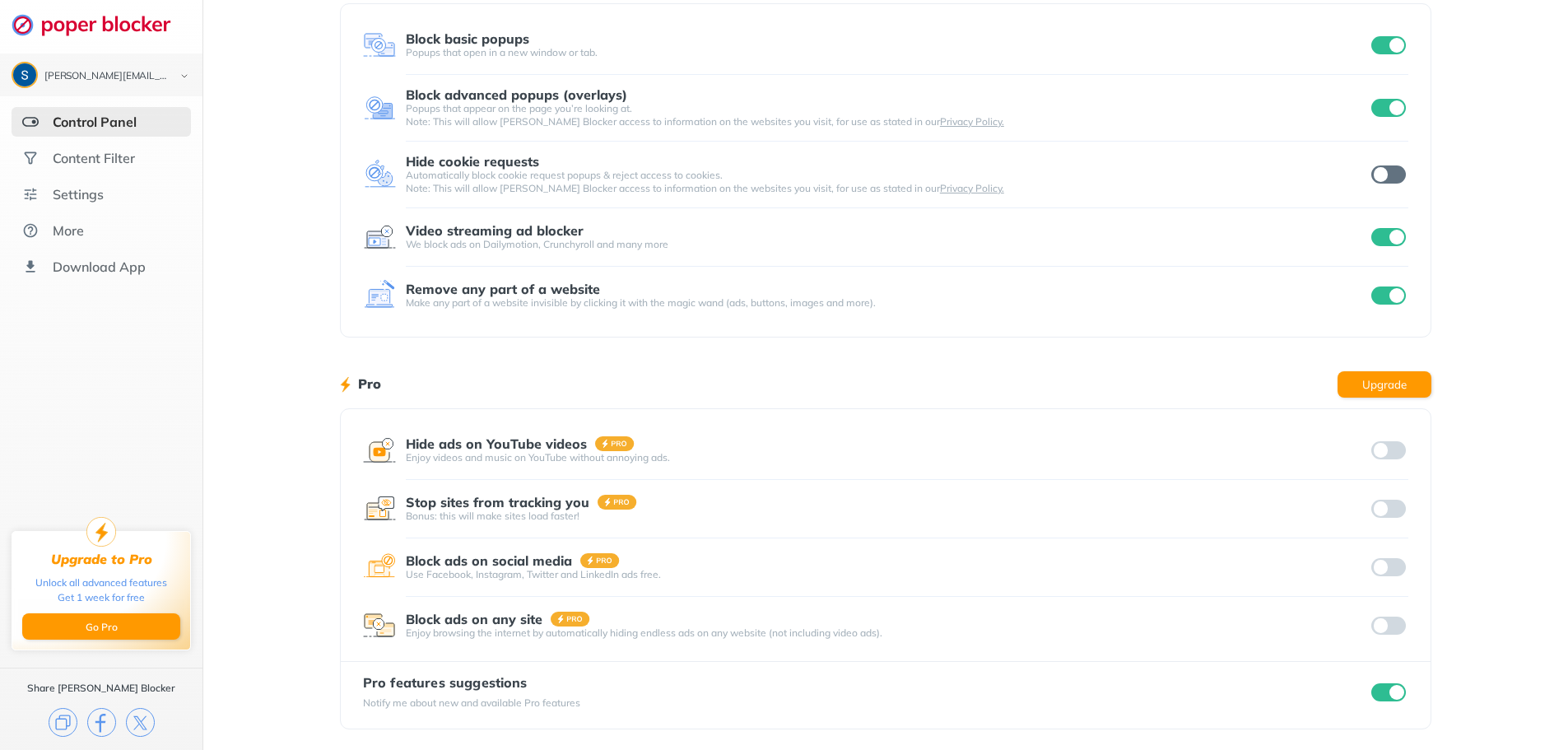
scroll to position [101, 0]
click at [1404, 510] on div at bounding box center [1388, 507] width 40 height 23
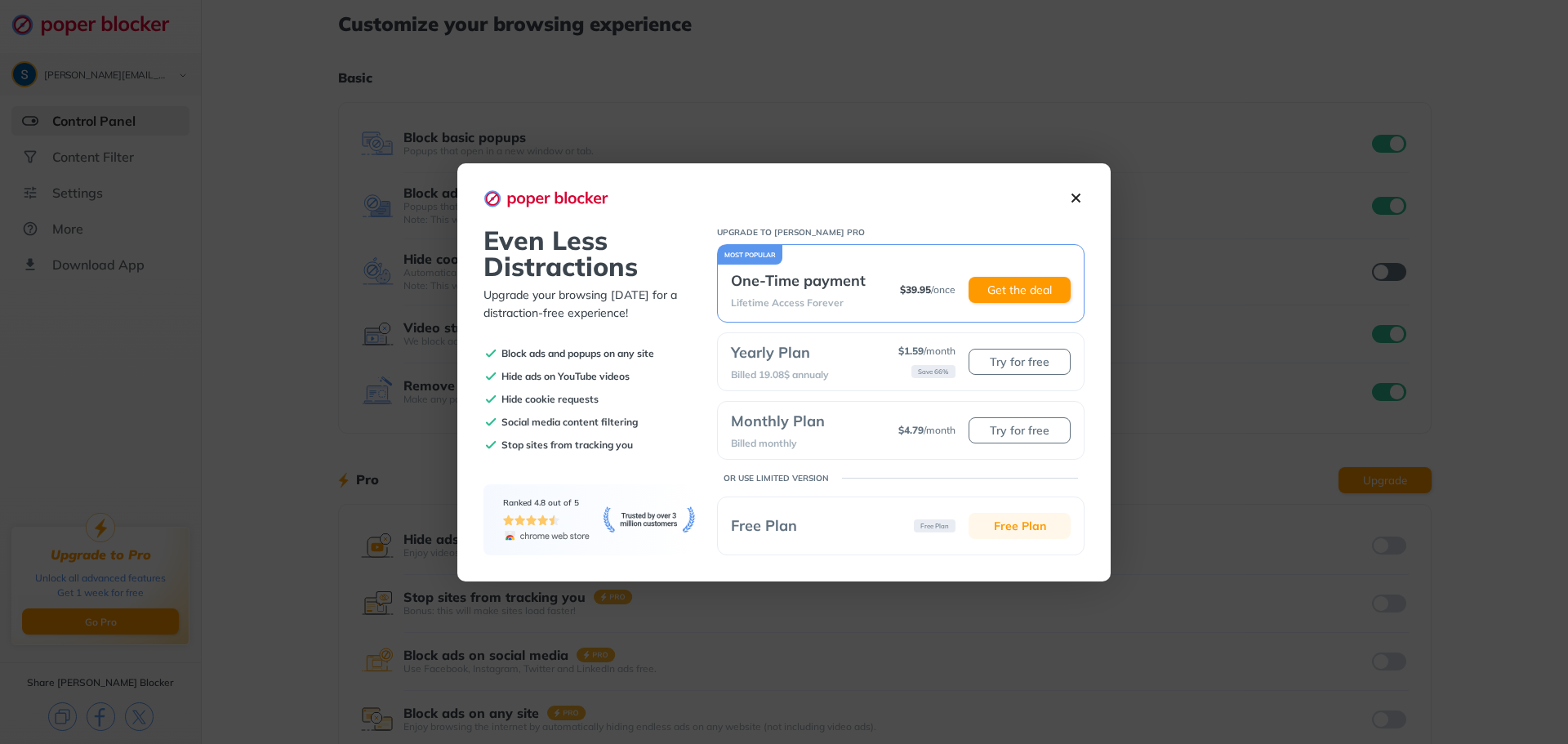
click at [979, 519] on button "Free Plan" at bounding box center [1020, 526] width 102 height 27
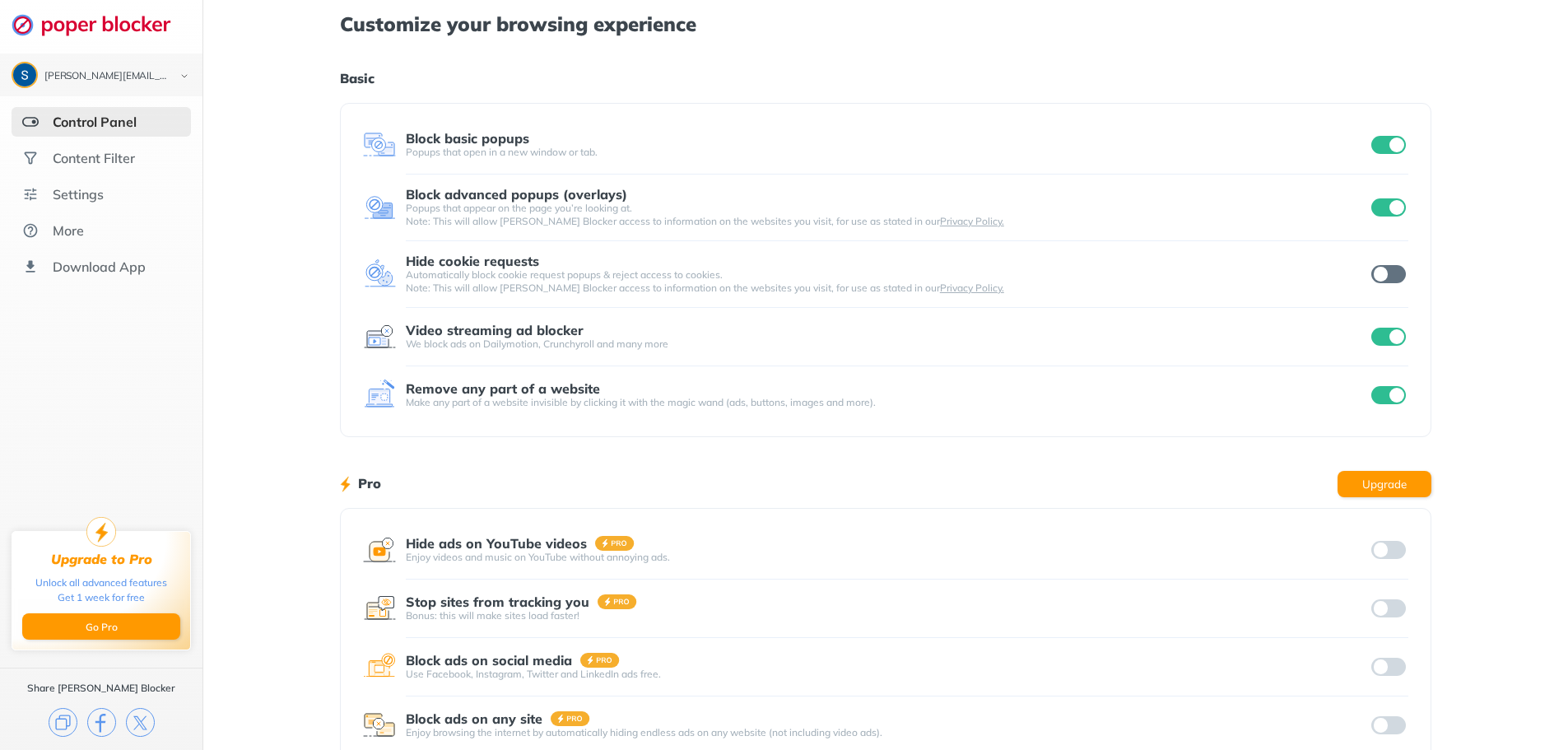
click at [1394, 271] on input "checkbox" at bounding box center [1388, 273] width 34 height 18
click at [75, 198] on div "Settings" at bounding box center [77, 194] width 51 height 16
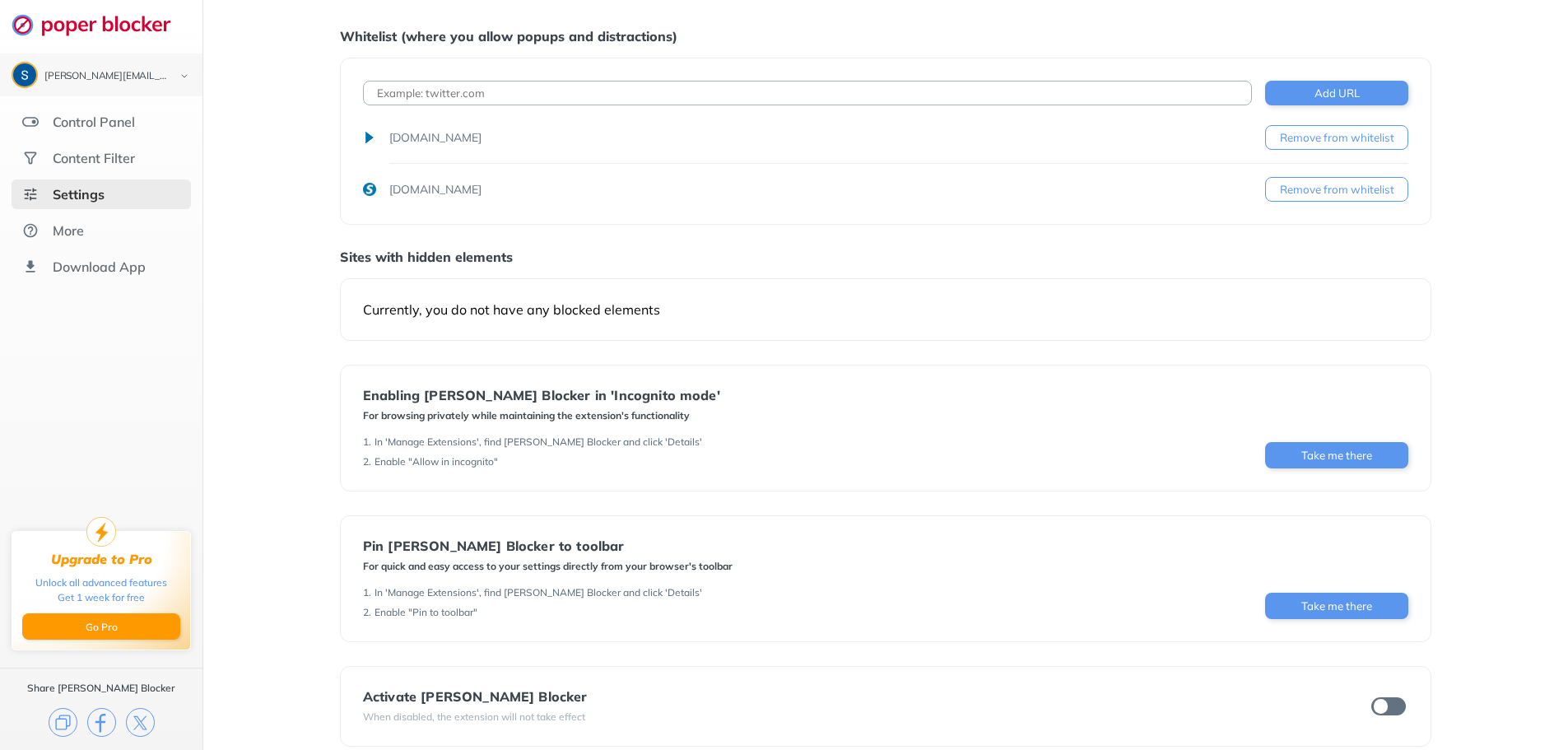
scroll to position [60, 0]
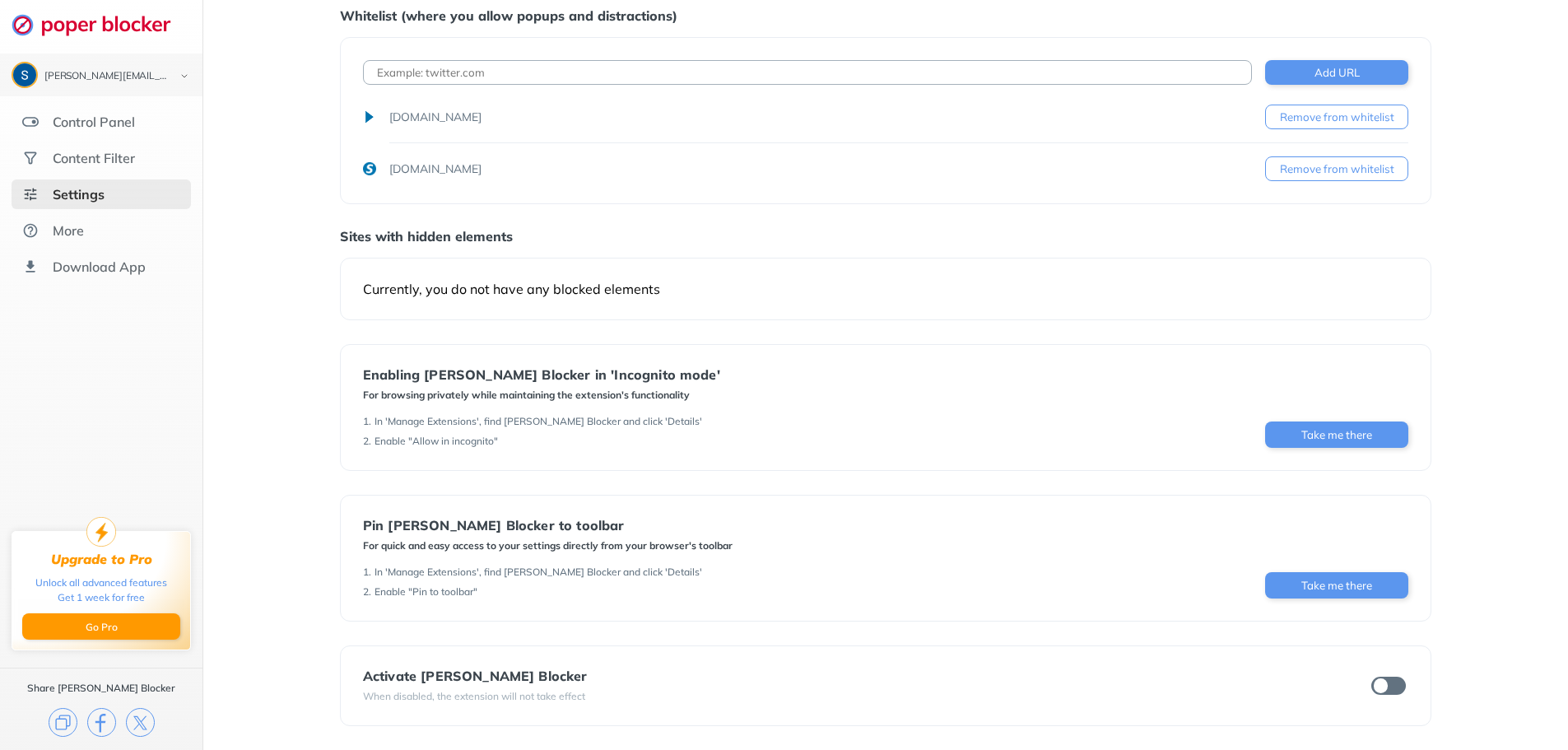
click at [680, 286] on div "Currently, you do not have any blocked elements" at bounding box center [886, 289] width 1045 height 16
drag, startPoint x: 655, startPoint y: 289, endPoint x: 1083, endPoint y: 288, distance: 428.0
click at [1083, 288] on div "Currently, you do not have any blocked elements" at bounding box center [886, 289] width 1045 height 16
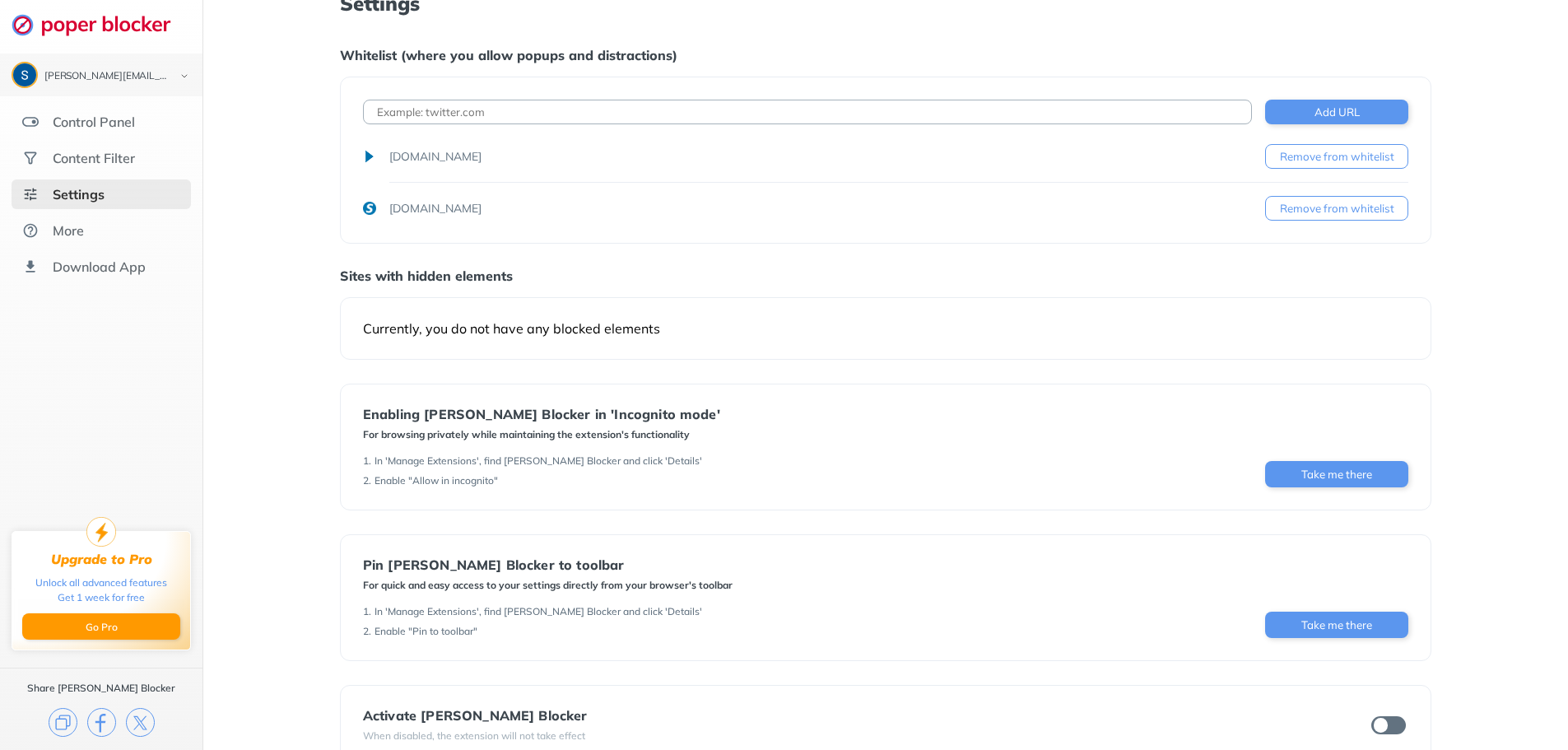
scroll to position [0, 0]
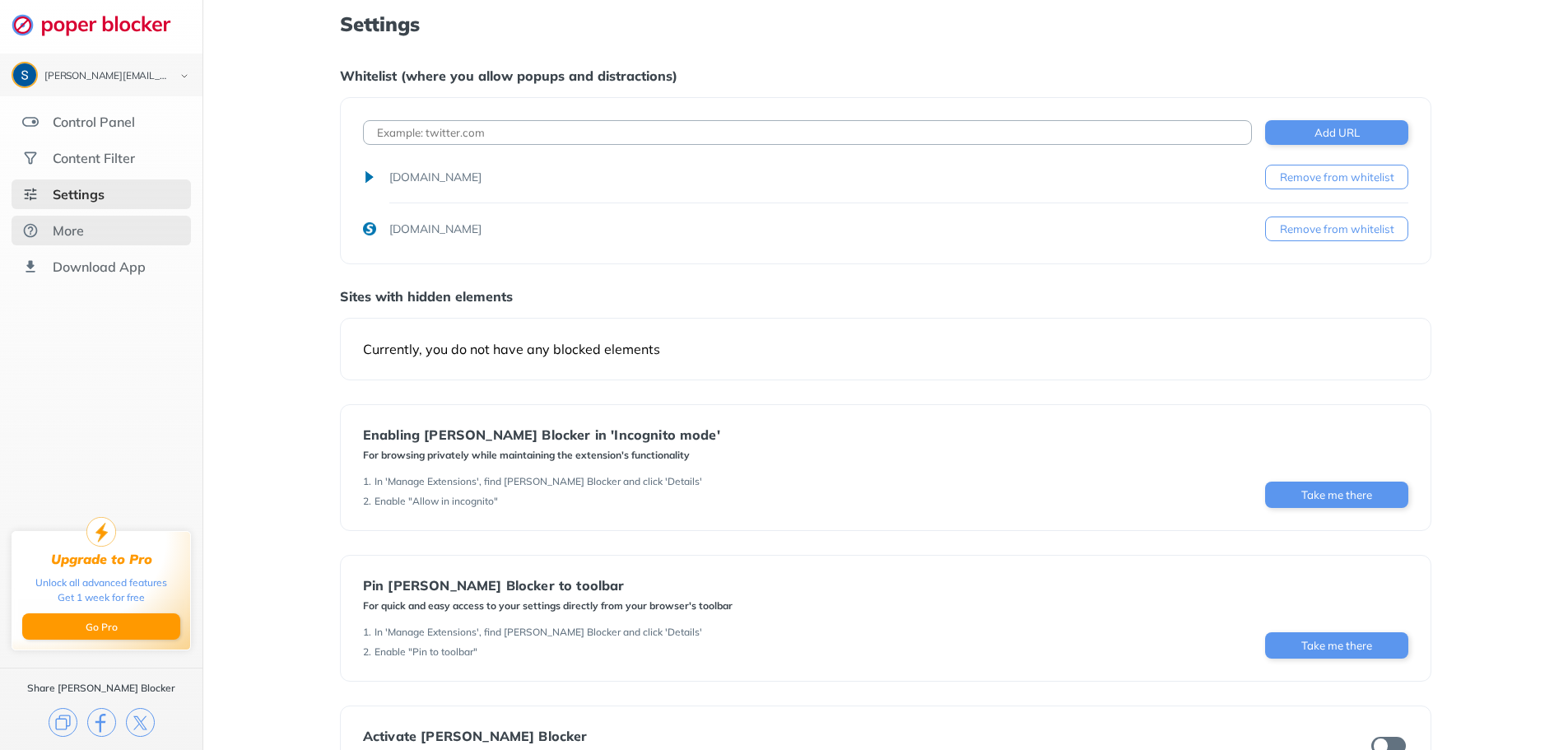
click at [82, 223] on div "More" at bounding box center [68, 230] width 32 height 16
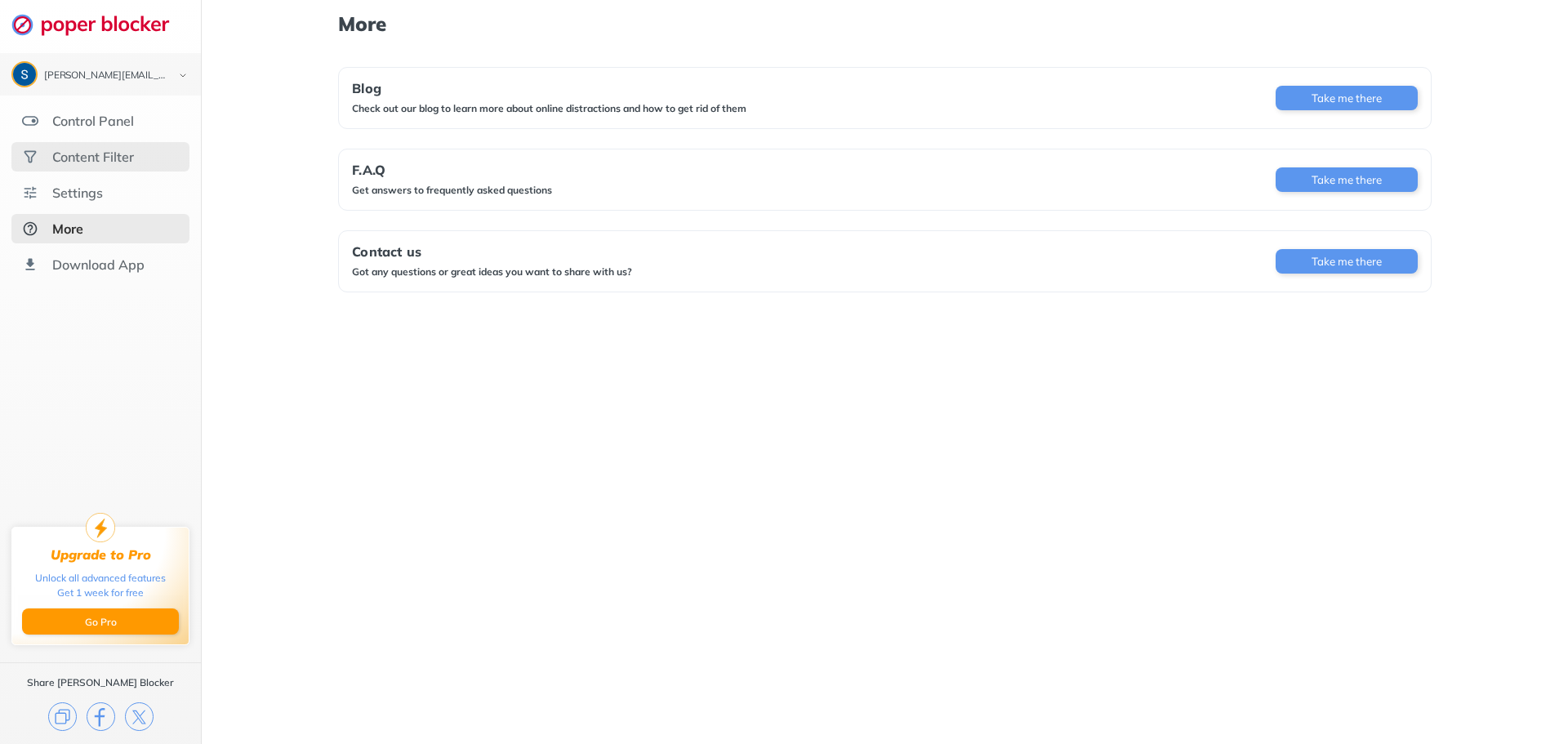
click at [97, 156] on div "Content Filter" at bounding box center [93, 156] width 82 height 16
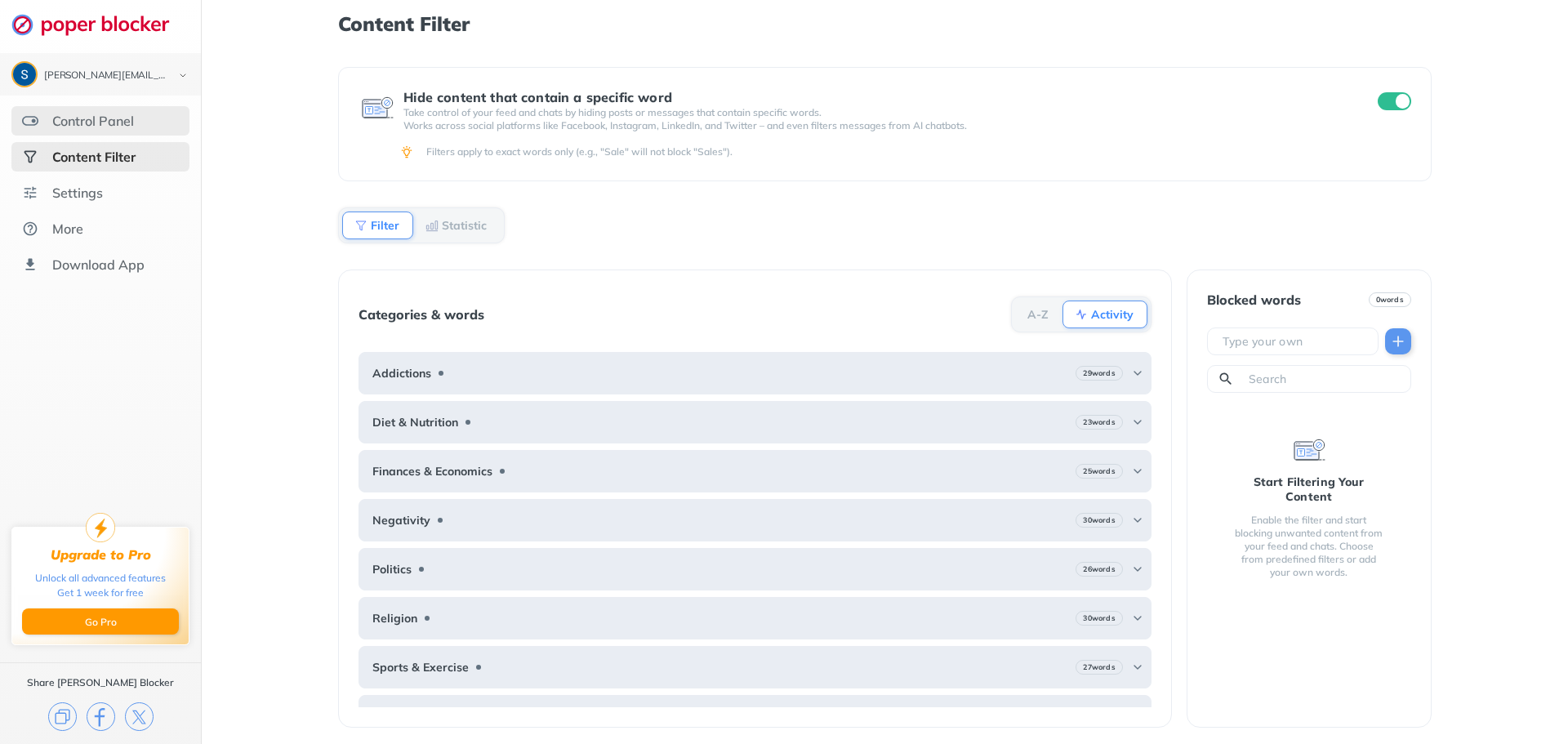
click at [98, 122] on div "Control Panel" at bounding box center [93, 120] width 82 height 16
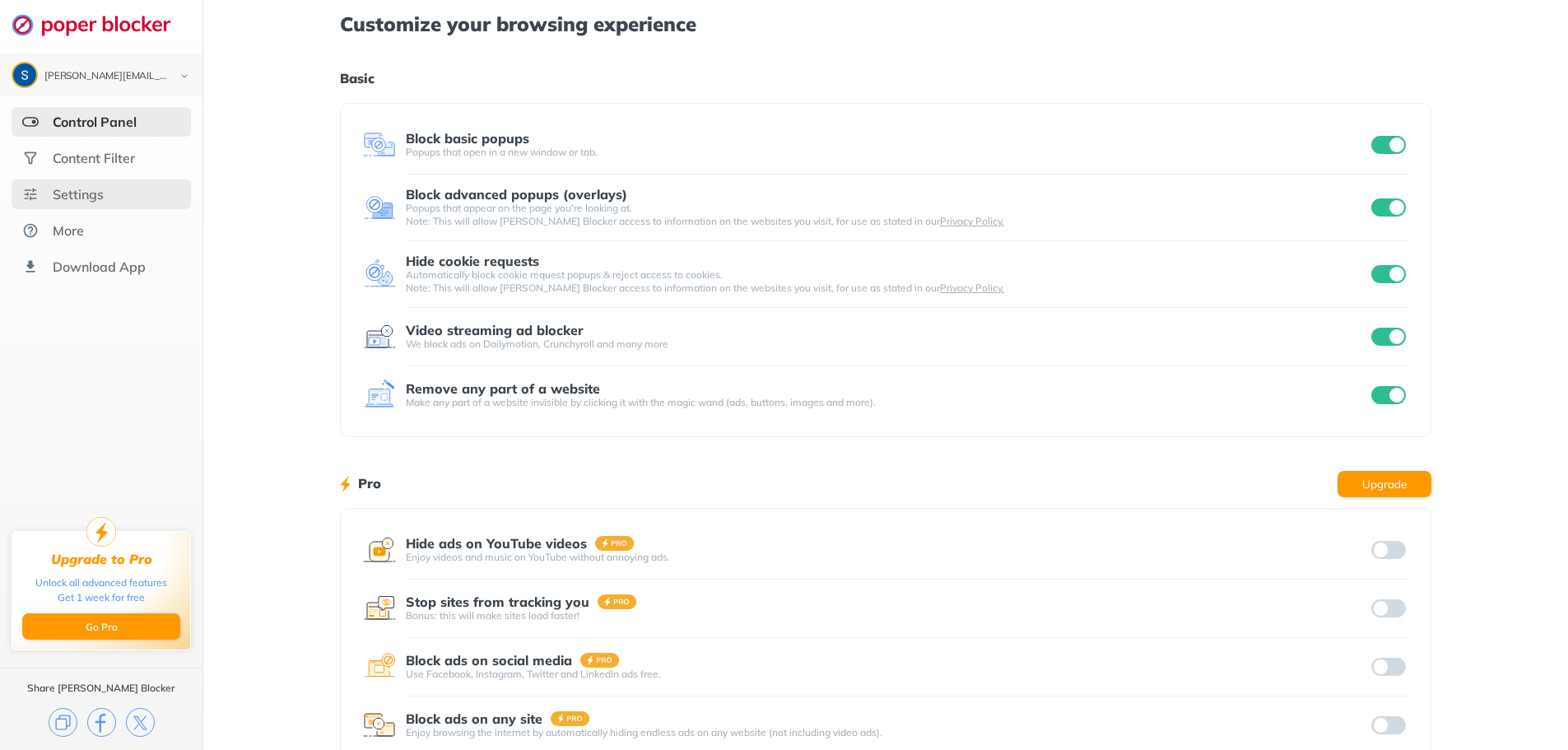
click at [80, 198] on div "Settings" at bounding box center [77, 194] width 51 height 16
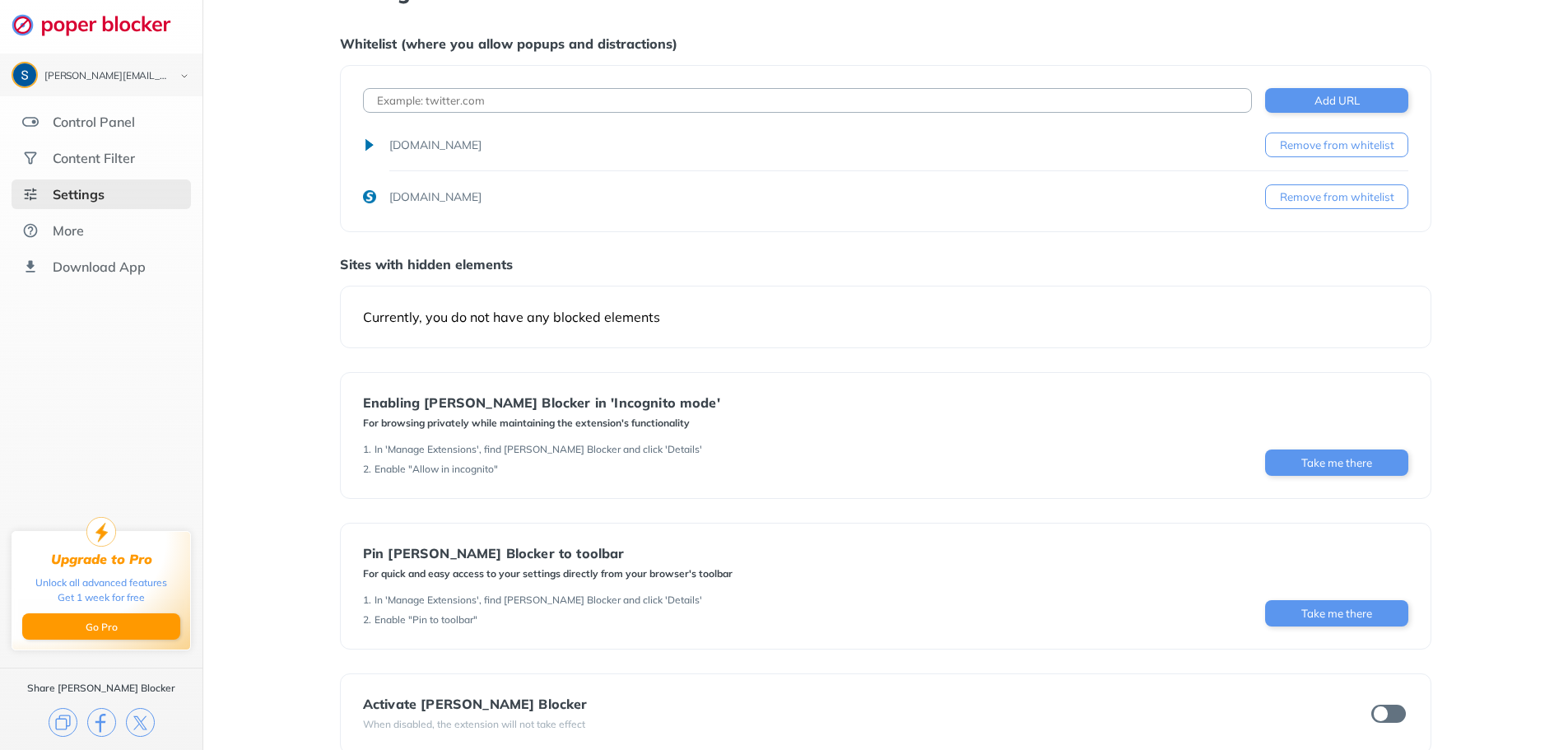
scroll to position [60, 0]
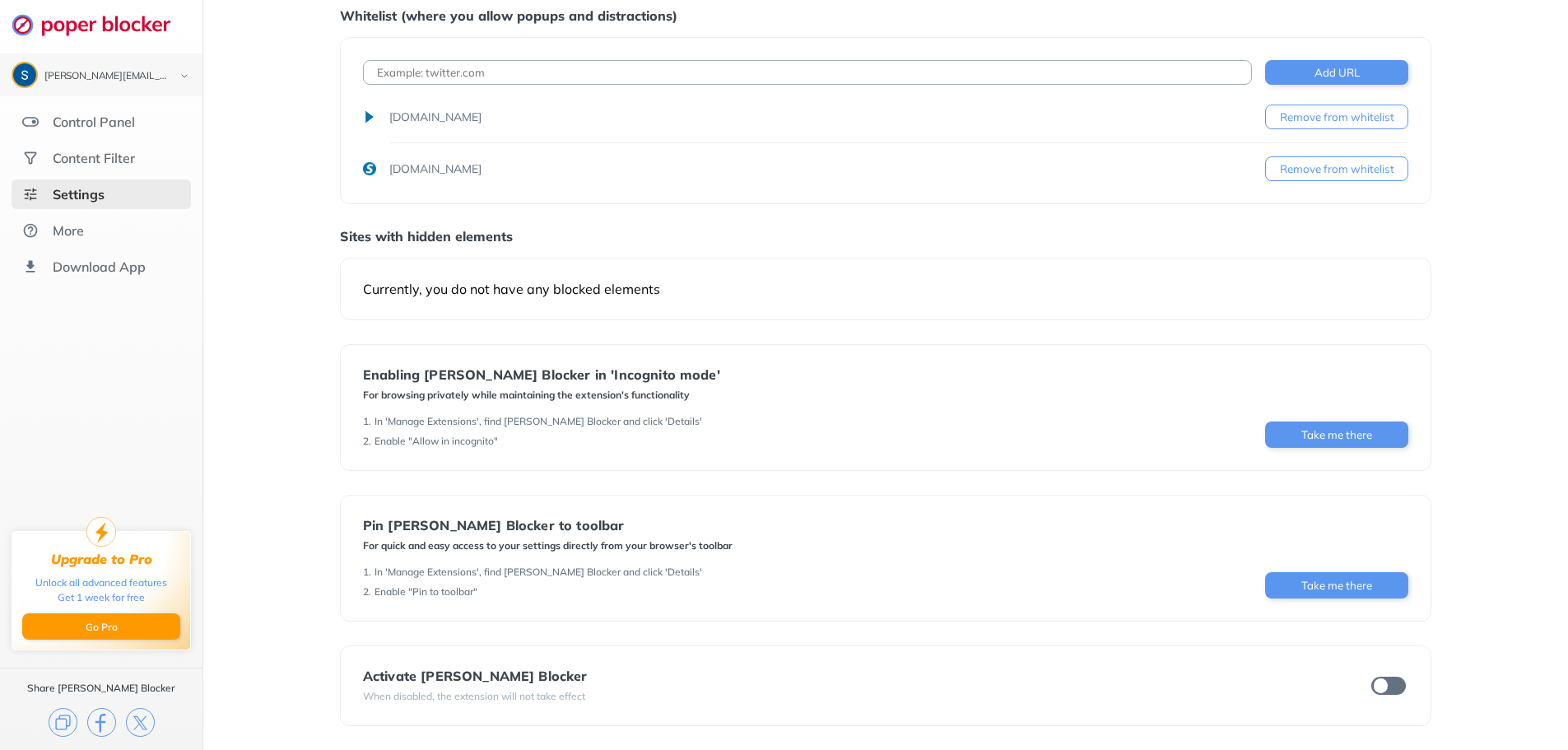
click at [434, 311] on div "Currently, you do not have any blocked elements" at bounding box center [886, 289] width 1091 height 62
click at [437, 295] on div "Currently, you do not have any blocked elements" at bounding box center [886, 289] width 1045 height 16
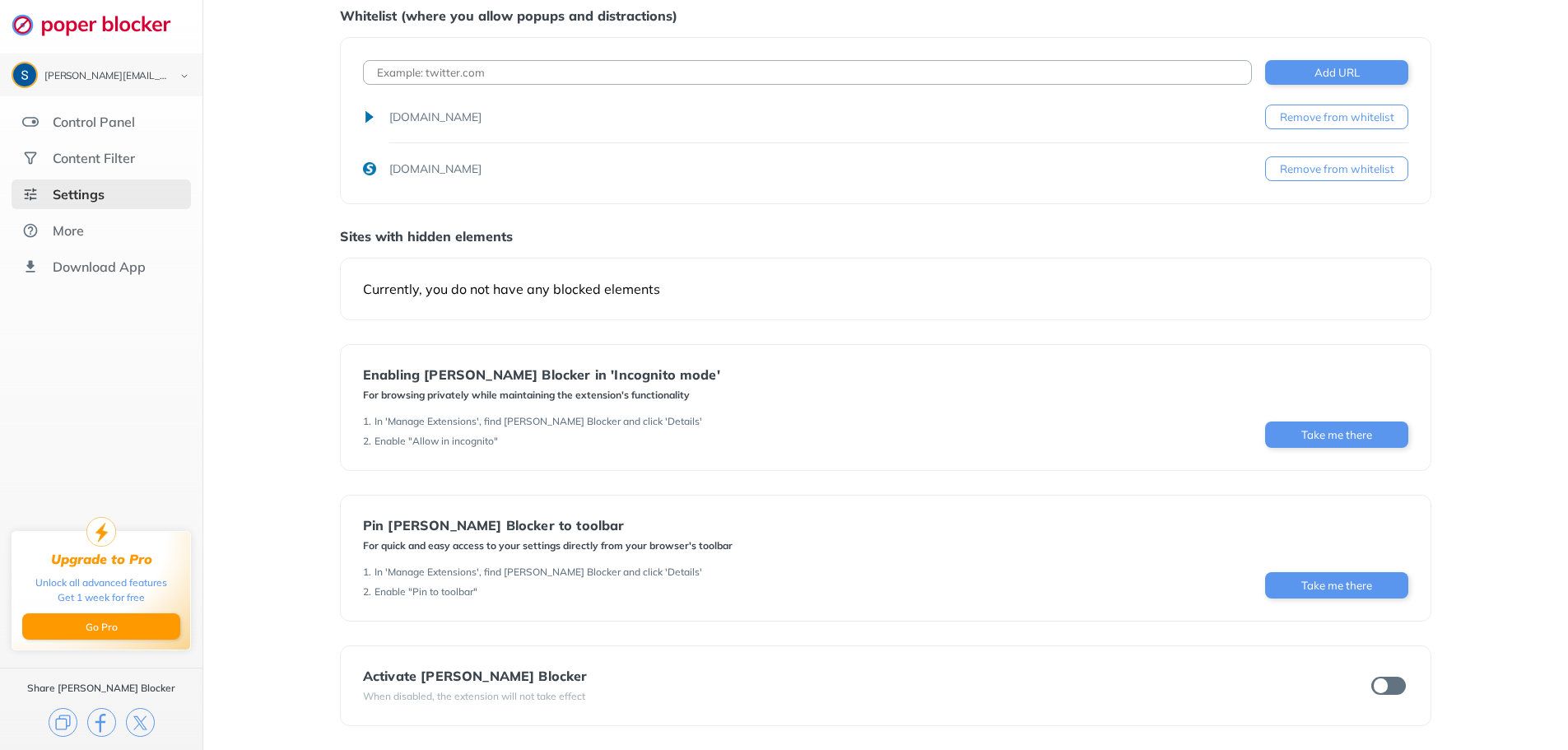
click at [437, 295] on div "Currently, you do not have any blocked elements" at bounding box center [886, 289] width 1045 height 16
